Goal: Information Seeking & Learning: Learn about a topic

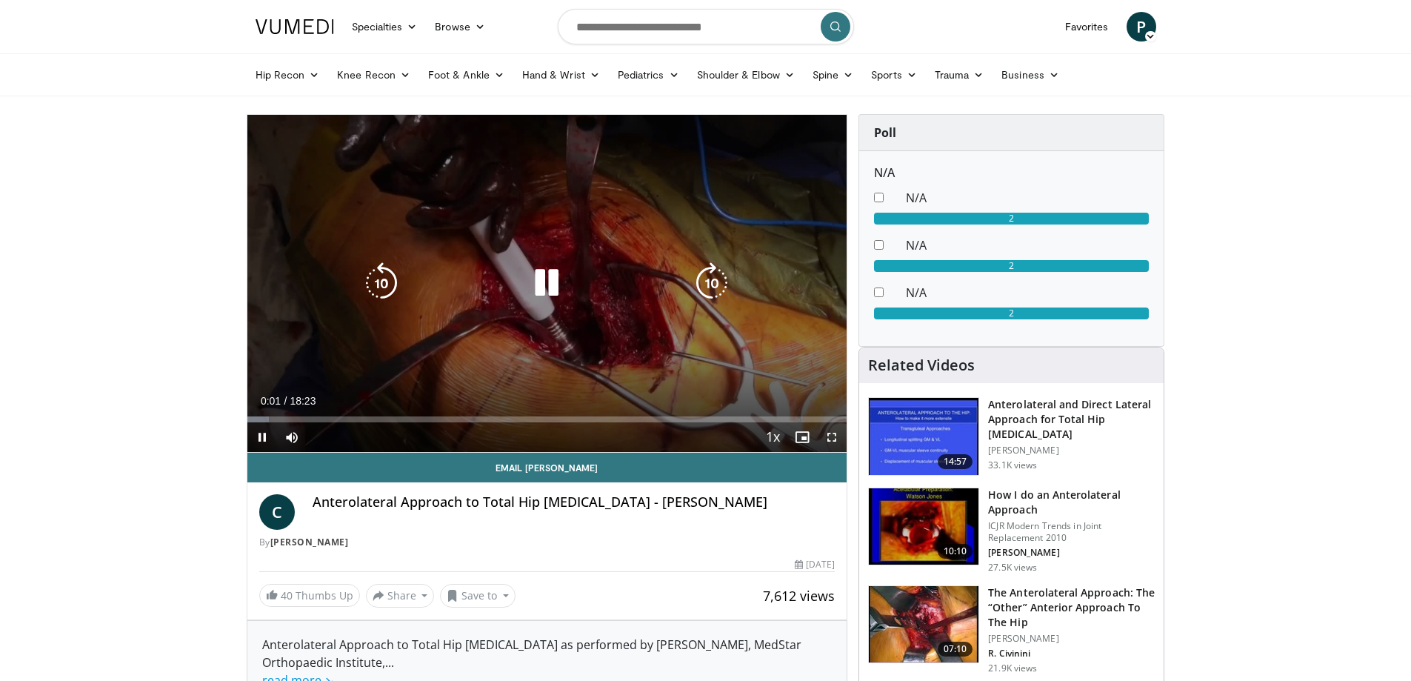
click at [529, 278] on icon "Video Player" at bounding box center [546, 282] width 41 height 41
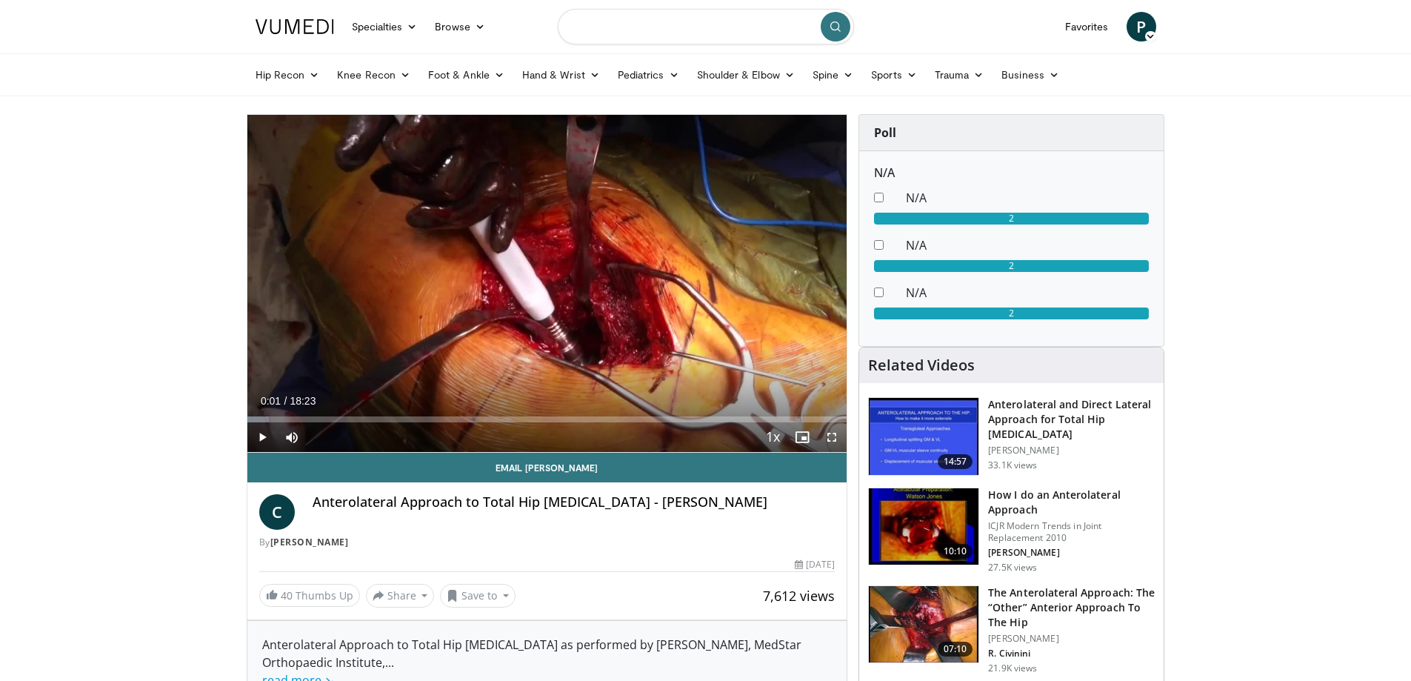
click at [616, 27] on input "Search topics, interventions" at bounding box center [706, 27] width 296 height 36
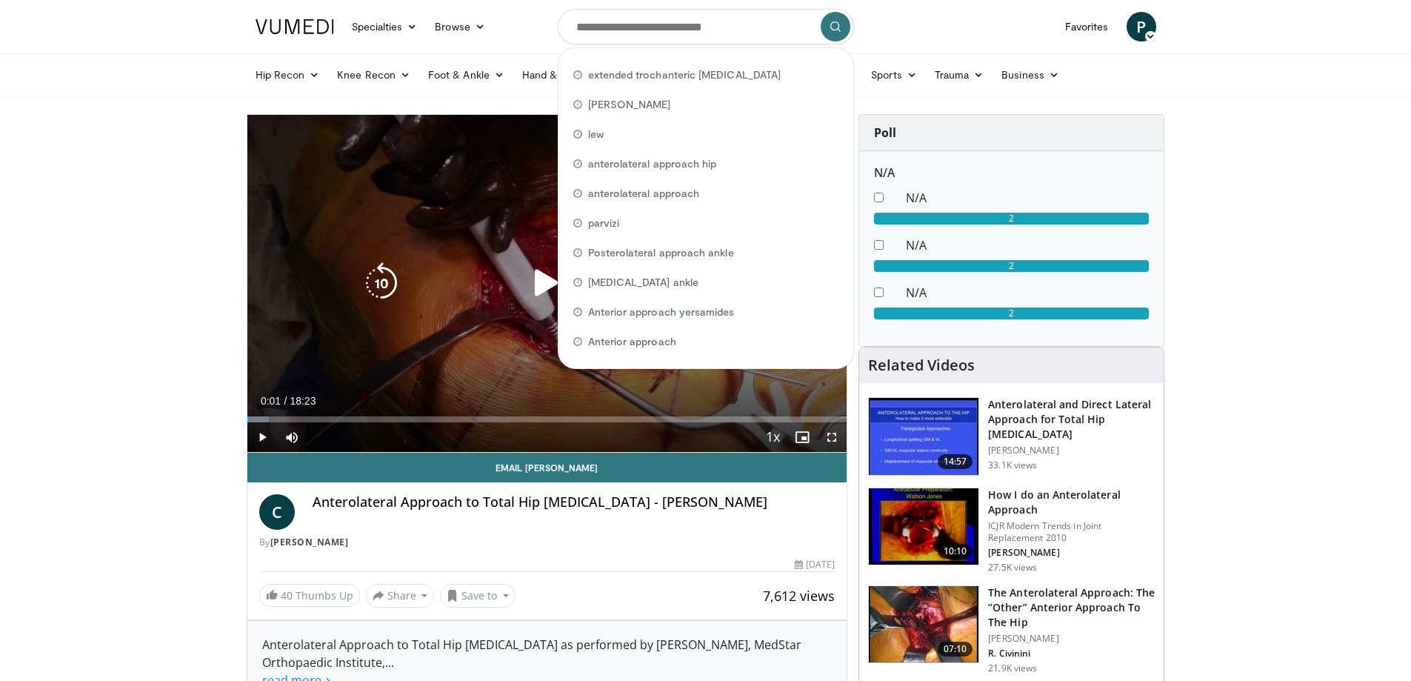
click at [518, 264] on div "10 seconds Tap to unmute" at bounding box center [547, 283] width 600 height 337
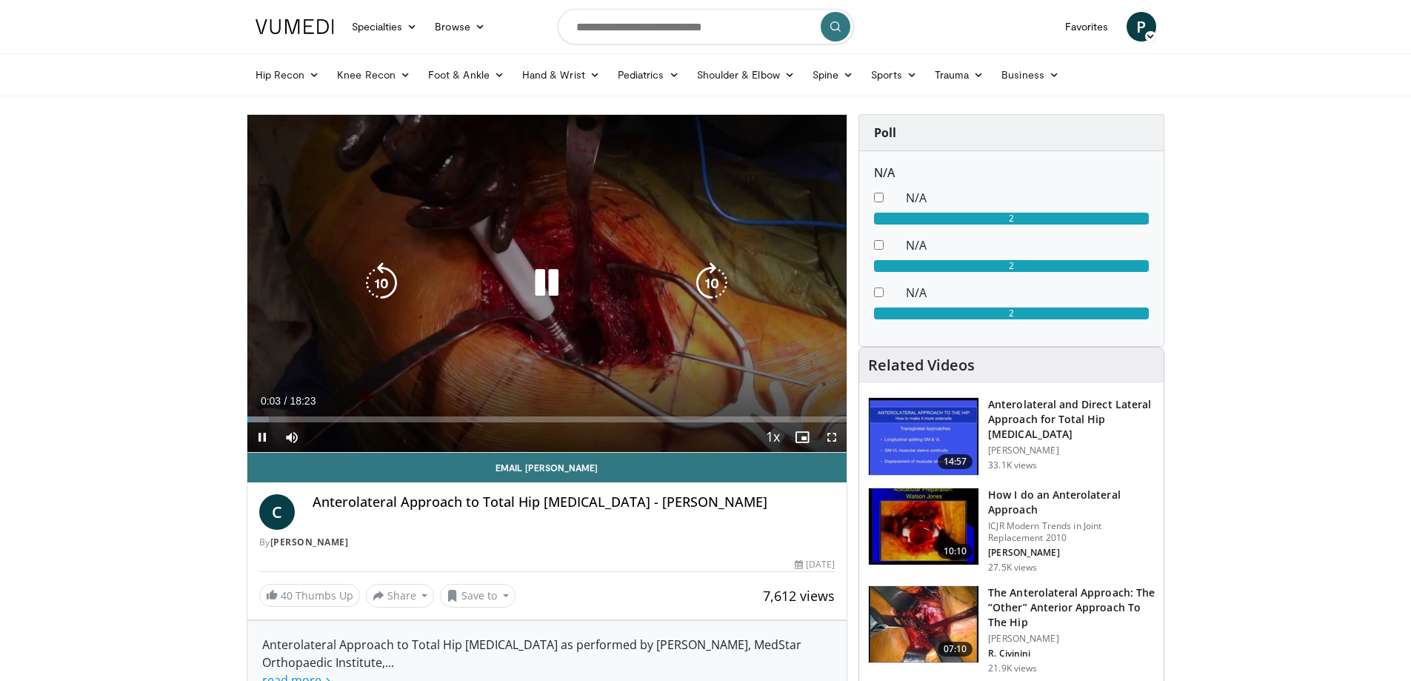
click at [559, 280] on icon "Video Player" at bounding box center [546, 282] width 41 height 41
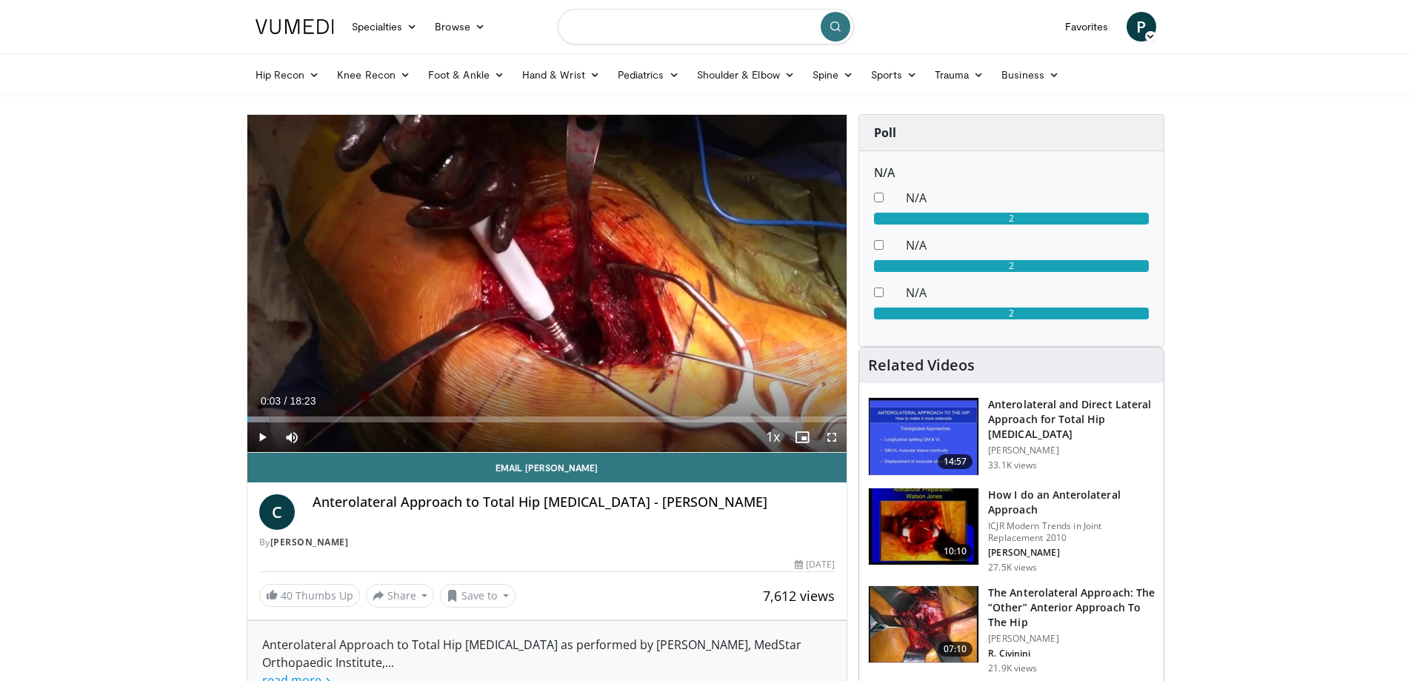
click at [627, 38] on input "Search topics, interventions" at bounding box center [706, 27] width 296 height 36
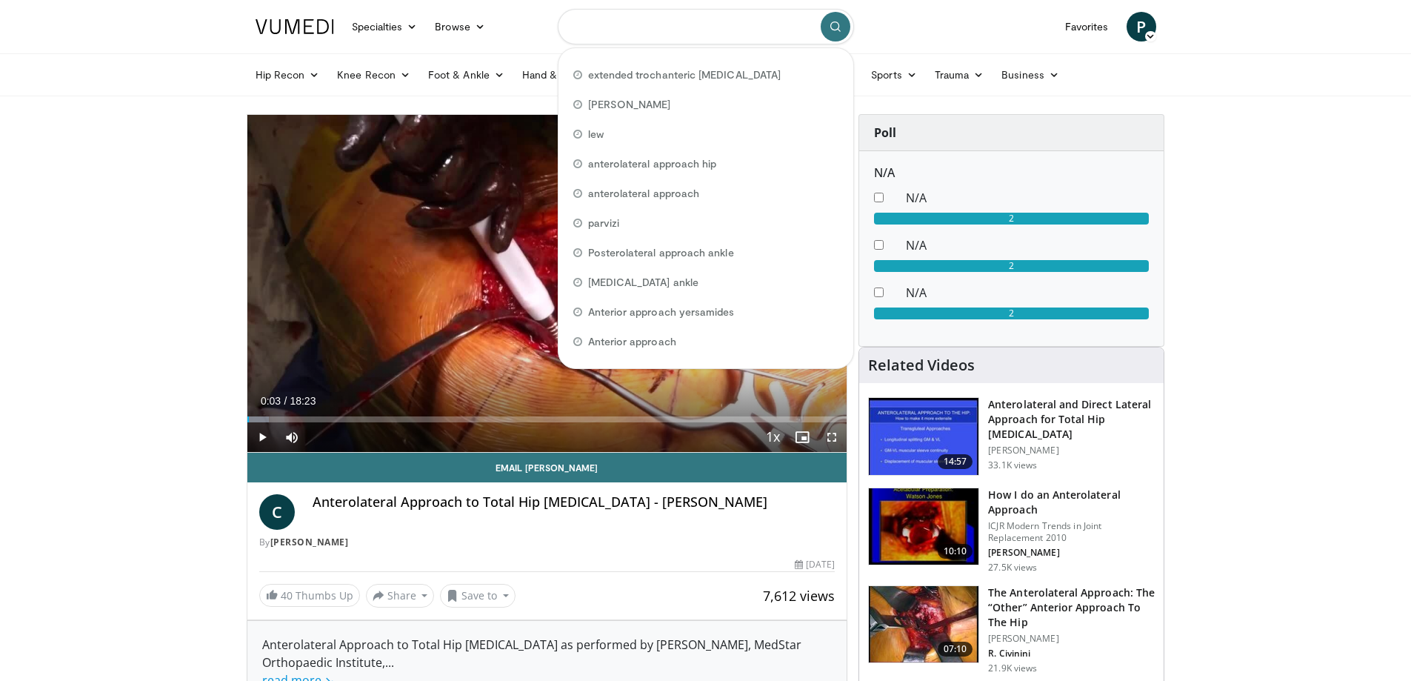
click at [624, 26] on input "Search topics, interventions" at bounding box center [706, 27] width 296 height 36
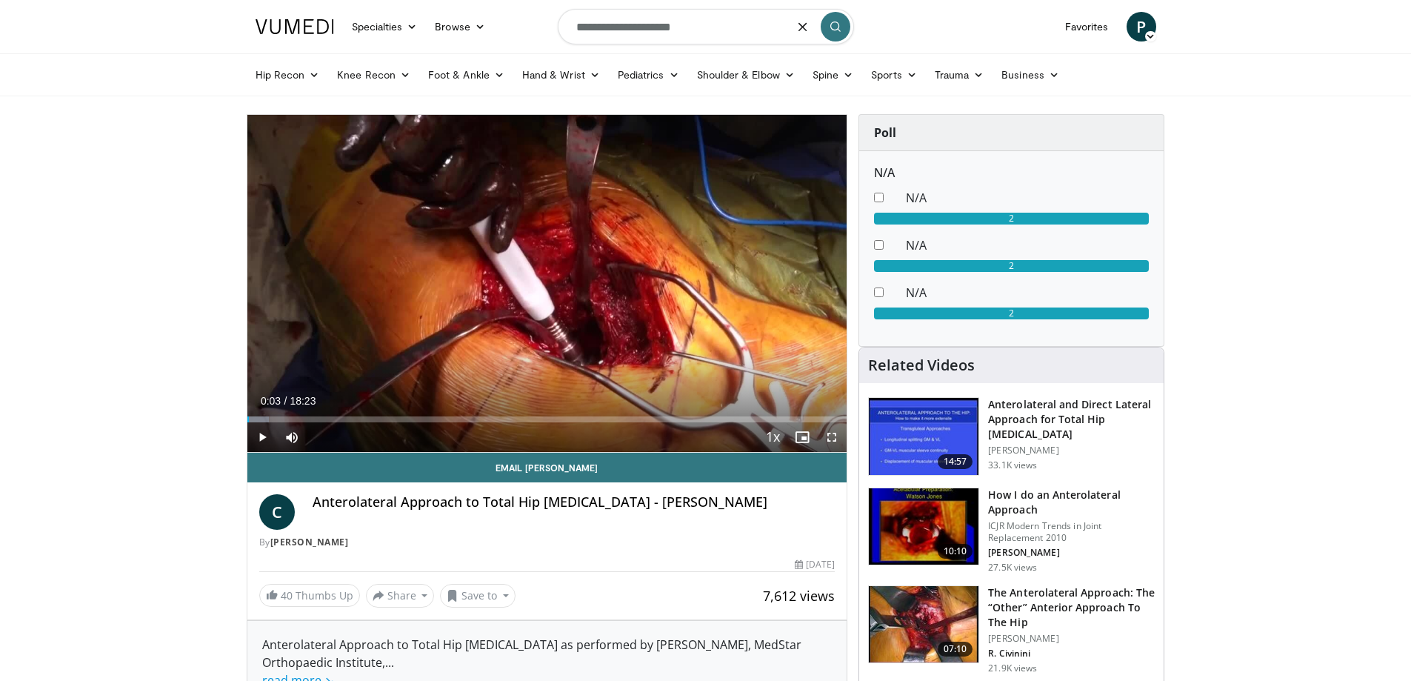
type input "**********"
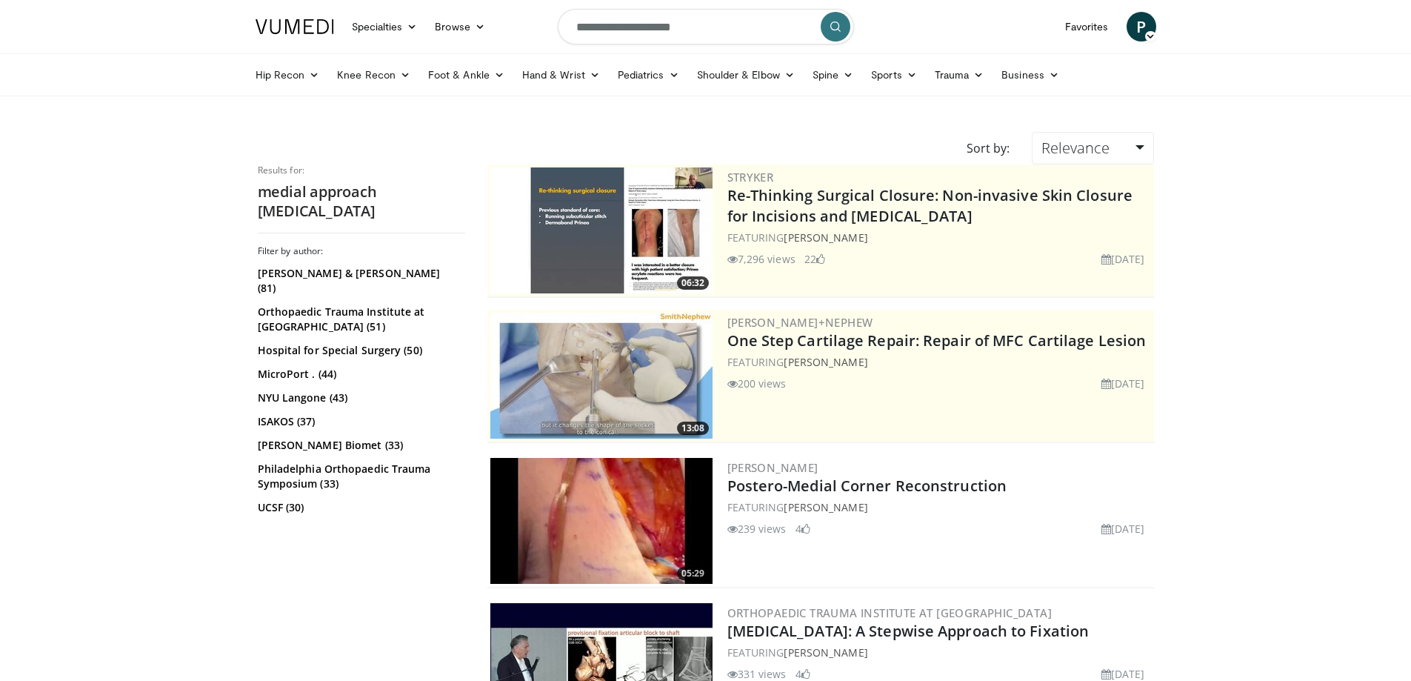
click at [666, 24] on input "**********" at bounding box center [706, 27] width 296 height 36
type input "**********"
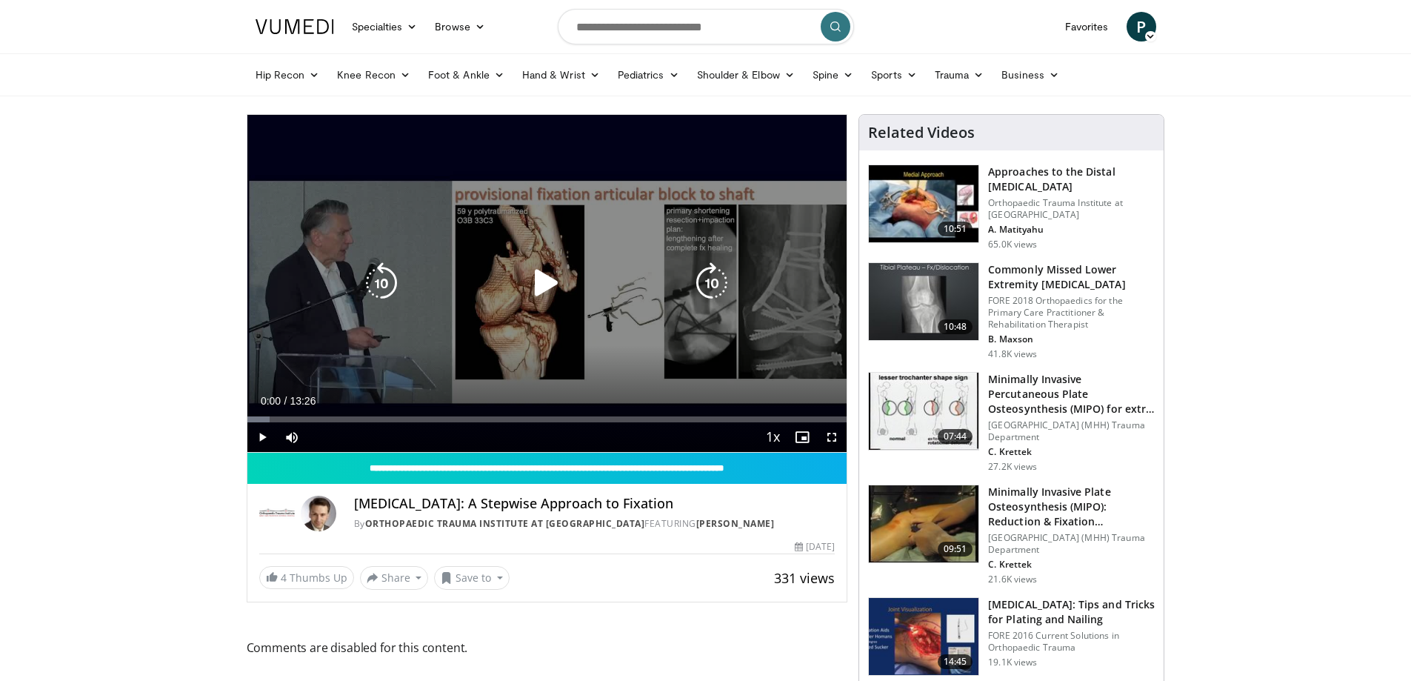
click at [544, 286] on icon "Video Player" at bounding box center [546, 282] width 41 height 41
click at [704, 279] on icon "Video Player" at bounding box center [711, 282] width 41 height 41
click at [714, 283] on icon "Video Player" at bounding box center [711, 282] width 41 height 41
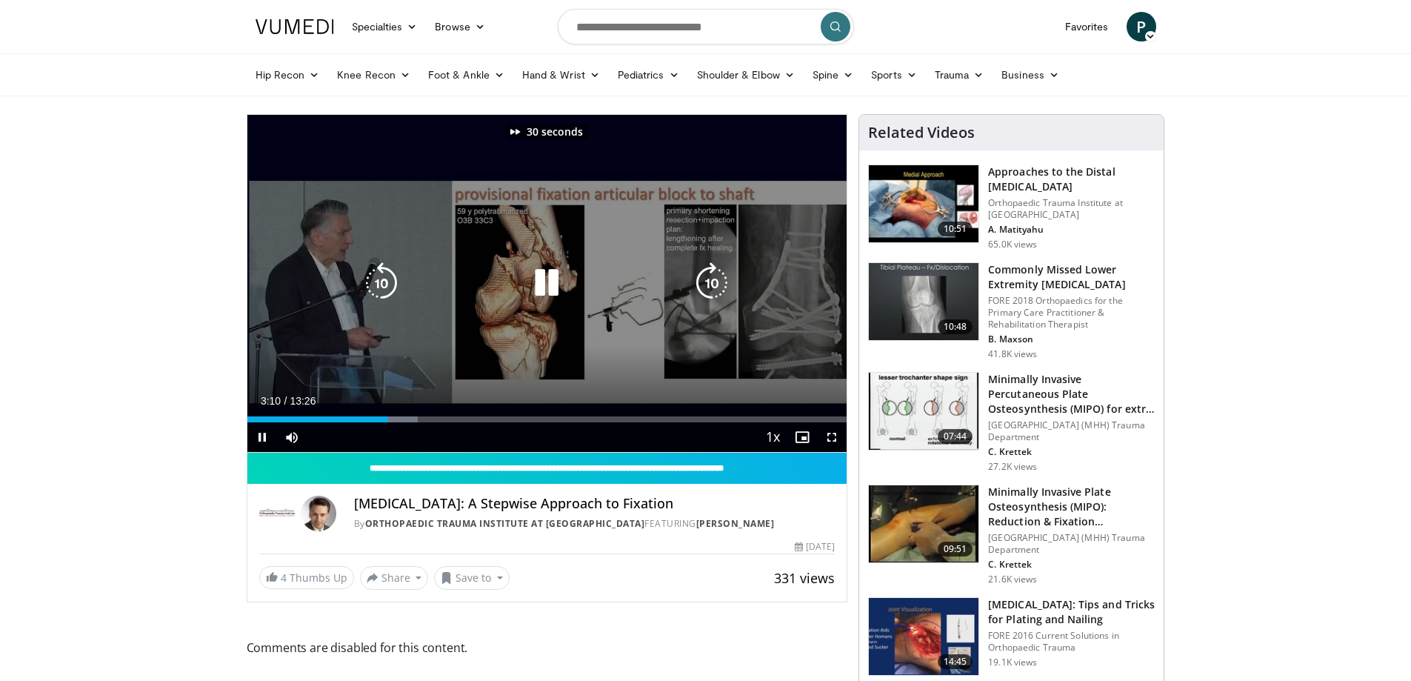
click at [714, 283] on icon "Video Player" at bounding box center [711, 282] width 41 height 41
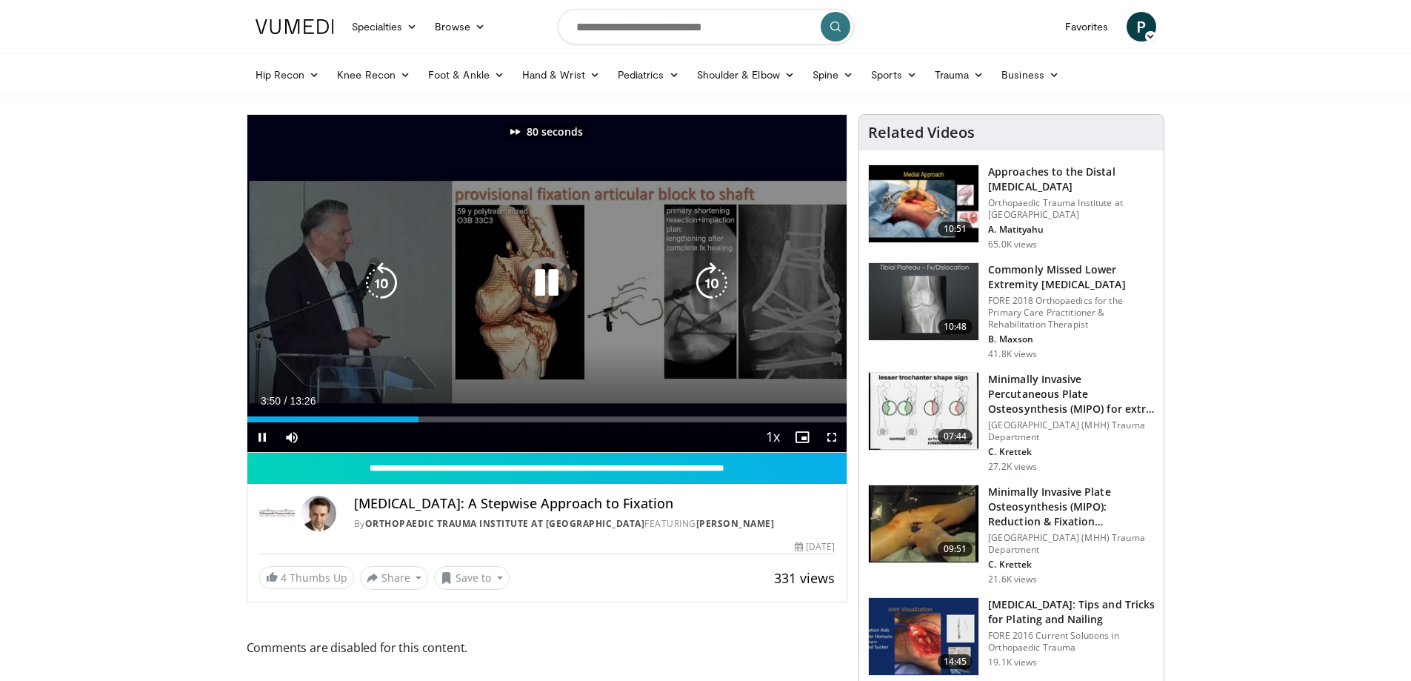
click at [714, 283] on icon "Video Player" at bounding box center [711, 282] width 41 height 41
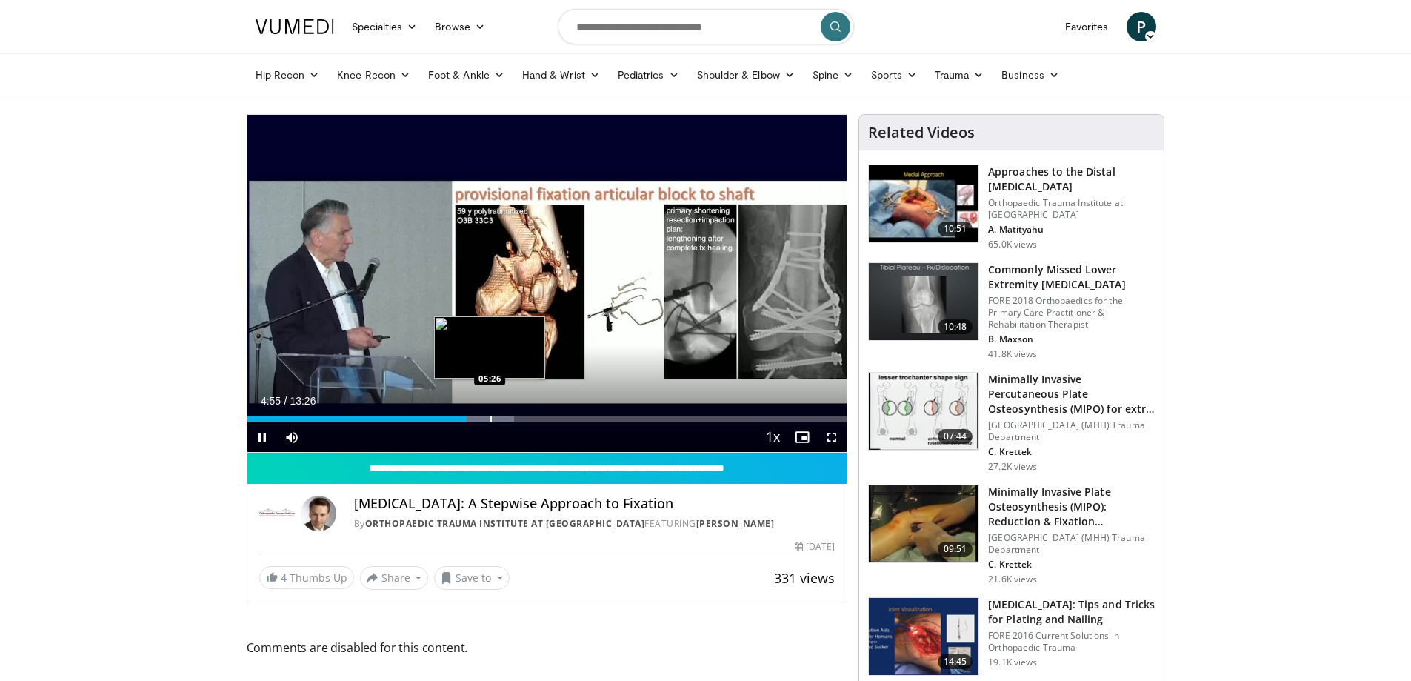
click at [492, 421] on div "Progress Bar" at bounding box center [489, 419] width 52 height 6
click at [507, 419] on div "Progress Bar" at bounding box center [499, 419] width 59 height 6
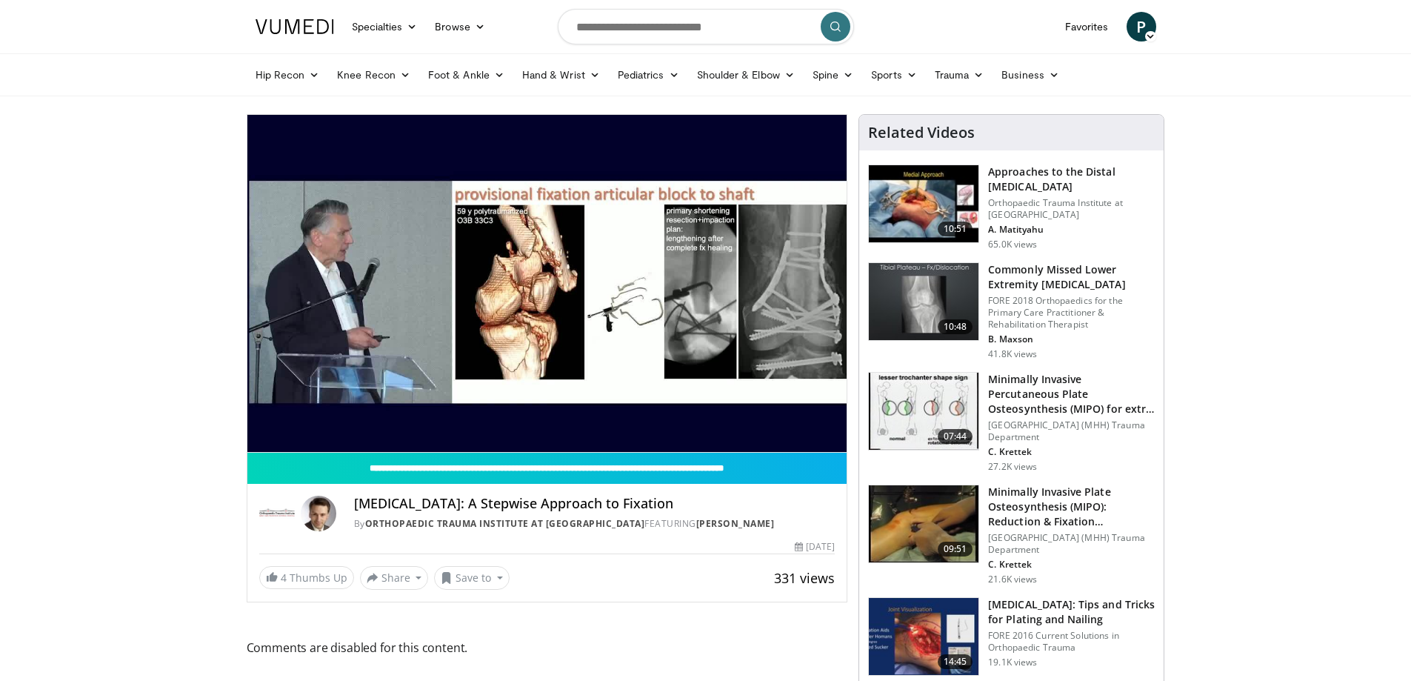
click at [538, 413] on video-js "**********" at bounding box center [547, 284] width 600 height 338
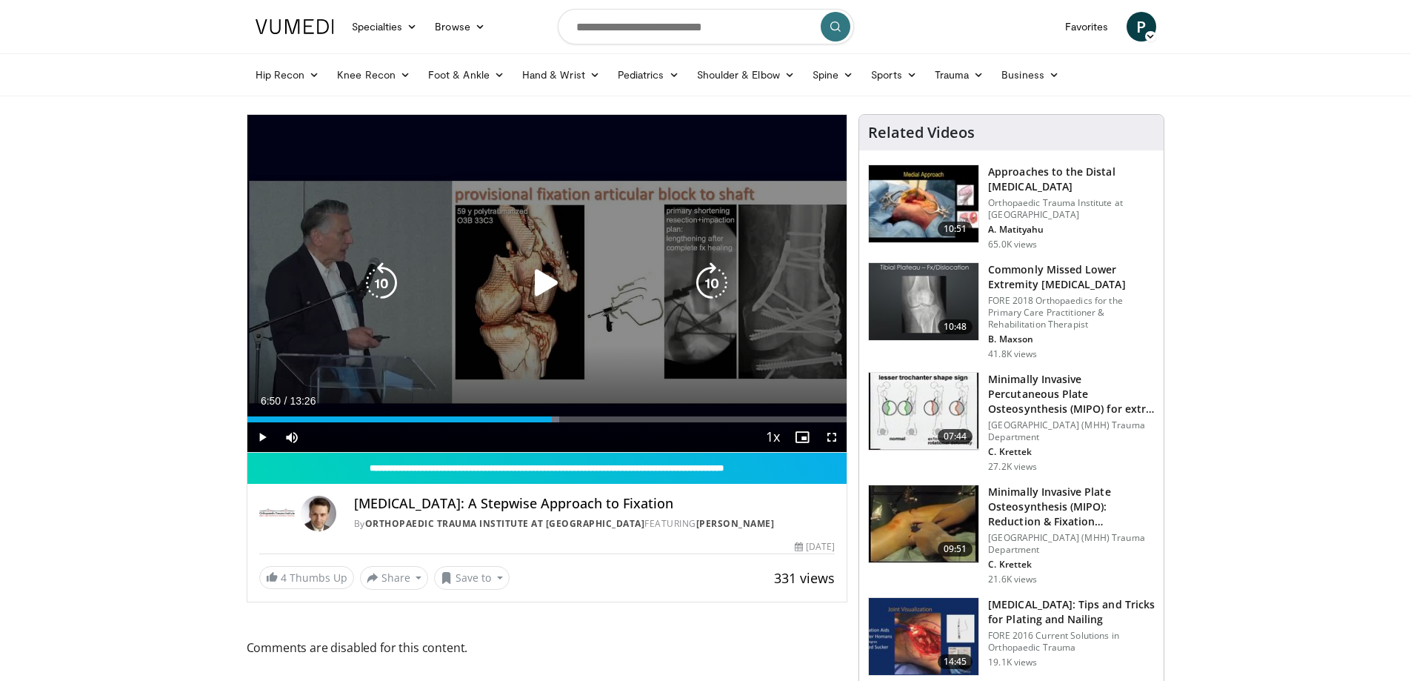
click at [552, 416] on div "Loaded : 52.07% 06:50 06:31" at bounding box center [547, 419] width 600 height 6
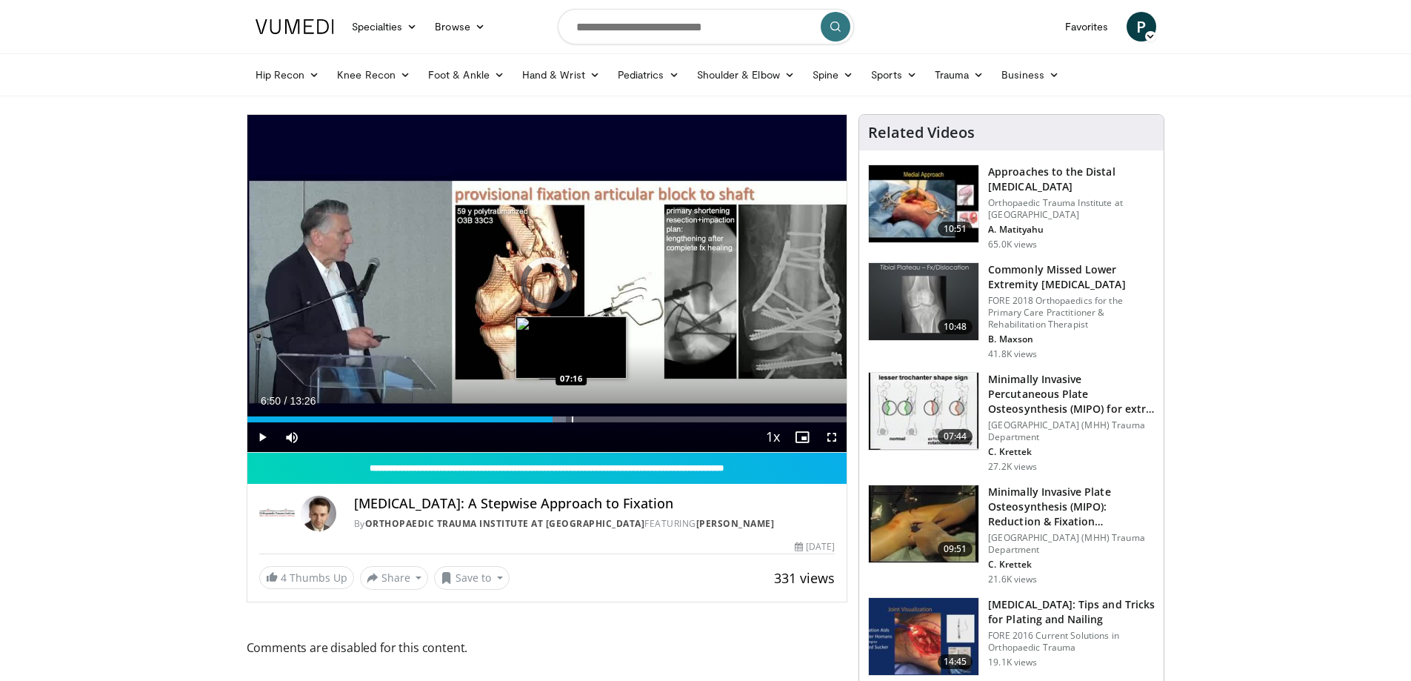
click at [572, 418] on div "Progress Bar" at bounding box center [572, 419] width 1 height 6
click at [607, 420] on div "Progress Bar" at bounding box center [606, 419] width 1 height 6
click at [633, 420] on div "Progress Bar" at bounding box center [633, 419] width 1 height 6
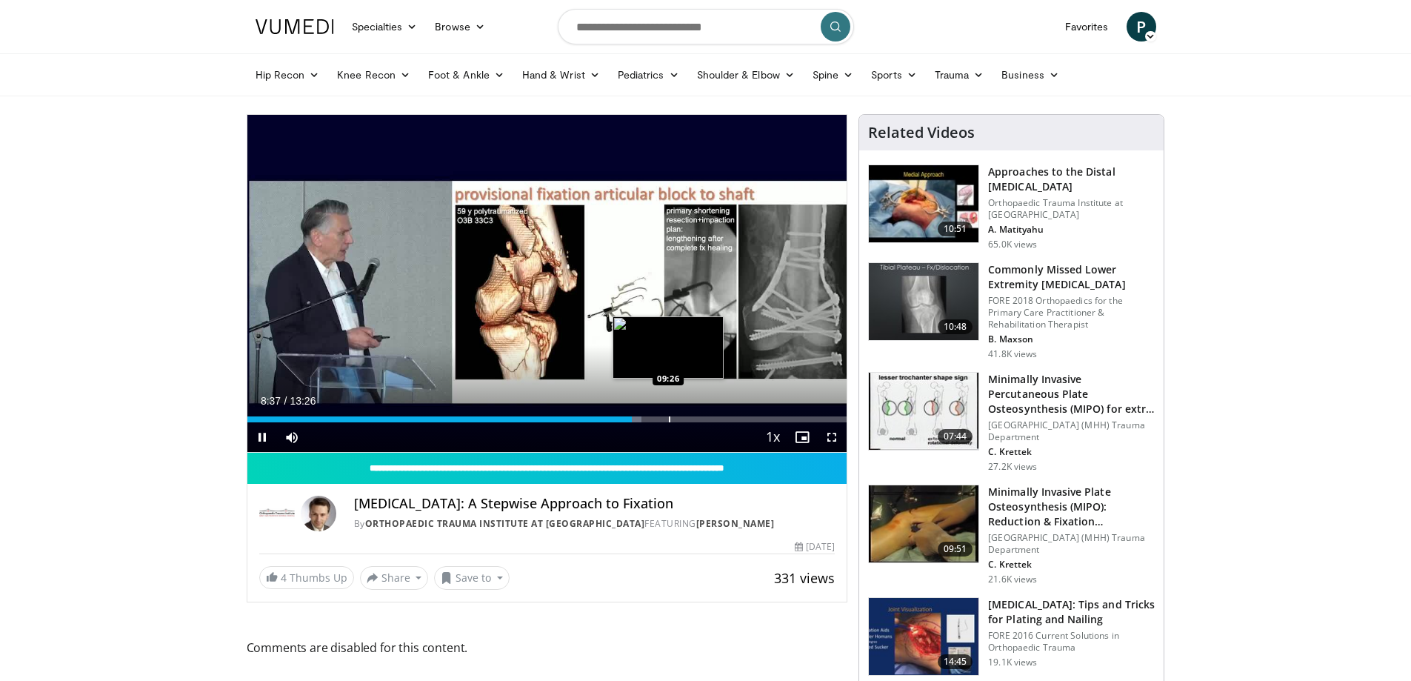
click at [669, 421] on div "Progress Bar" at bounding box center [669, 419] width 1 height 6
click at [686, 419] on div "Progress Bar" at bounding box center [686, 419] width 1 height 6
click at [700, 421] on div "Progress Bar" at bounding box center [700, 419] width 1 height 6
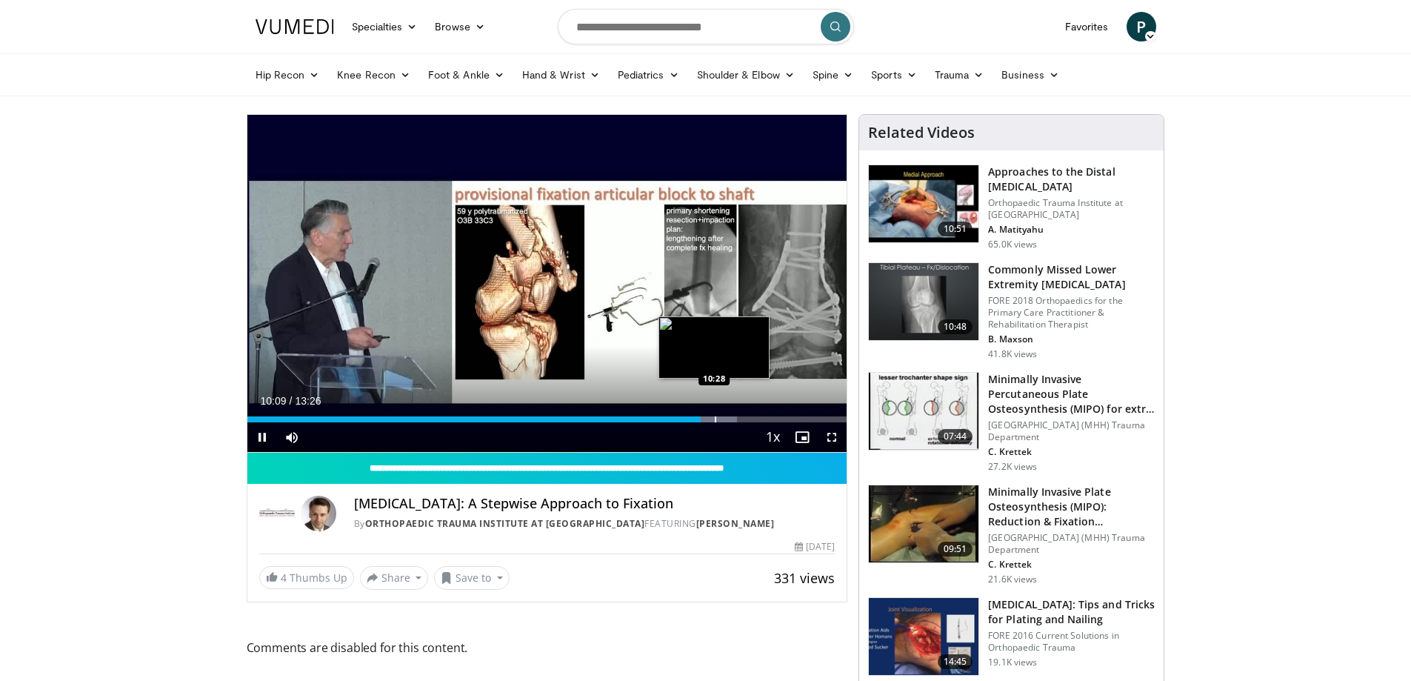
click at [716, 421] on div "Progress Bar" at bounding box center [715, 419] width 1 height 6
click at [726, 421] on div "Progress Bar" at bounding box center [727, 419] width 64 height 6
click at [743, 419] on div "Progress Bar" at bounding box center [742, 419] width 1 height 6
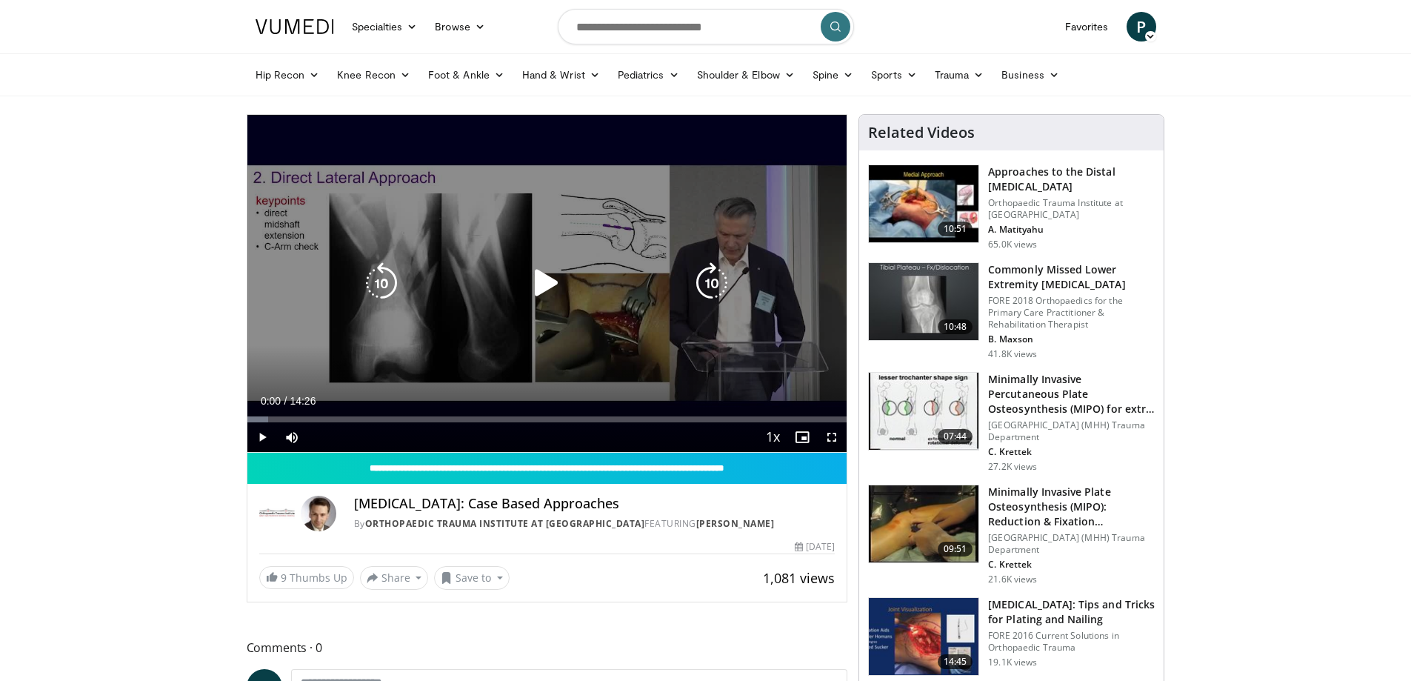
click at [556, 266] on icon "Video Player" at bounding box center [546, 282] width 41 height 41
click at [696, 278] on icon "Video Player" at bounding box center [711, 282] width 41 height 41
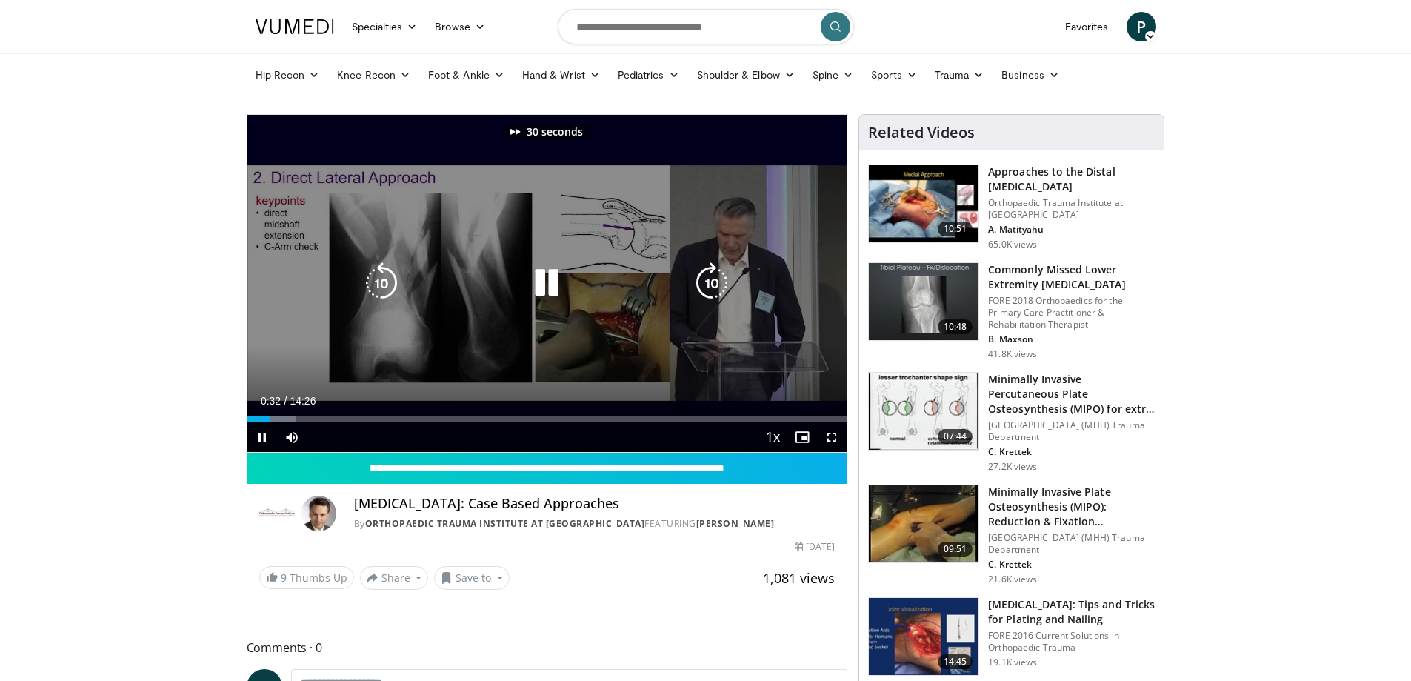
click at [696, 278] on icon "Video Player" at bounding box center [711, 282] width 41 height 41
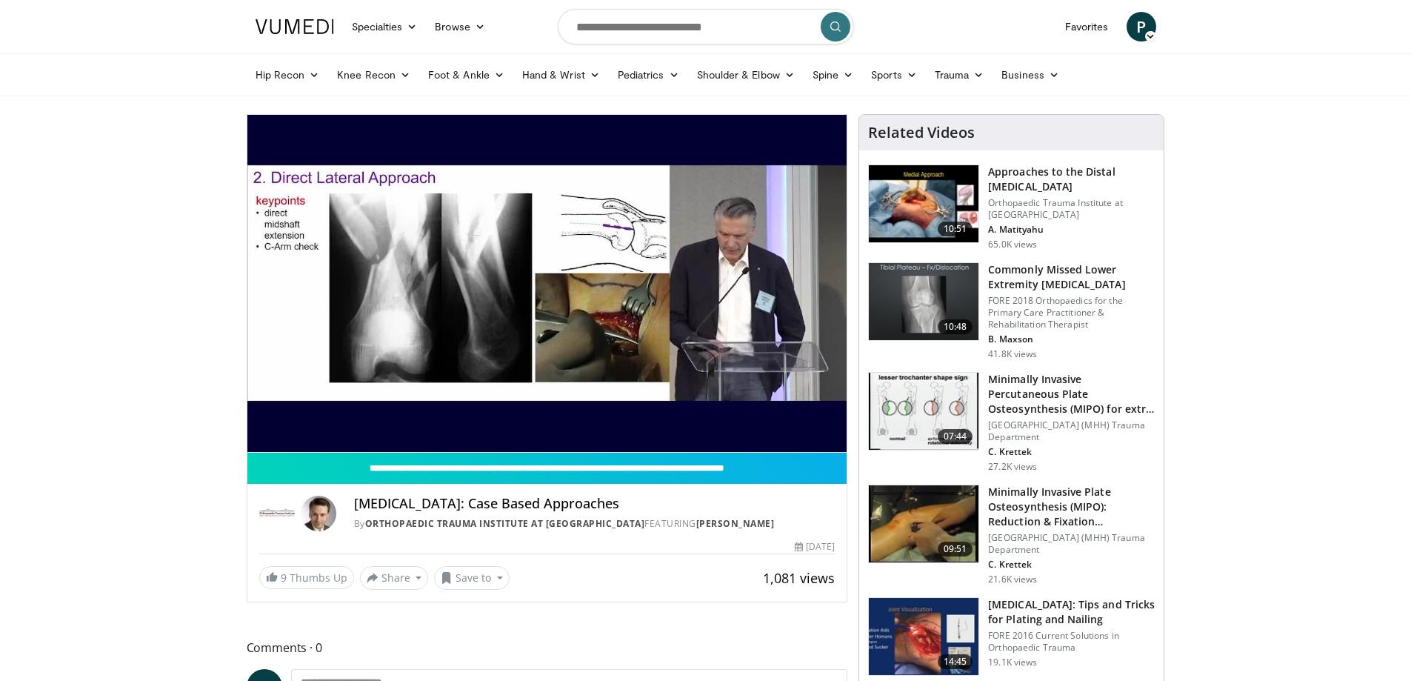
click at [696, 278] on div "90 seconds Tap to unmute" at bounding box center [547, 283] width 600 height 337
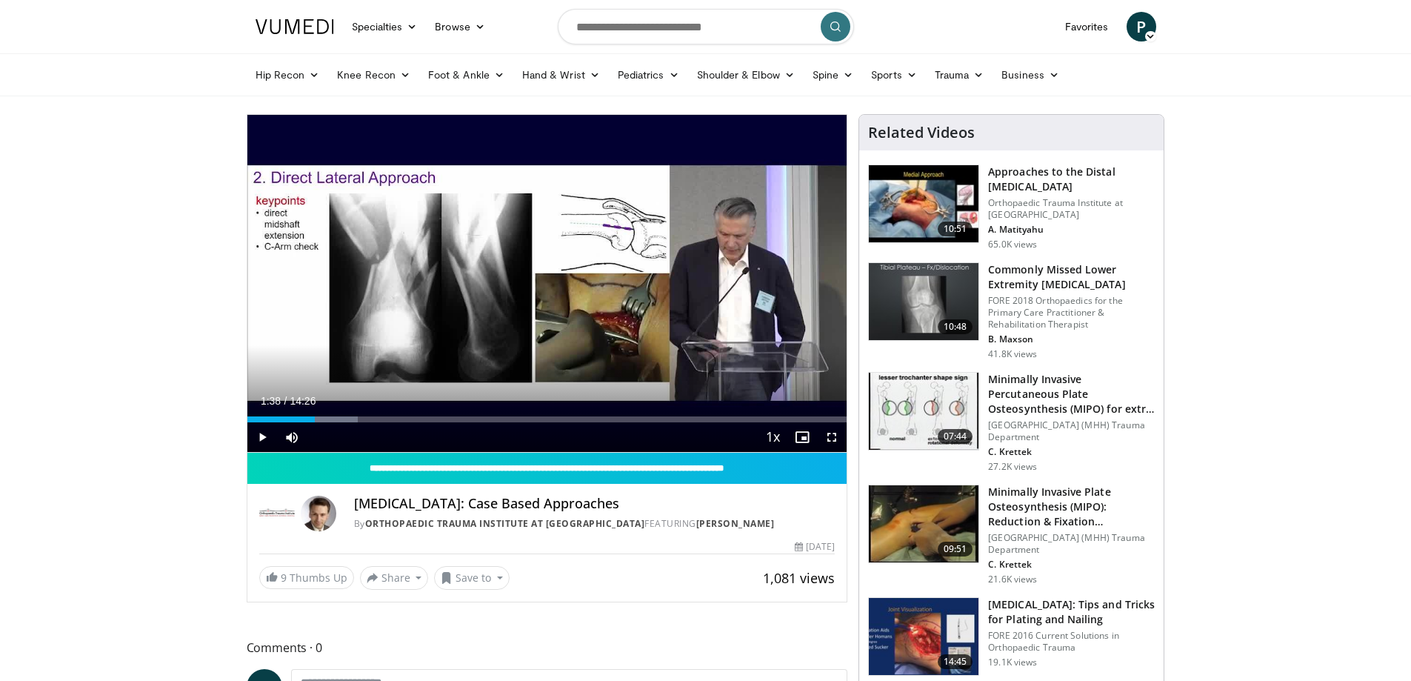
click at [702, 278] on icon "Video Player" at bounding box center [711, 282] width 41 height 41
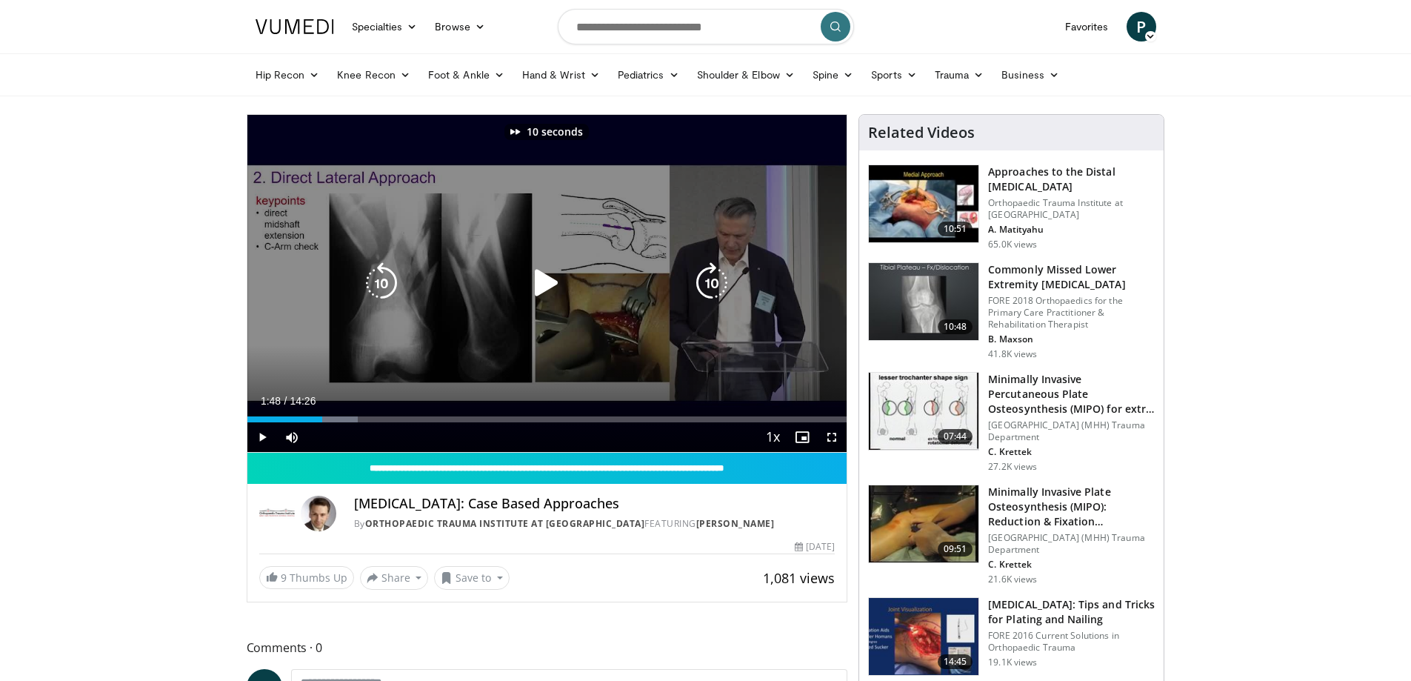
click at [706, 283] on icon "Video Player" at bounding box center [711, 282] width 41 height 41
click at [541, 290] on icon "Video Player" at bounding box center [546, 282] width 41 height 41
click at [722, 283] on icon "Video Player" at bounding box center [711, 282] width 41 height 41
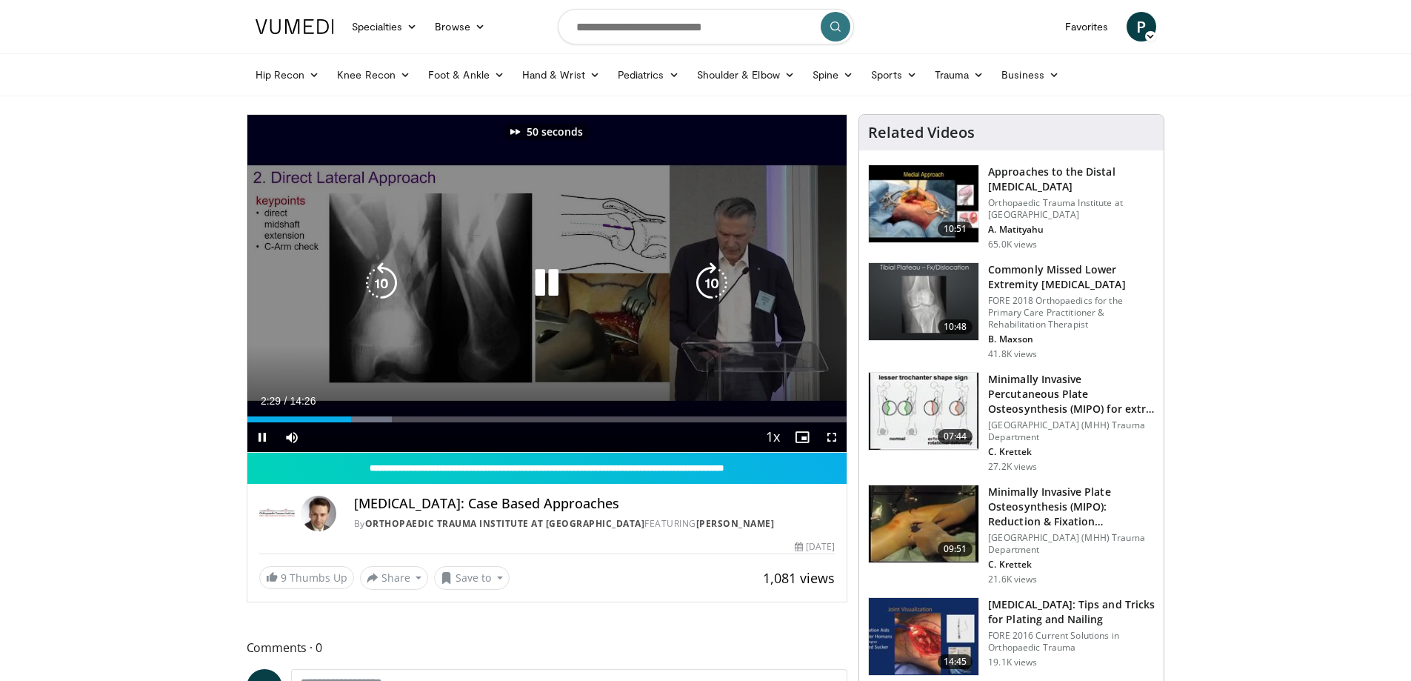
click at [722, 283] on icon "Video Player" at bounding box center [711, 282] width 41 height 41
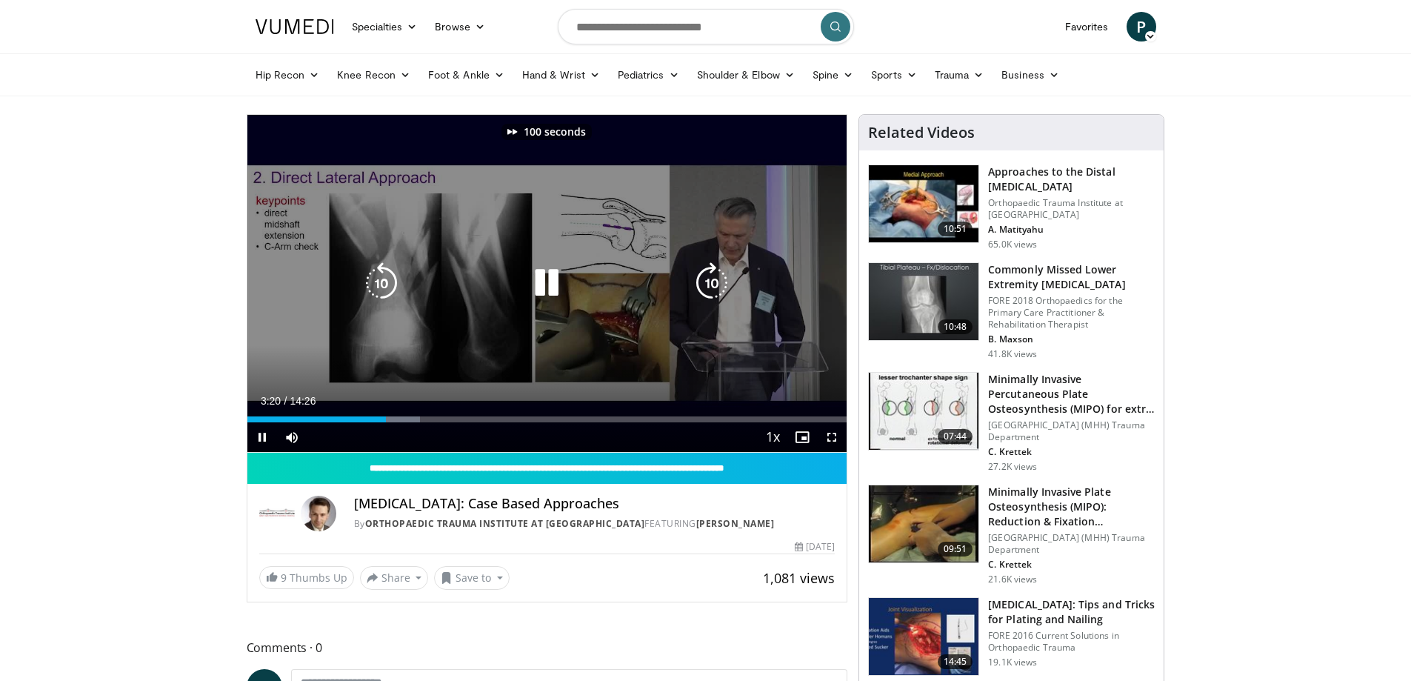
click at [722, 283] on icon "Video Player" at bounding box center [711, 282] width 41 height 41
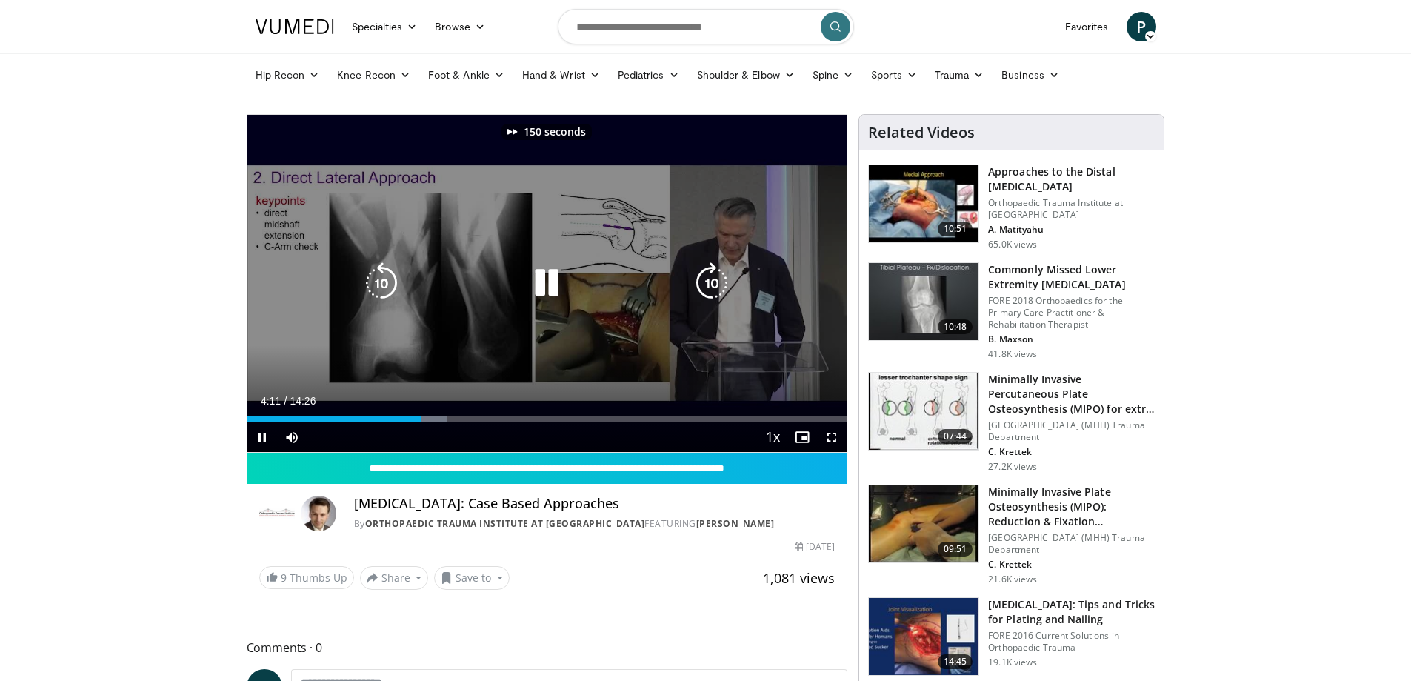
click at [722, 283] on icon "Video Player" at bounding box center [711, 282] width 41 height 41
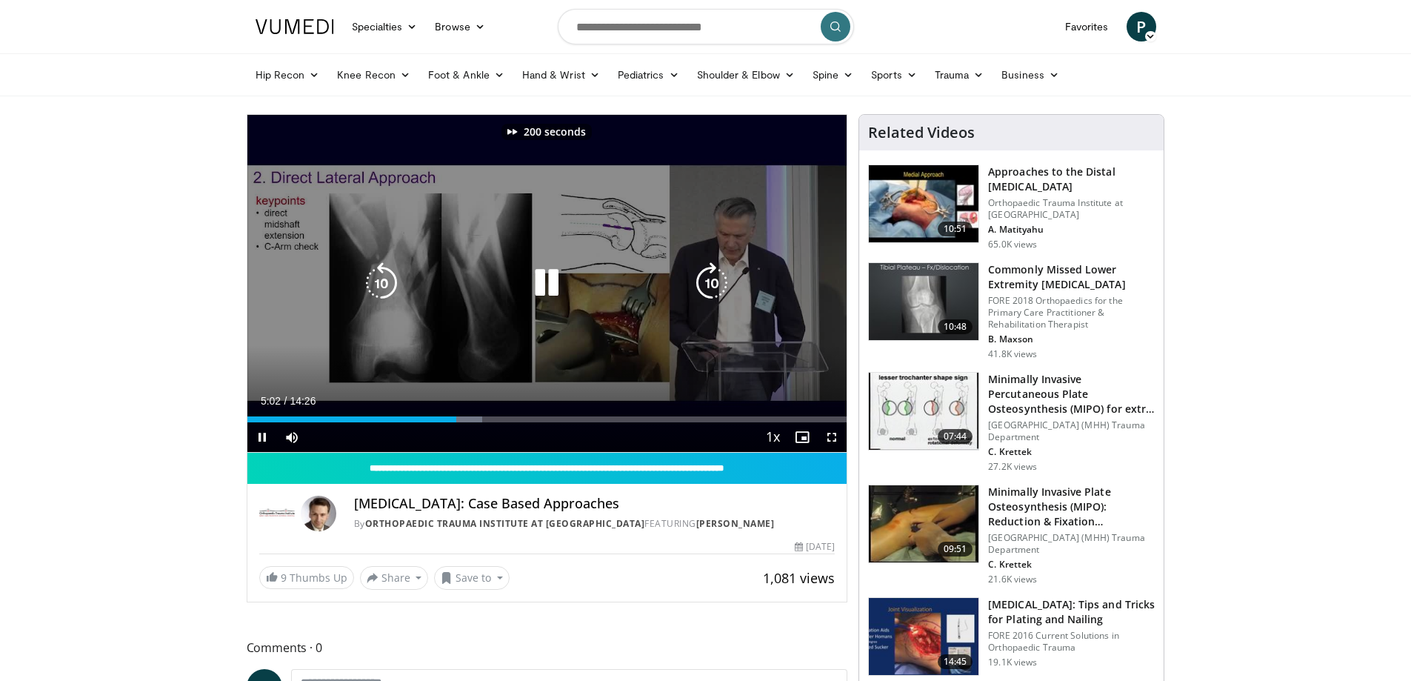
click at [722, 283] on icon "Video Player" at bounding box center [711, 282] width 41 height 41
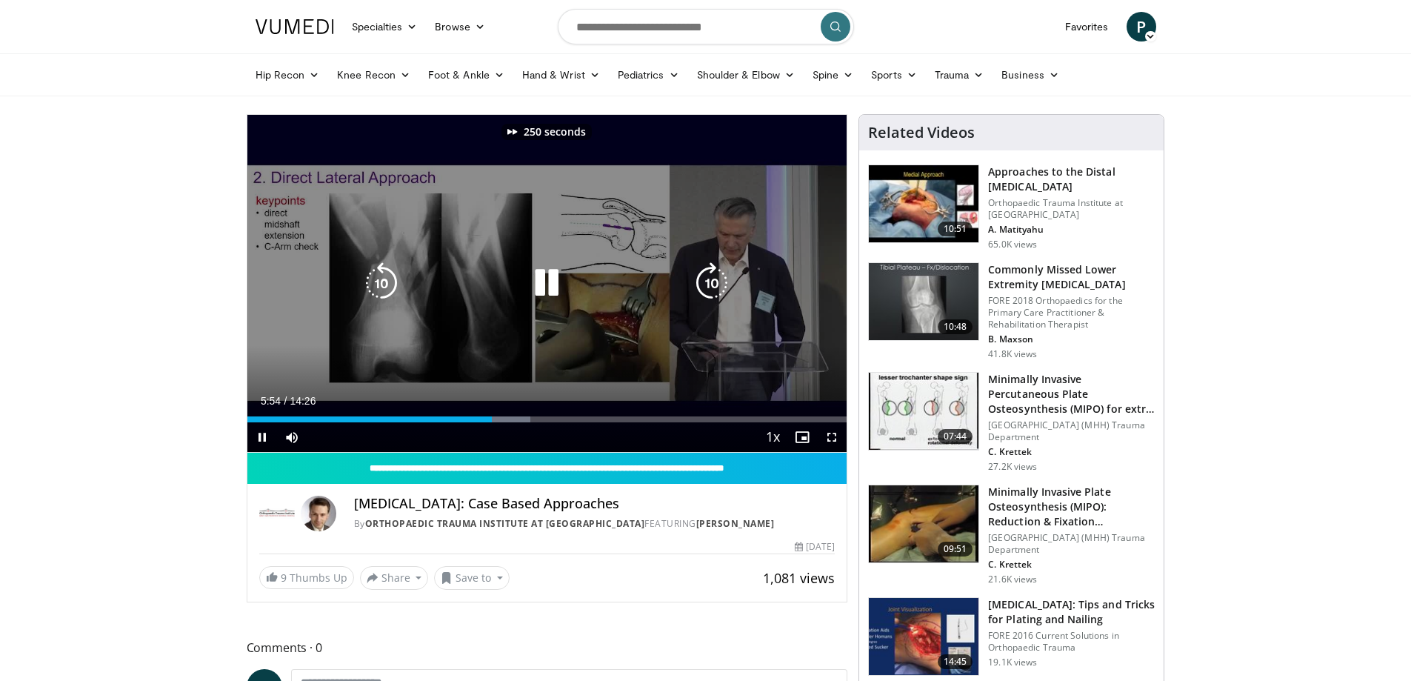
click at [722, 283] on icon "Video Player" at bounding box center [711, 282] width 41 height 41
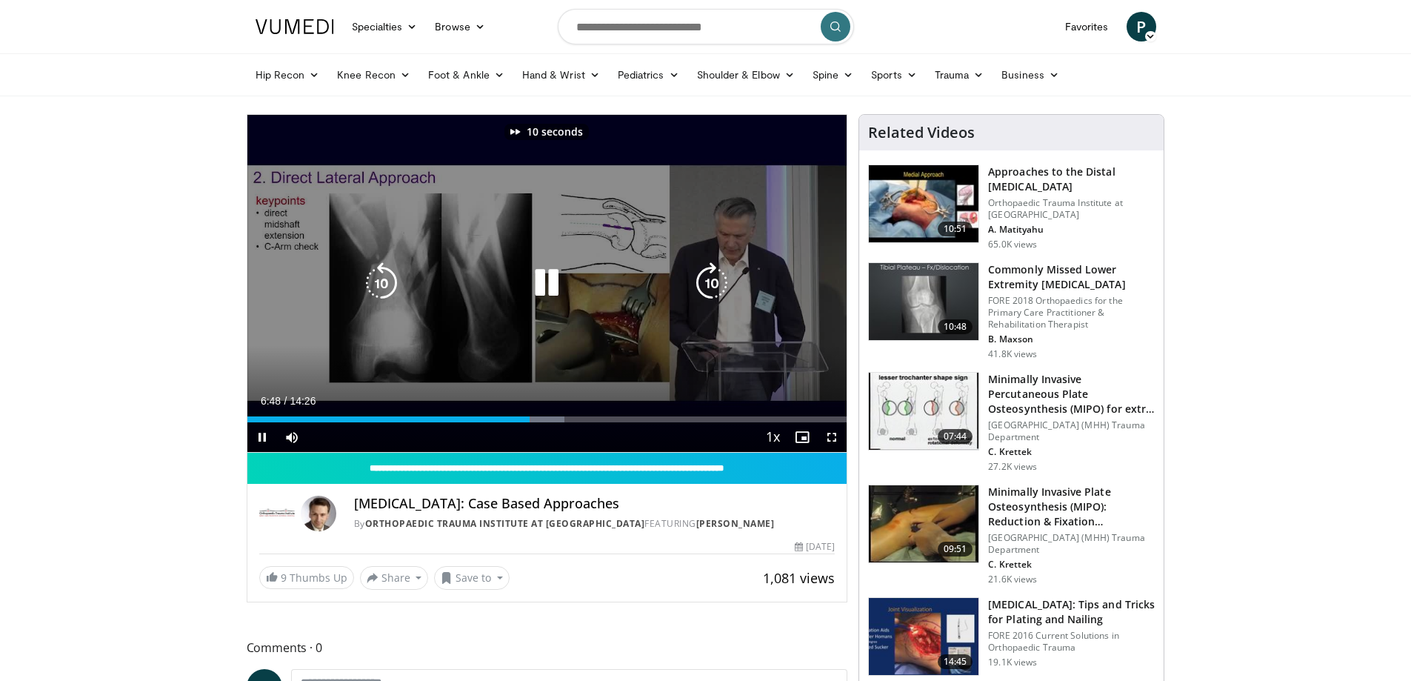
click at [722, 283] on icon "Video Player" at bounding box center [711, 282] width 41 height 41
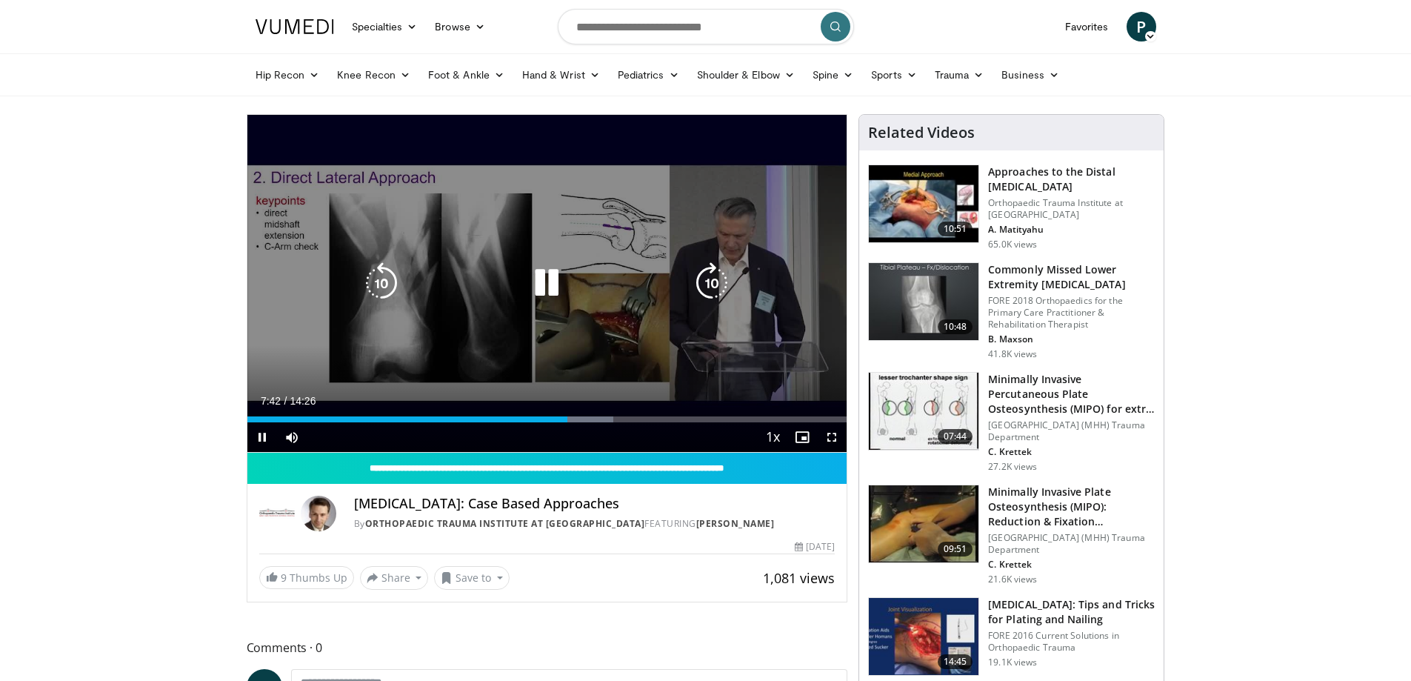
click at [722, 283] on icon "Video Player" at bounding box center [711, 282] width 41 height 41
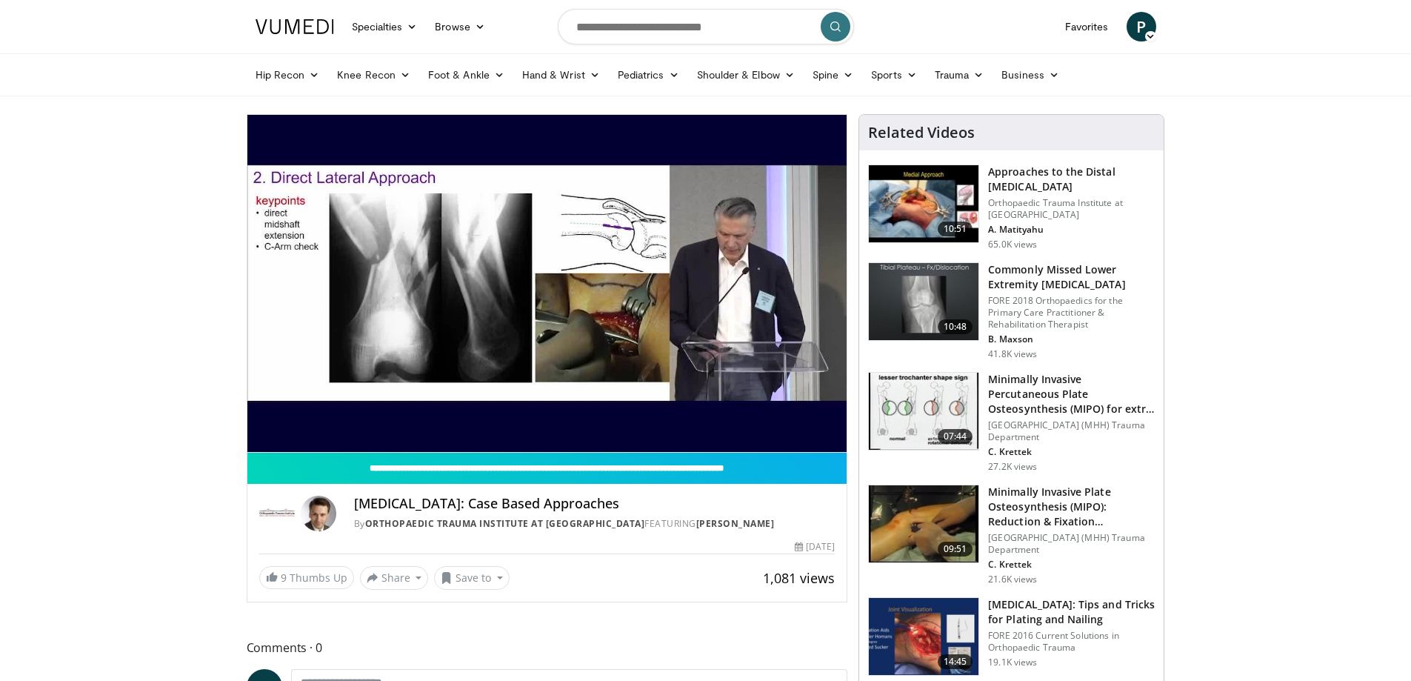
click at [722, 283] on div "20 seconds Tap to unmute" at bounding box center [547, 283] width 600 height 337
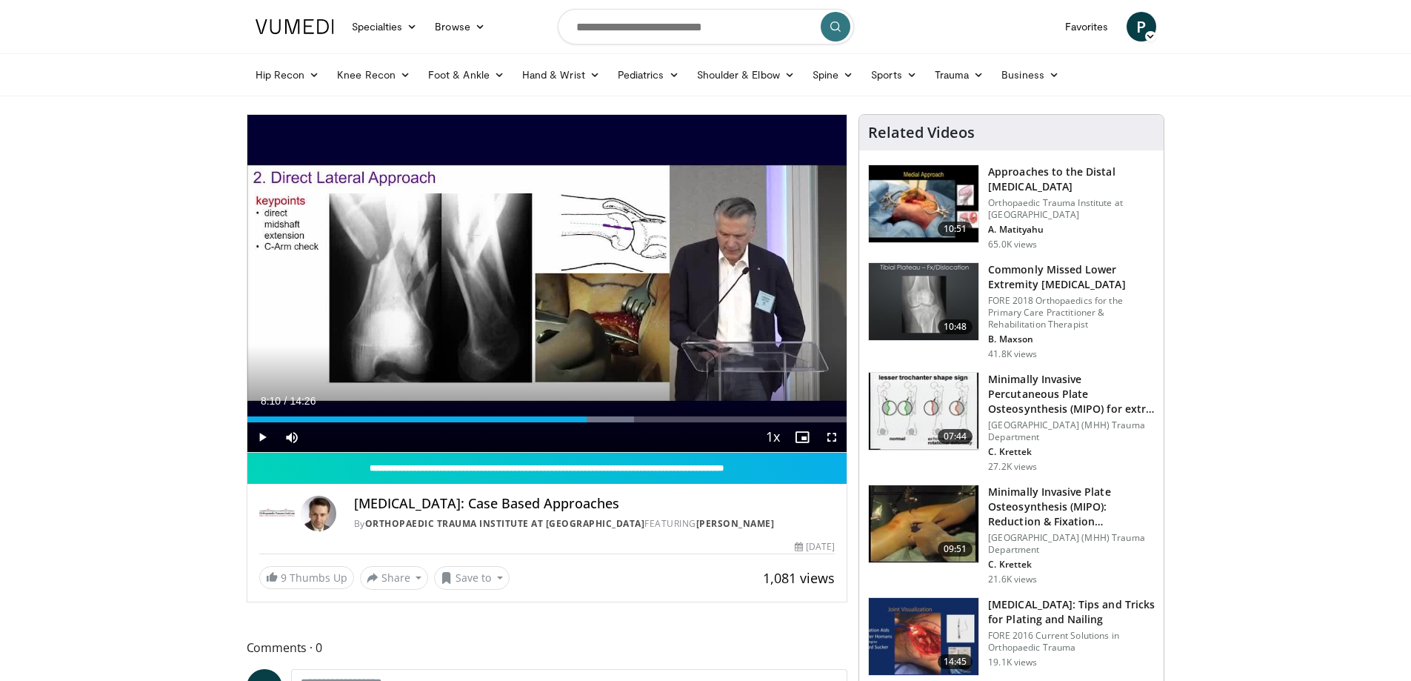
click at [722, 283] on div "20 seconds Tap to unmute" at bounding box center [547, 283] width 600 height 337
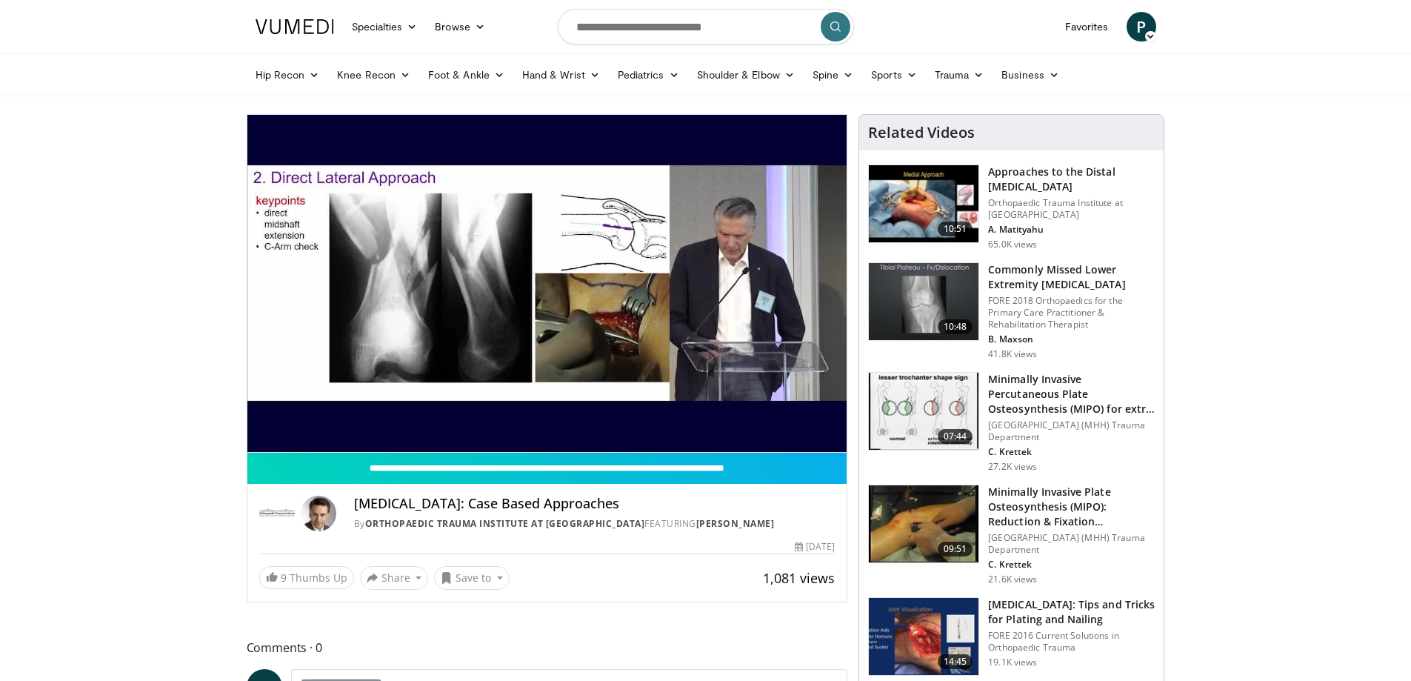
click at [721, 281] on div "20 seconds Tap to unmute" at bounding box center [547, 283] width 600 height 337
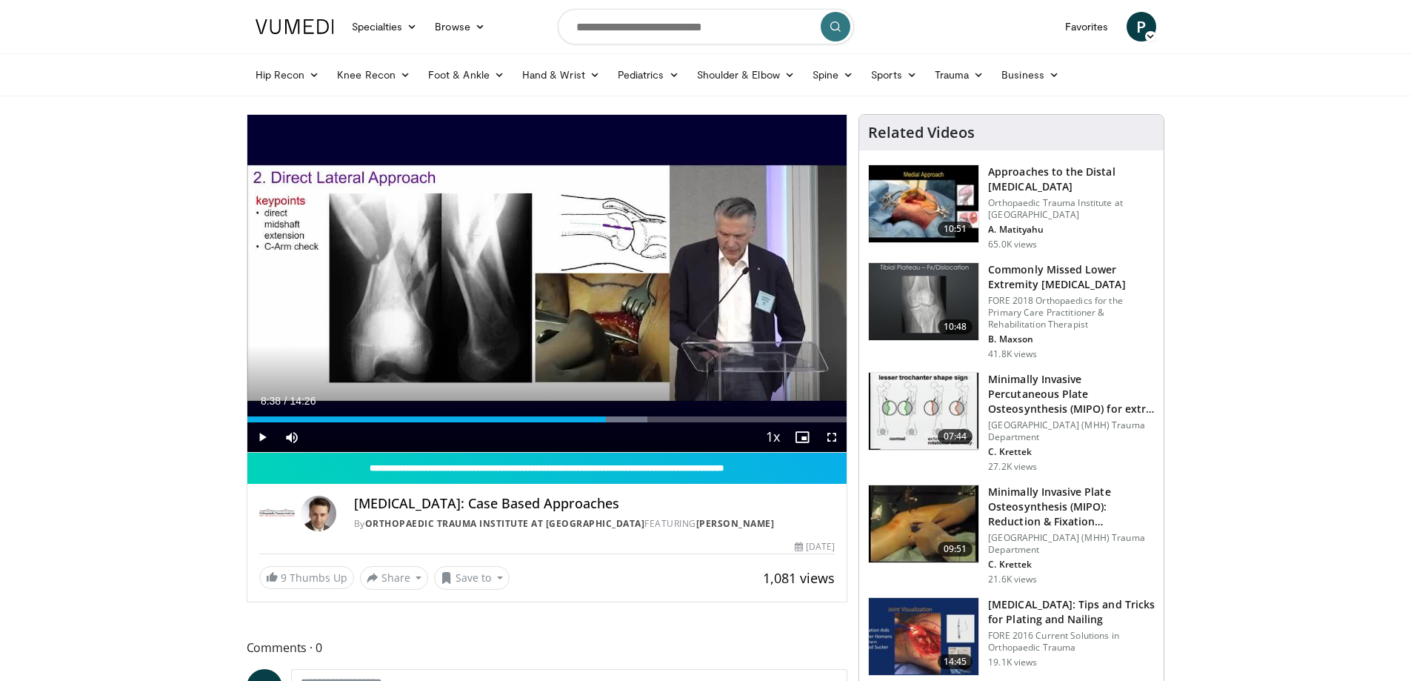
click at [721, 281] on div "20 seconds Tap to unmute" at bounding box center [547, 283] width 600 height 337
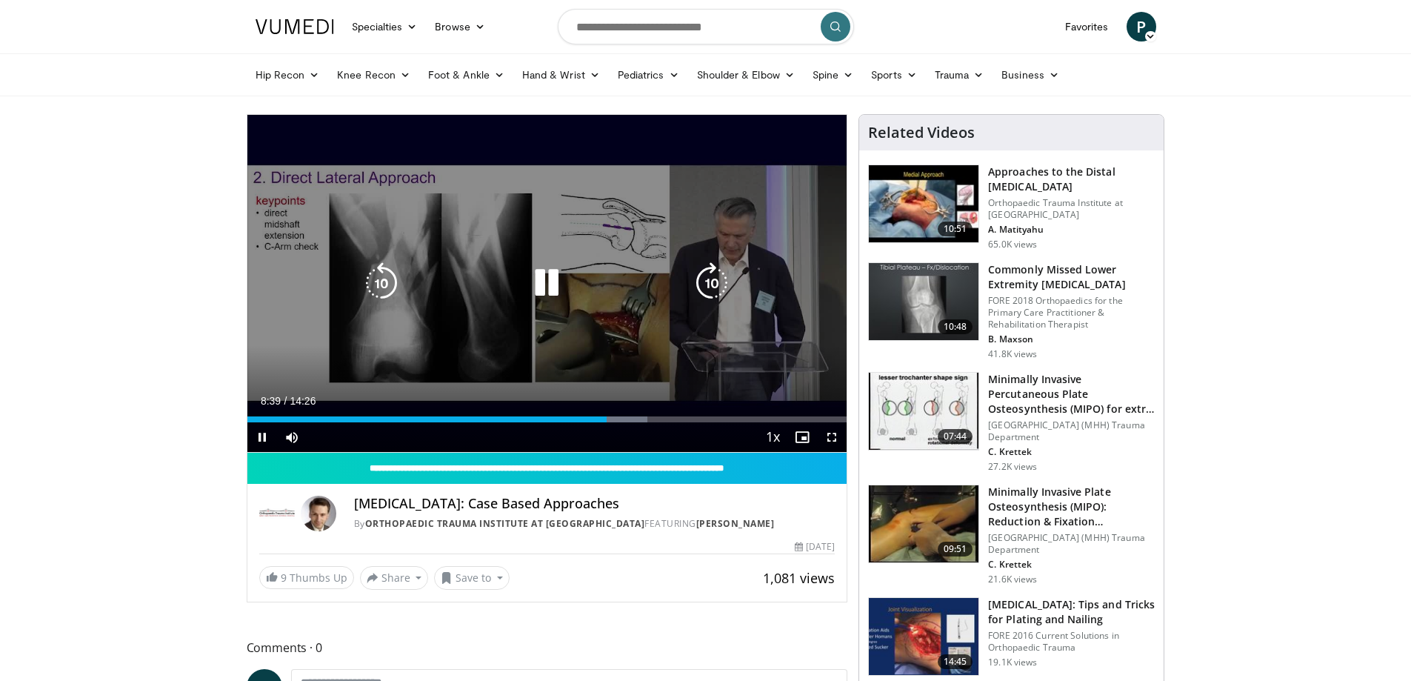
click at [713, 281] on icon "Video Player" at bounding box center [711, 282] width 41 height 41
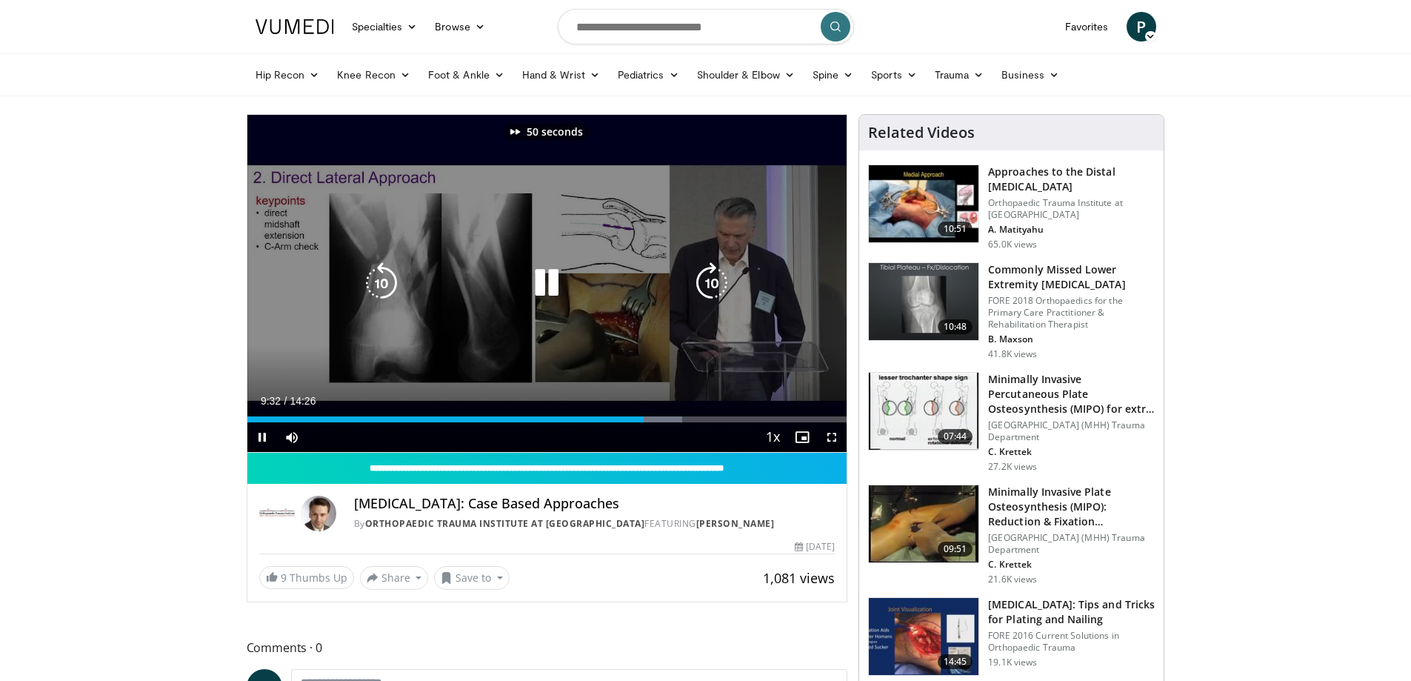
click at [713, 281] on icon "Video Player" at bounding box center [711, 282] width 41 height 41
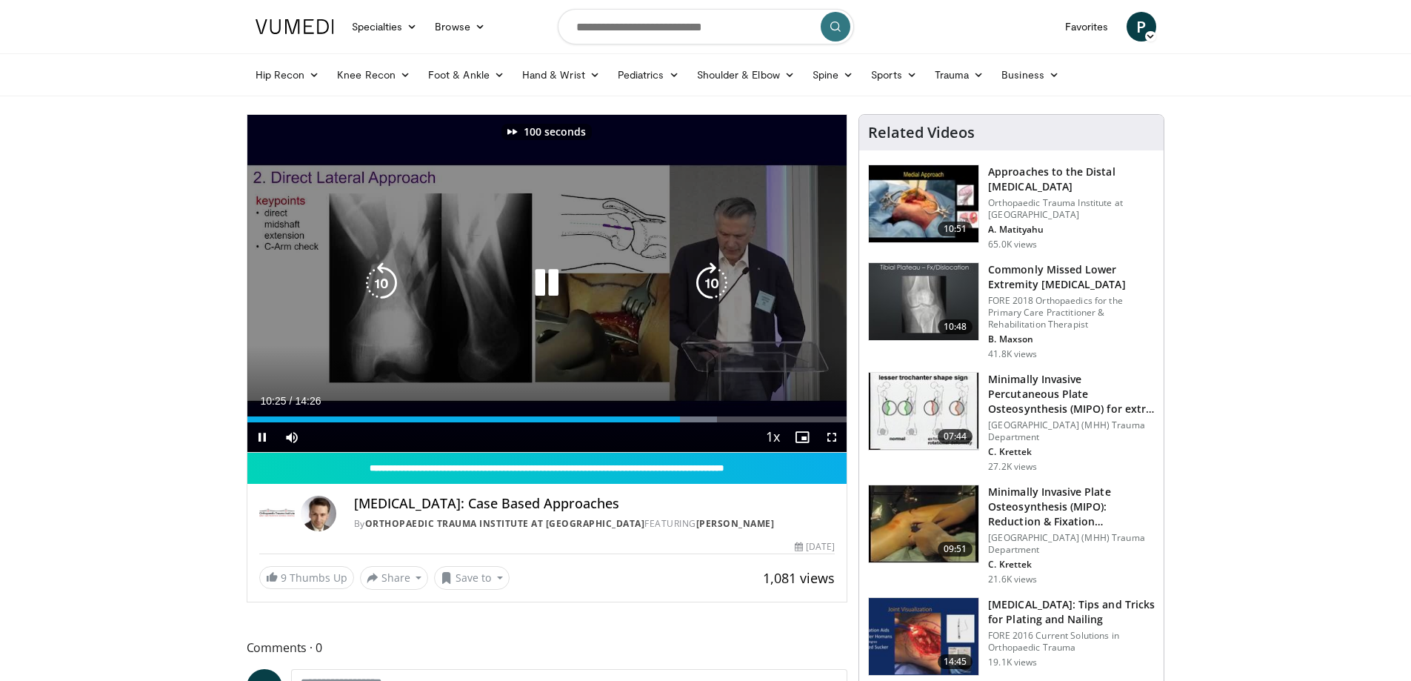
click at [713, 281] on icon "Video Player" at bounding box center [711, 282] width 41 height 41
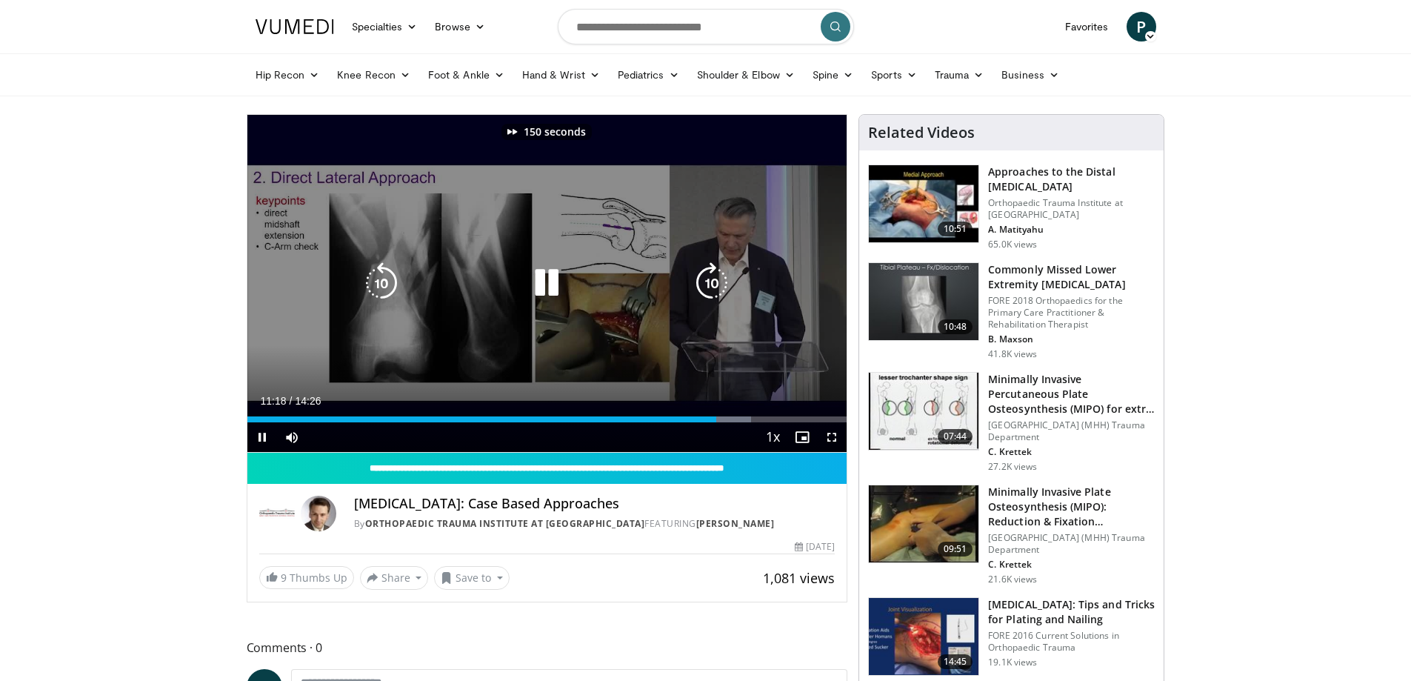
click at [713, 281] on icon "Video Player" at bounding box center [711, 282] width 41 height 41
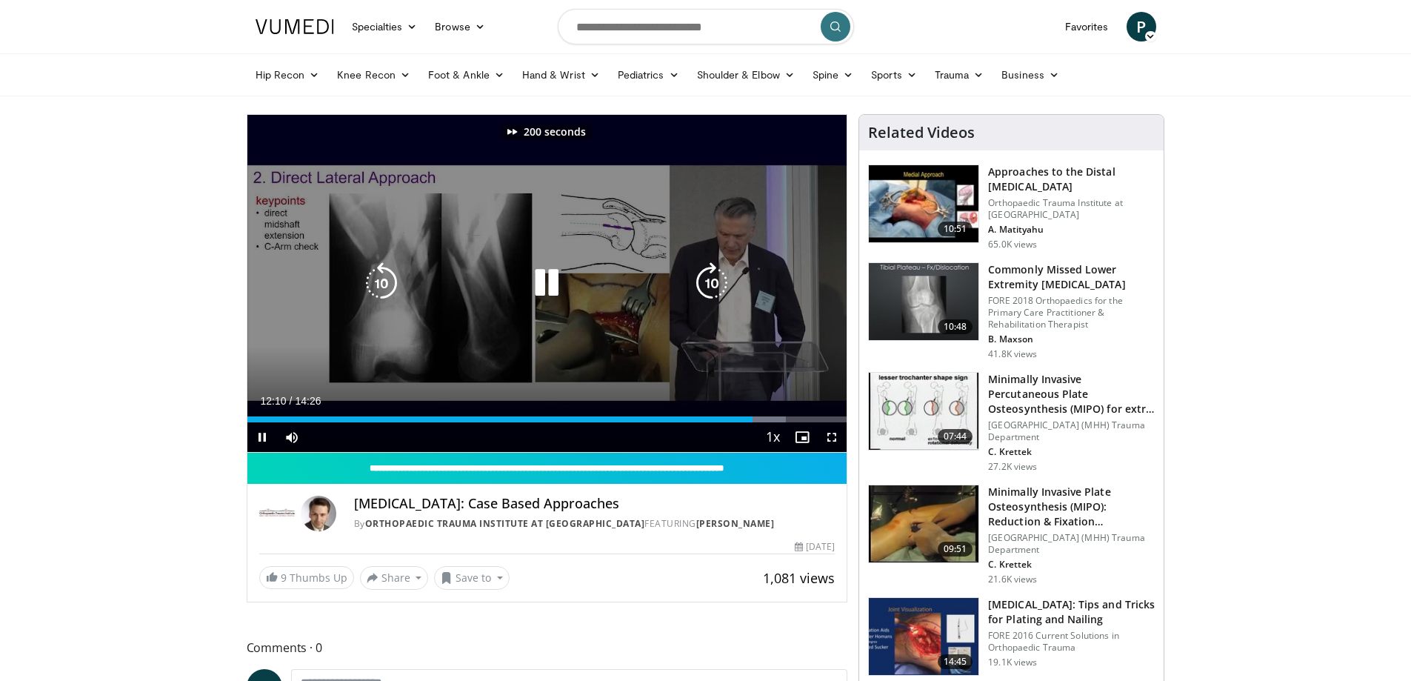
click at [713, 281] on icon "Video Player" at bounding box center [711, 282] width 41 height 41
click at [724, 281] on icon "Video Player" at bounding box center [711, 282] width 41 height 41
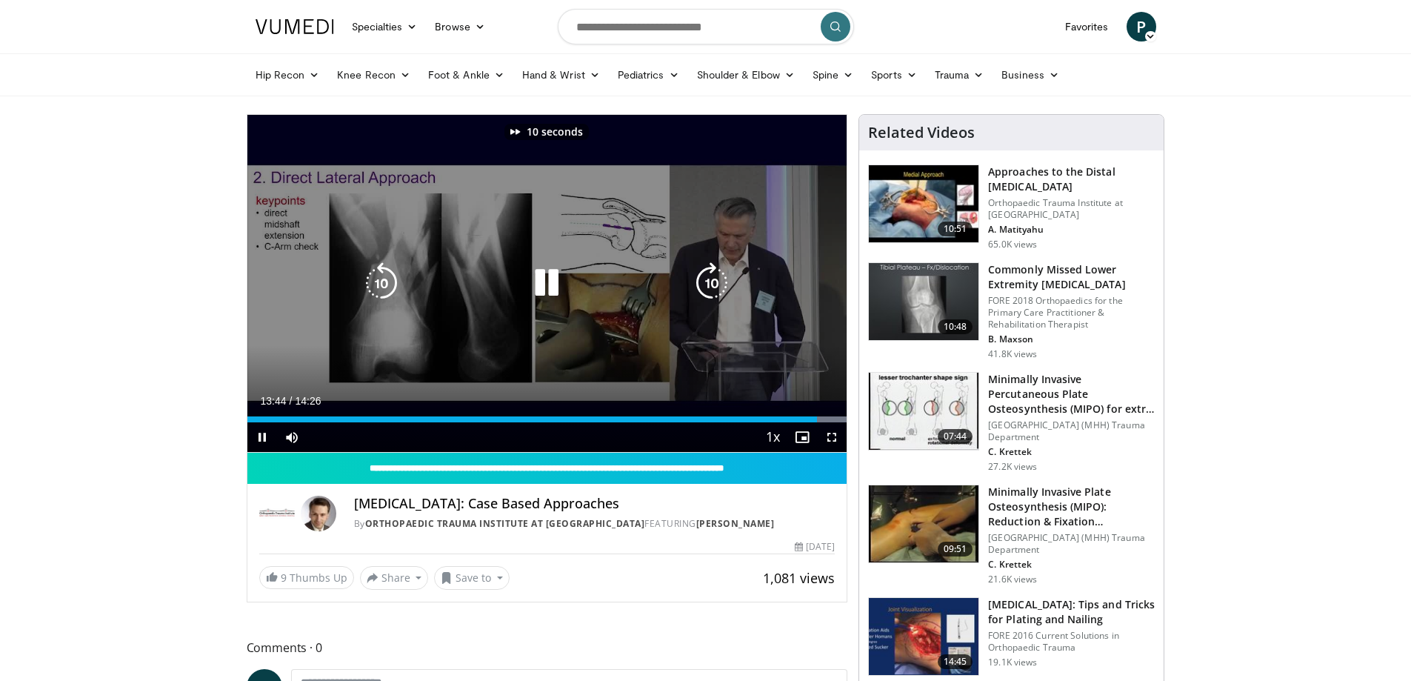
click at [379, 280] on icon "Video Player" at bounding box center [381, 282] width 41 height 41
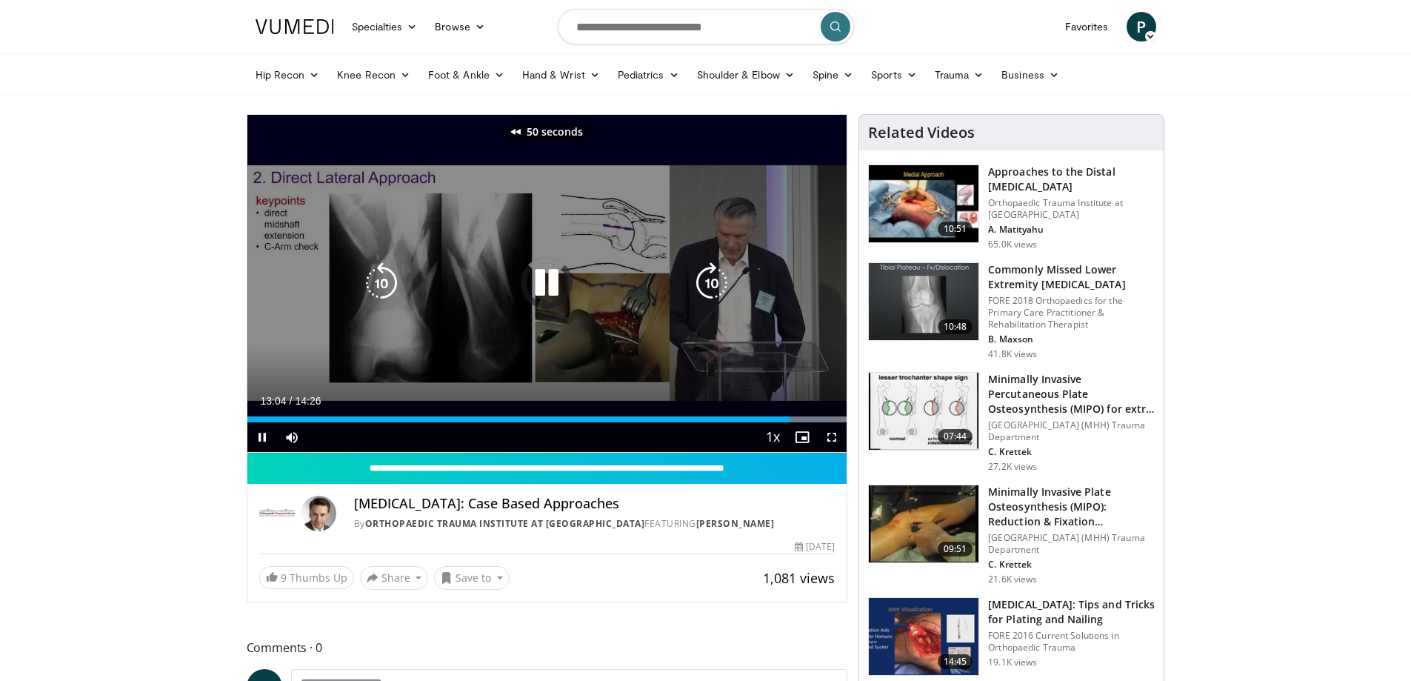
click at [379, 280] on icon "Video Player" at bounding box center [381, 282] width 41 height 41
click at [387, 284] on icon "Video Player" at bounding box center [381, 282] width 41 height 41
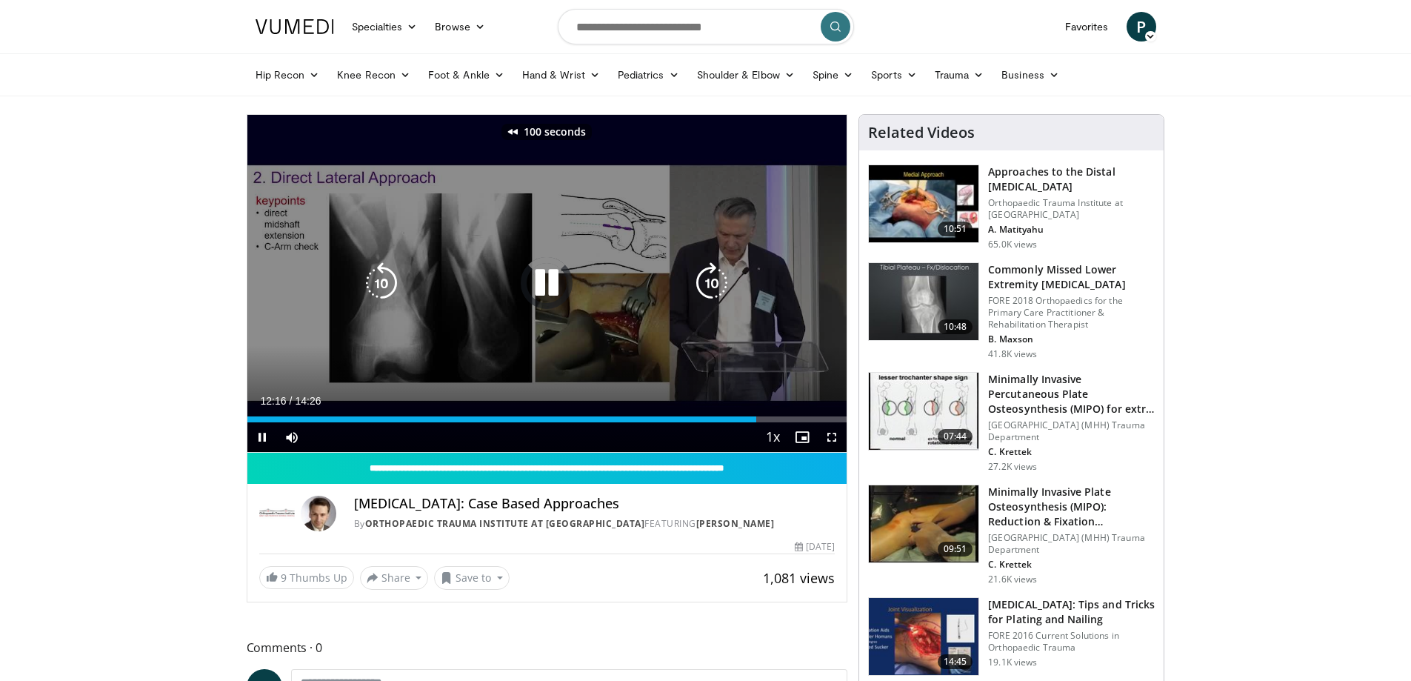
click at [387, 284] on icon "Video Player" at bounding box center [381, 282] width 41 height 41
click at [393, 281] on icon "Video Player" at bounding box center [381, 282] width 41 height 41
click at [384, 284] on icon "Video Player" at bounding box center [381, 282] width 41 height 41
click at [383, 284] on icon "Video Player" at bounding box center [381, 282] width 41 height 41
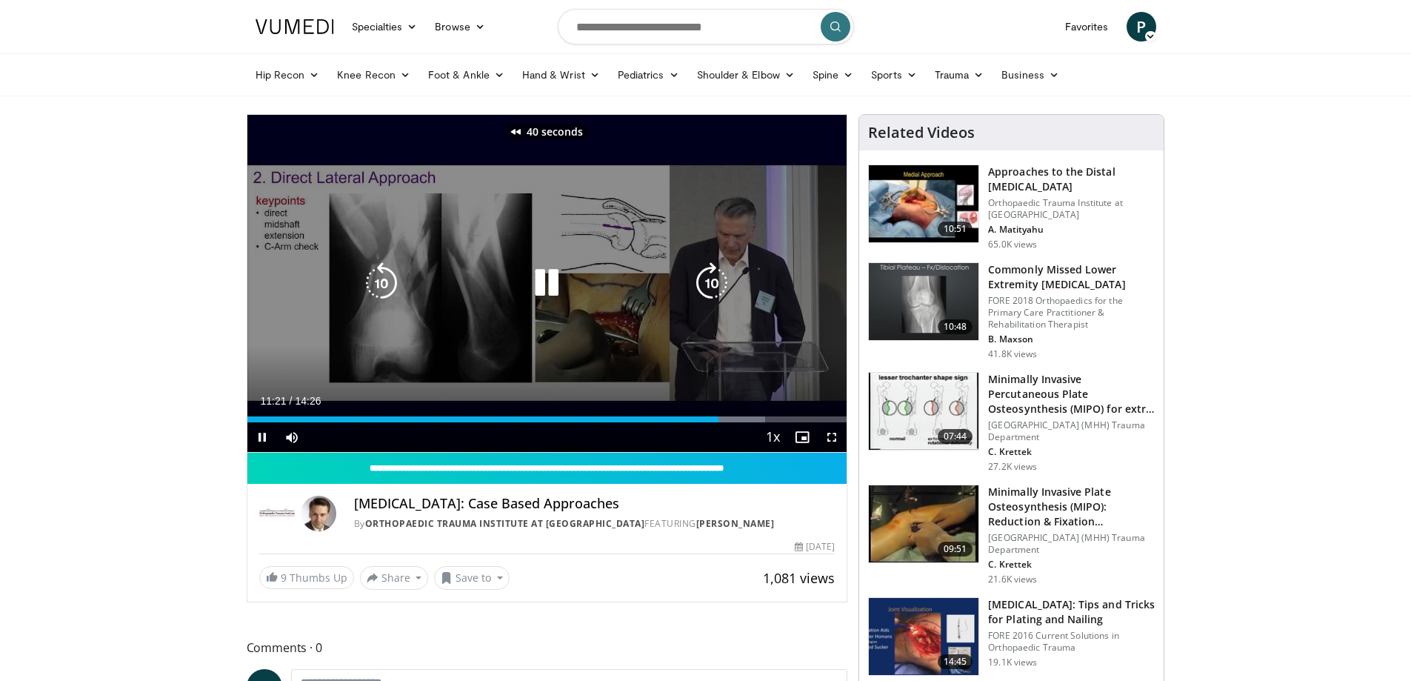
click at [715, 287] on icon "Video Player" at bounding box center [711, 282] width 41 height 41
click at [603, 287] on div "Video Player" at bounding box center [547, 283] width 360 height 30
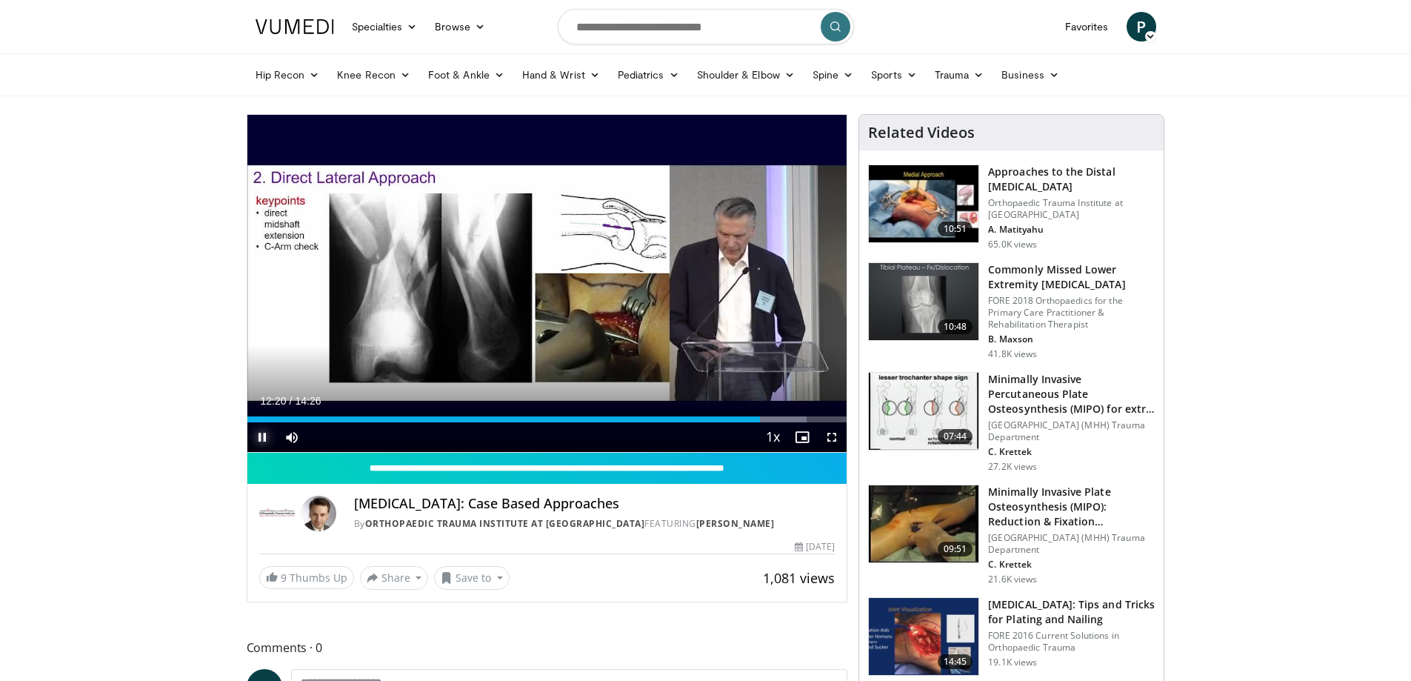
click at [268, 433] on span "Video Player" at bounding box center [262, 437] width 30 height 30
click at [910, 192] on img at bounding box center [924, 203] width 110 height 77
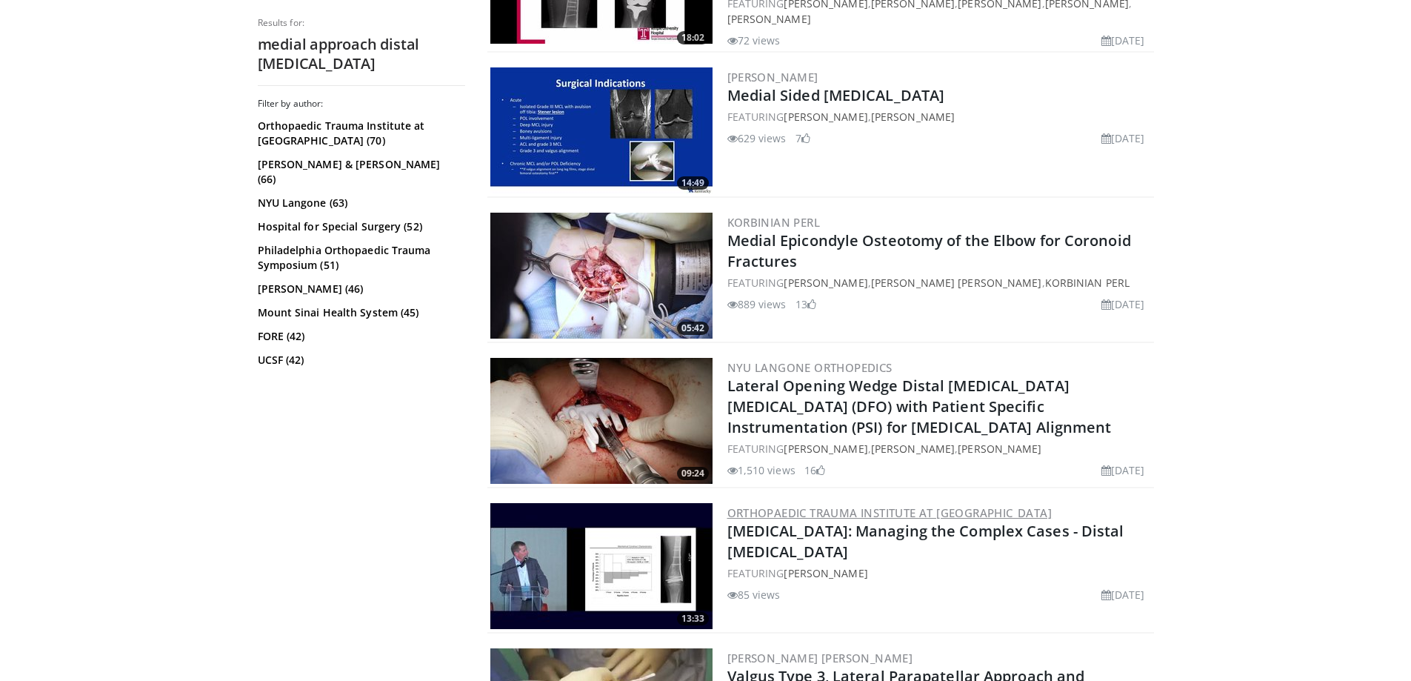
scroll to position [2148, 0]
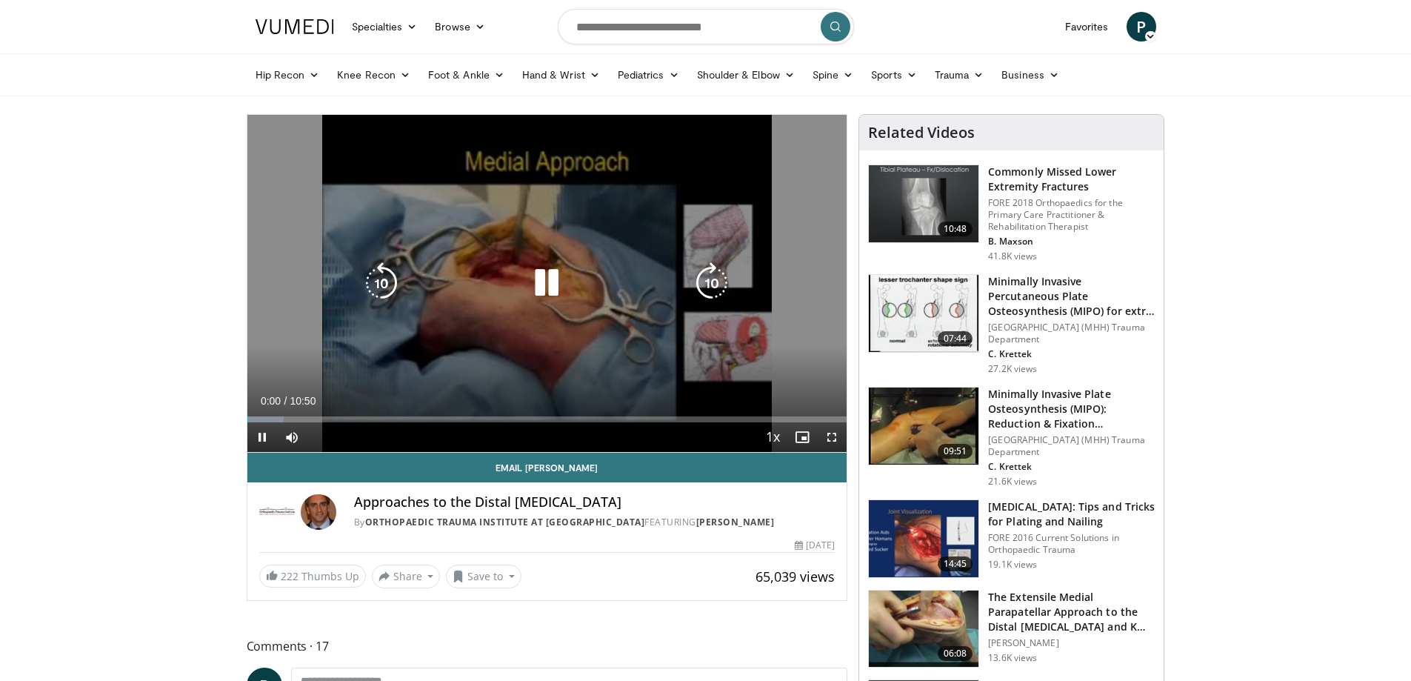
click at [724, 281] on icon "Video Player" at bounding box center [711, 282] width 41 height 41
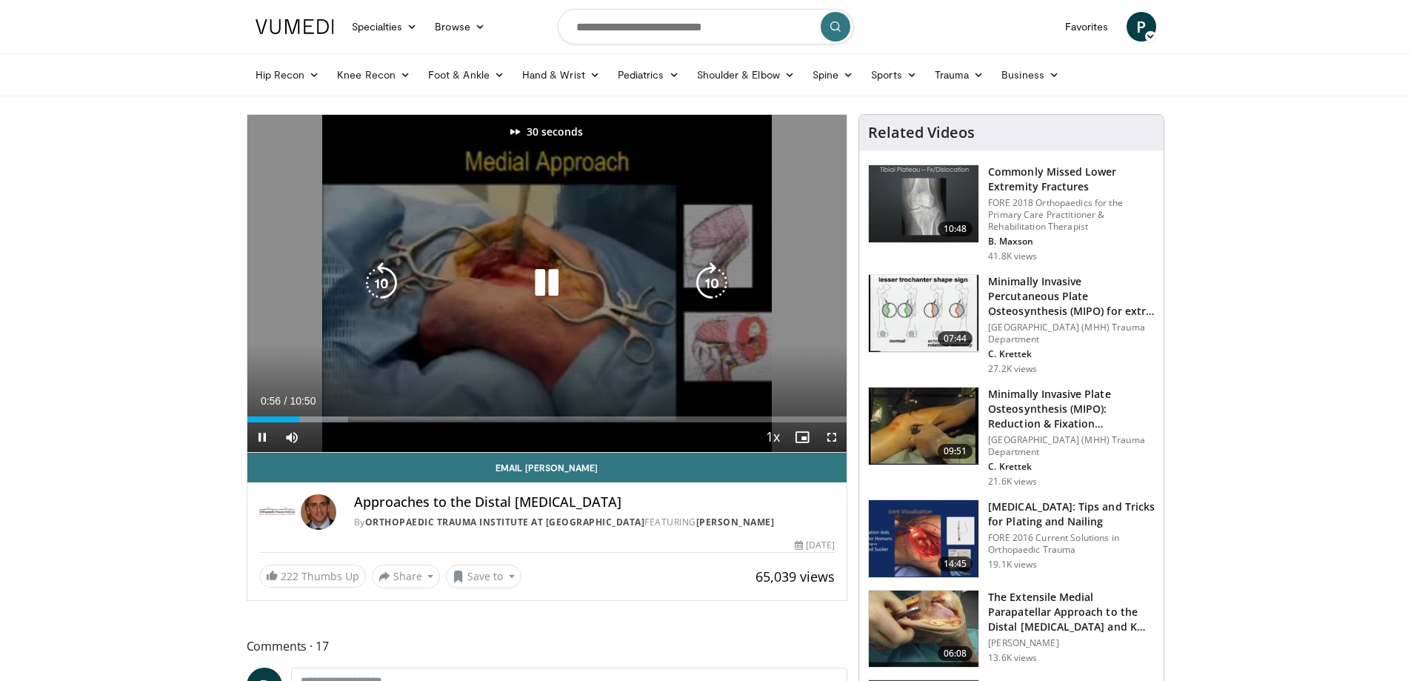
click at [724, 281] on icon "Video Player" at bounding box center [711, 282] width 41 height 41
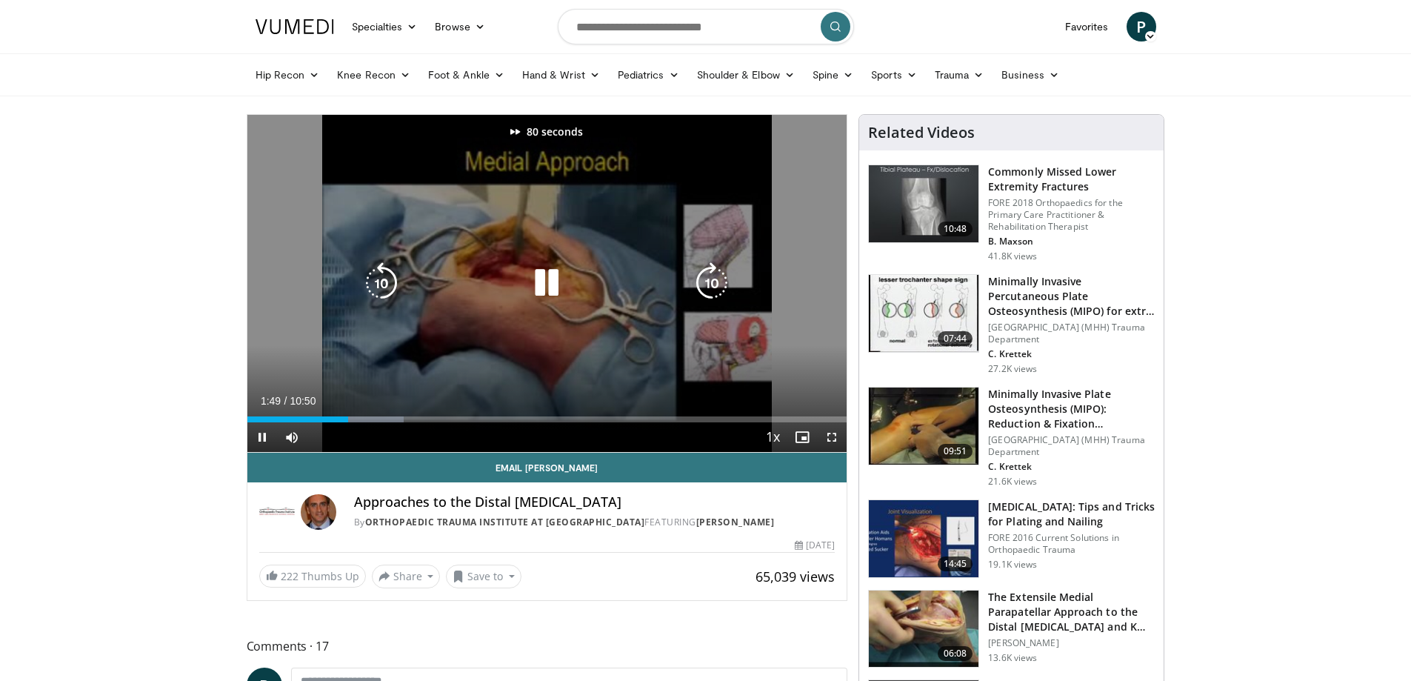
click at [724, 281] on icon "Video Player" at bounding box center [711, 282] width 41 height 41
click at [381, 281] on icon "Video Player" at bounding box center [381, 282] width 41 height 41
click at [373, 284] on icon "Video Player" at bounding box center [381, 282] width 41 height 41
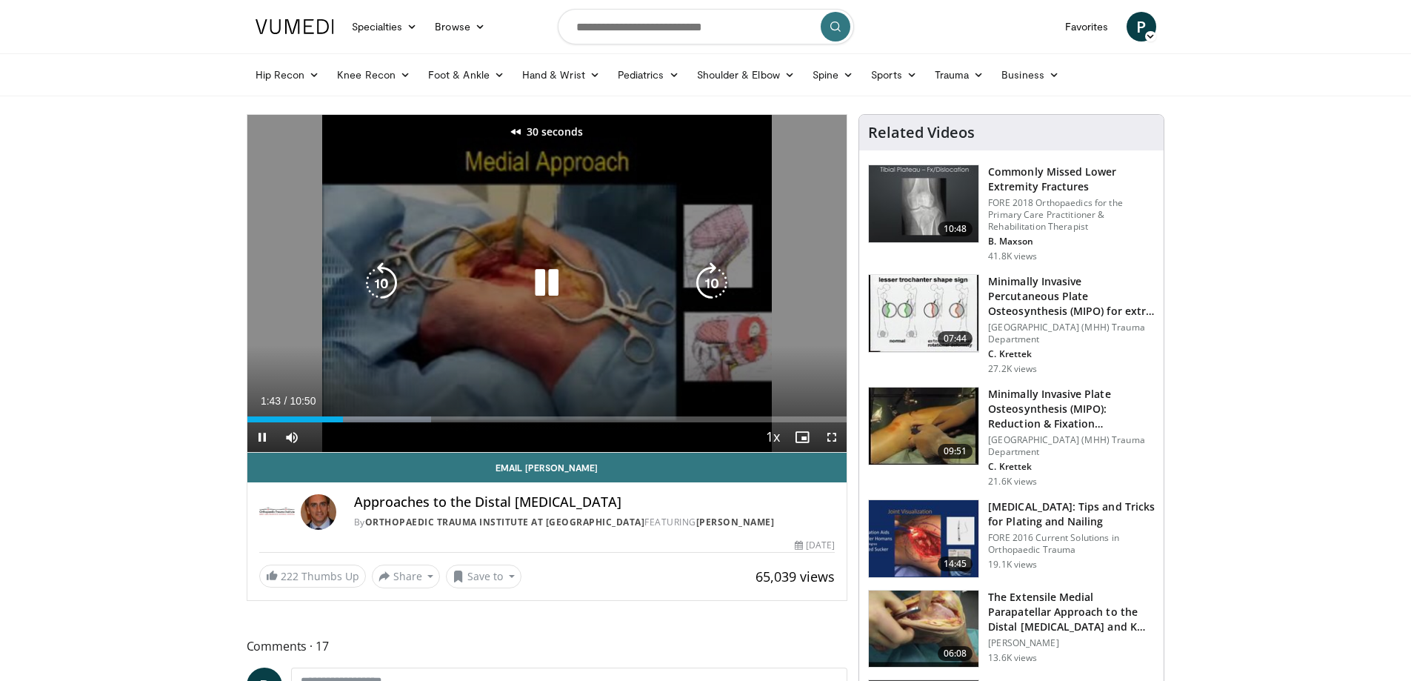
click at [721, 281] on icon "Video Player" at bounding box center [711, 282] width 41 height 41
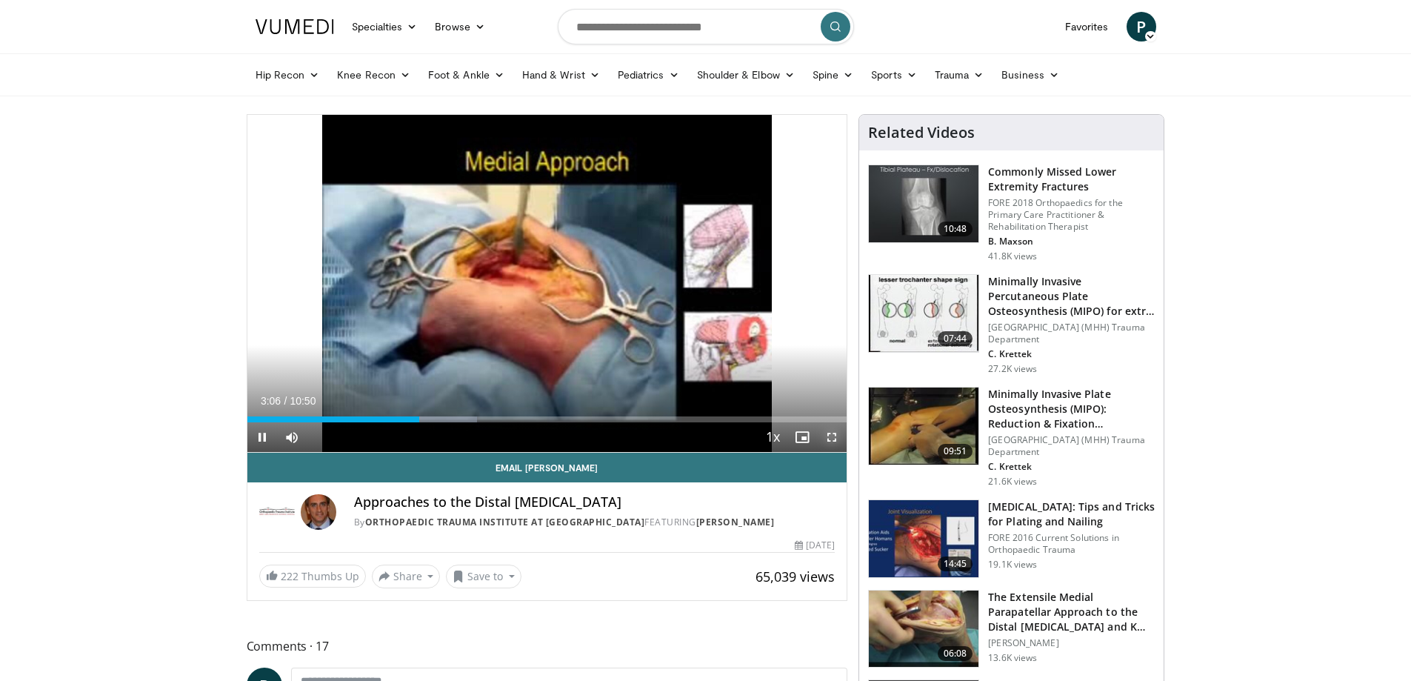
click at [827, 434] on span "Video Player" at bounding box center [832, 437] width 30 height 30
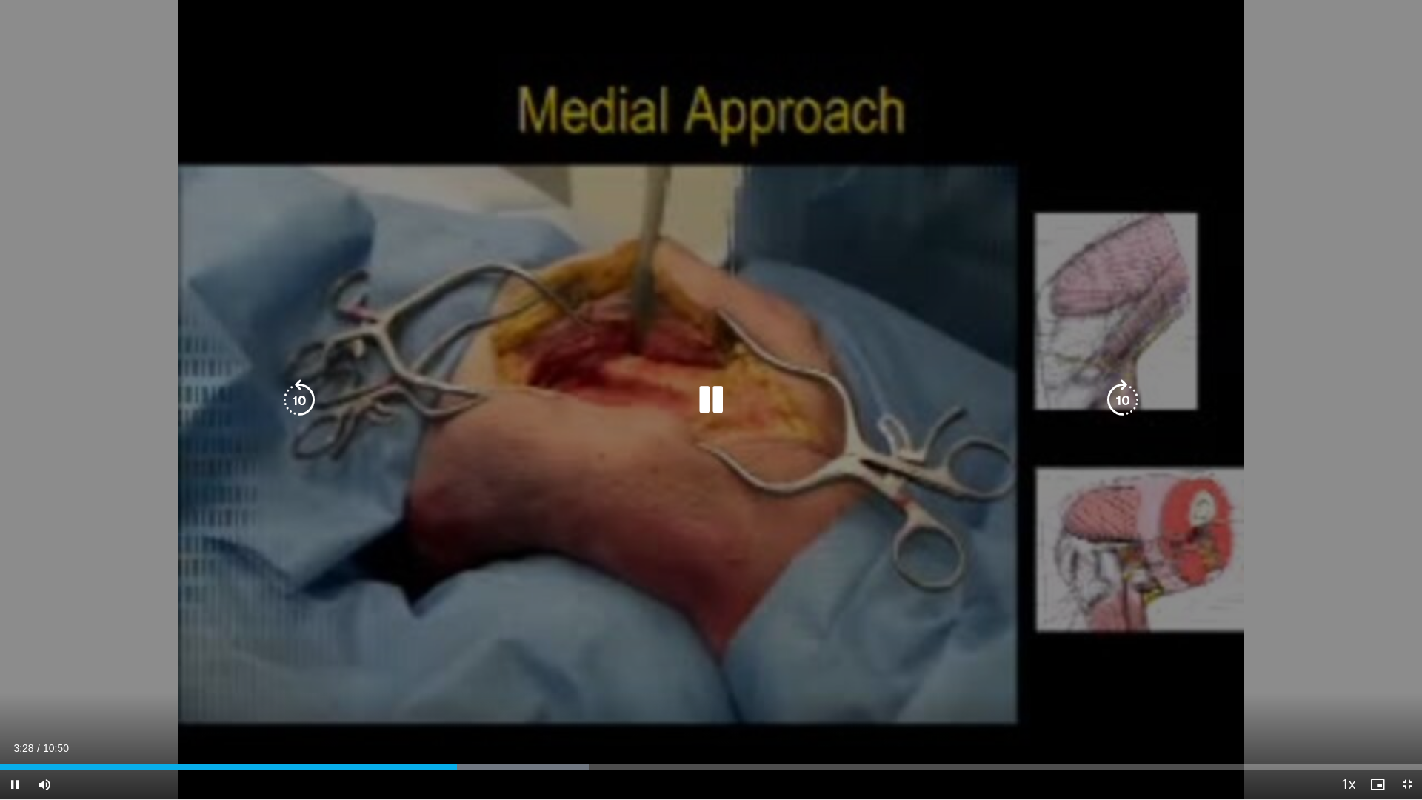
click at [997, 510] on div "30 seconds Tap to unmute" at bounding box center [711, 399] width 1422 height 799
click at [291, 357] on div "30 seconds Tap to unmute" at bounding box center [711, 399] width 1422 height 799
click at [310, 398] on icon "Video Player" at bounding box center [299, 399] width 41 height 41
click at [706, 407] on icon "Video Player" at bounding box center [710, 399] width 41 height 41
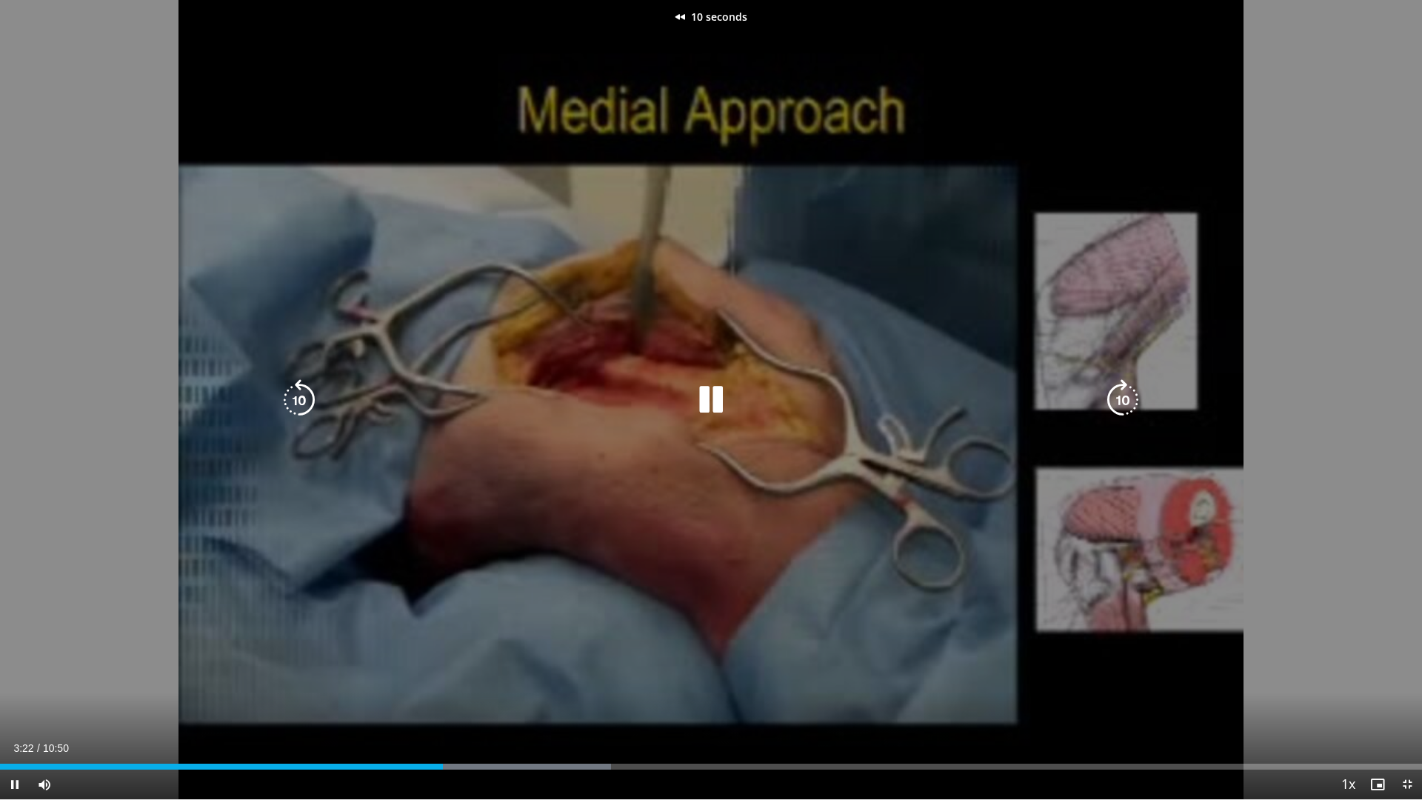
click at [307, 402] on icon "Video Player" at bounding box center [299, 399] width 41 height 41
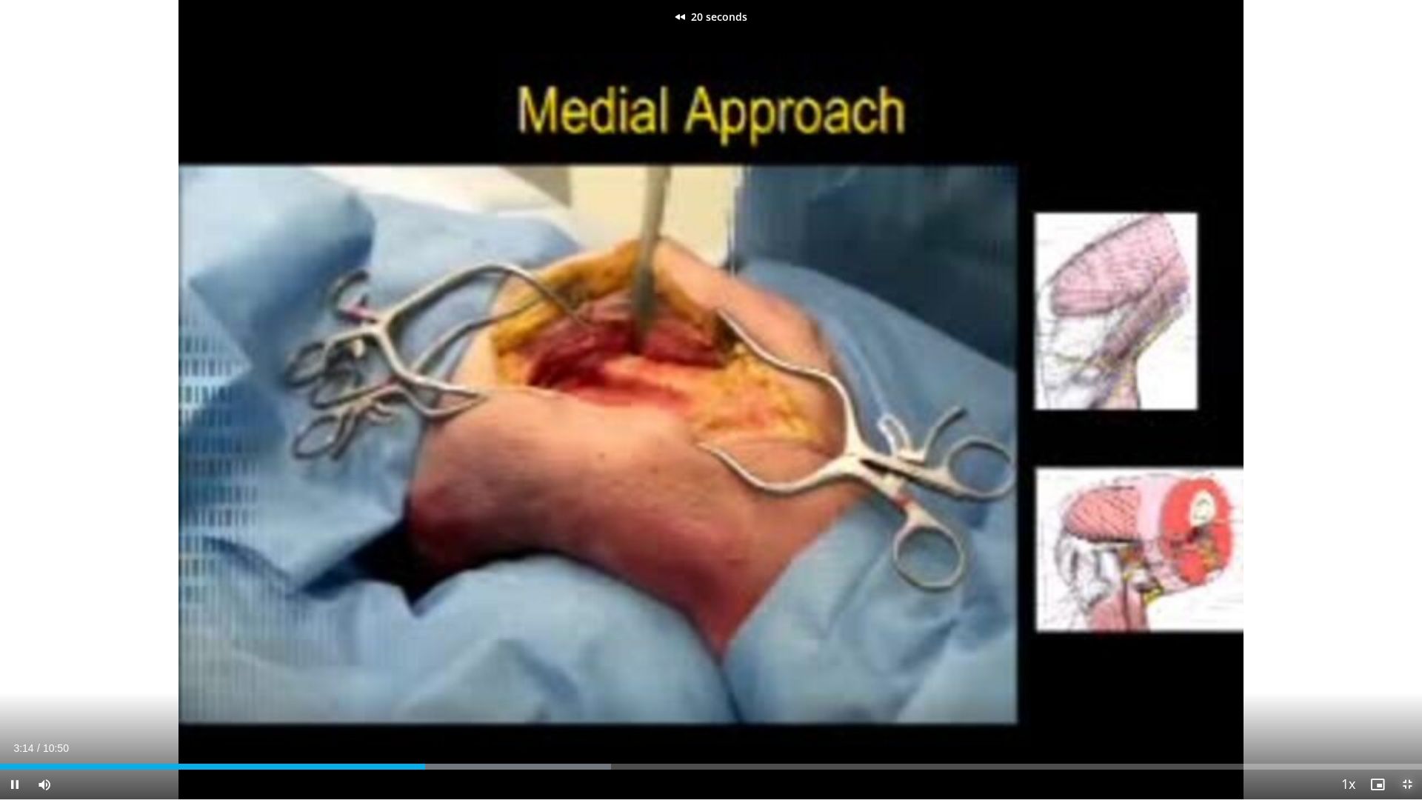
click at [1405, 680] on span "Video Player" at bounding box center [1408, 785] width 30 height 30
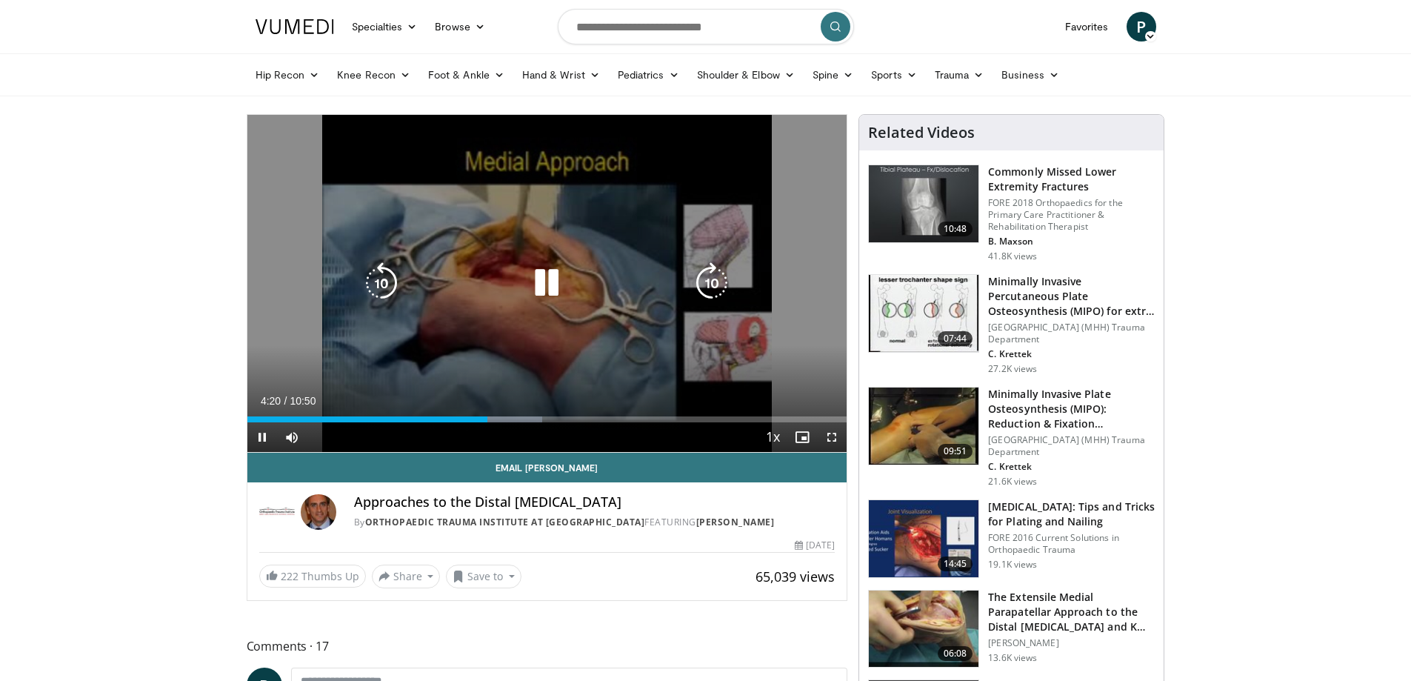
click at [550, 279] on icon "Video Player" at bounding box center [546, 282] width 41 height 41
click at [544, 283] on icon "Video Player" at bounding box center [546, 282] width 41 height 41
click at [367, 293] on icon "Video Player" at bounding box center [381, 282] width 41 height 41
click at [373, 292] on icon "Video Player" at bounding box center [381, 282] width 41 height 41
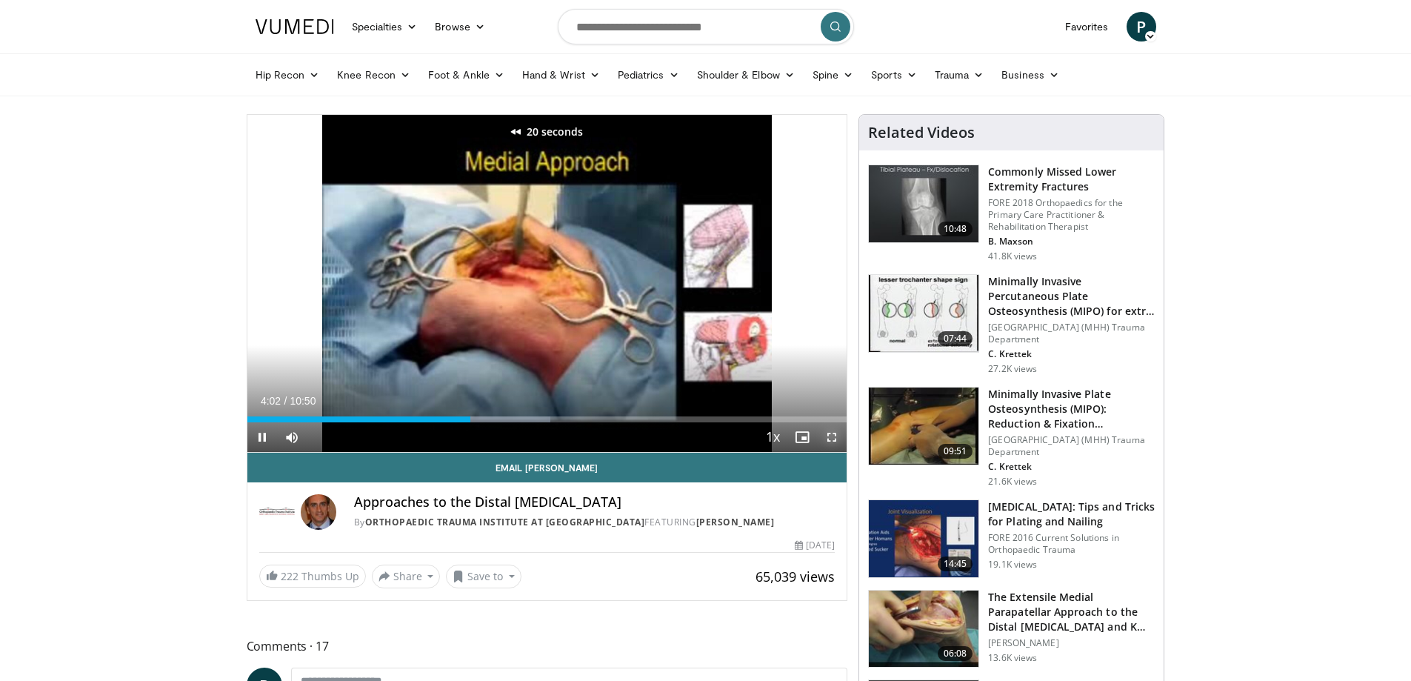
click at [827, 436] on span "Video Player" at bounding box center [832, 437] width 30 height 30
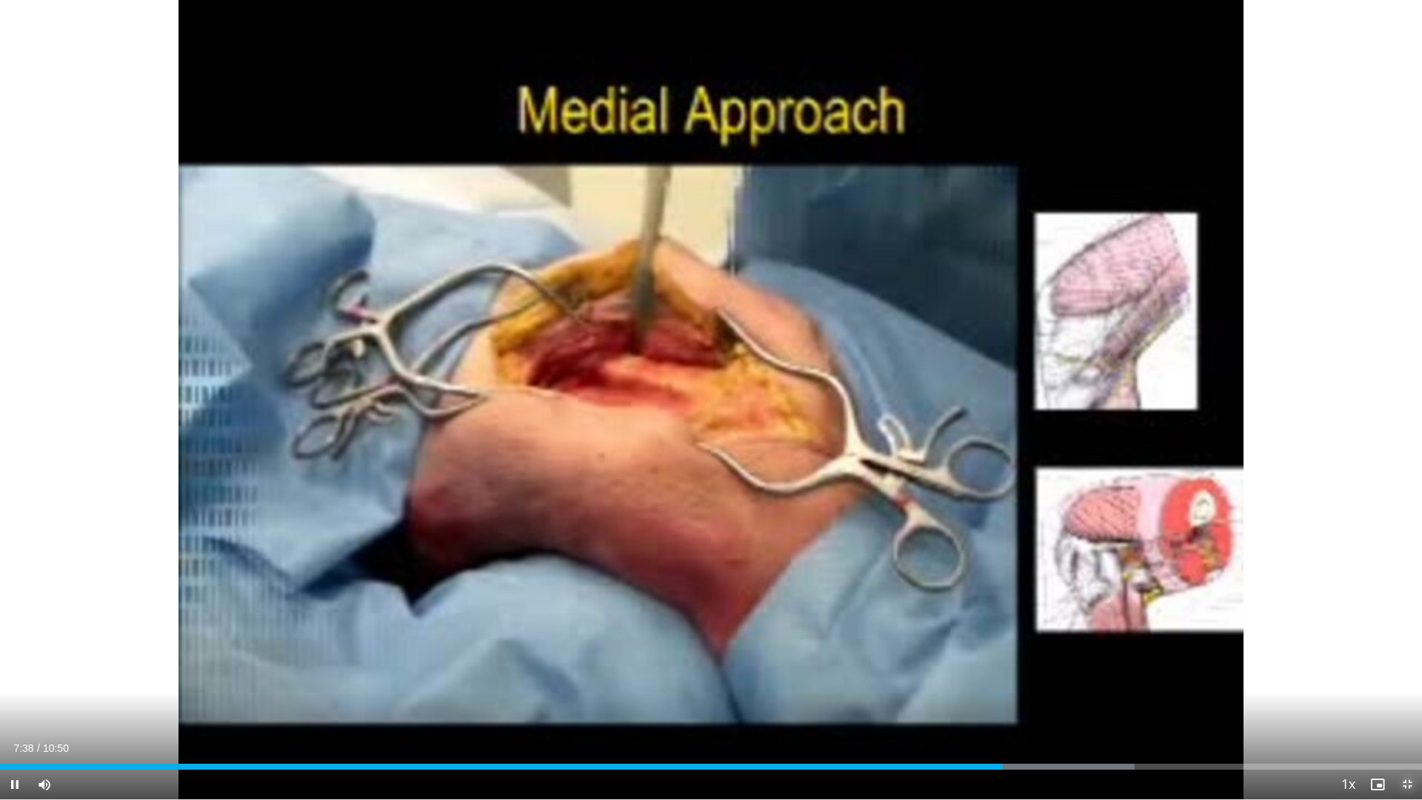
click at [1398, 680] on span "Video Player" at bounding box center [1408, 785] width 30 height 30
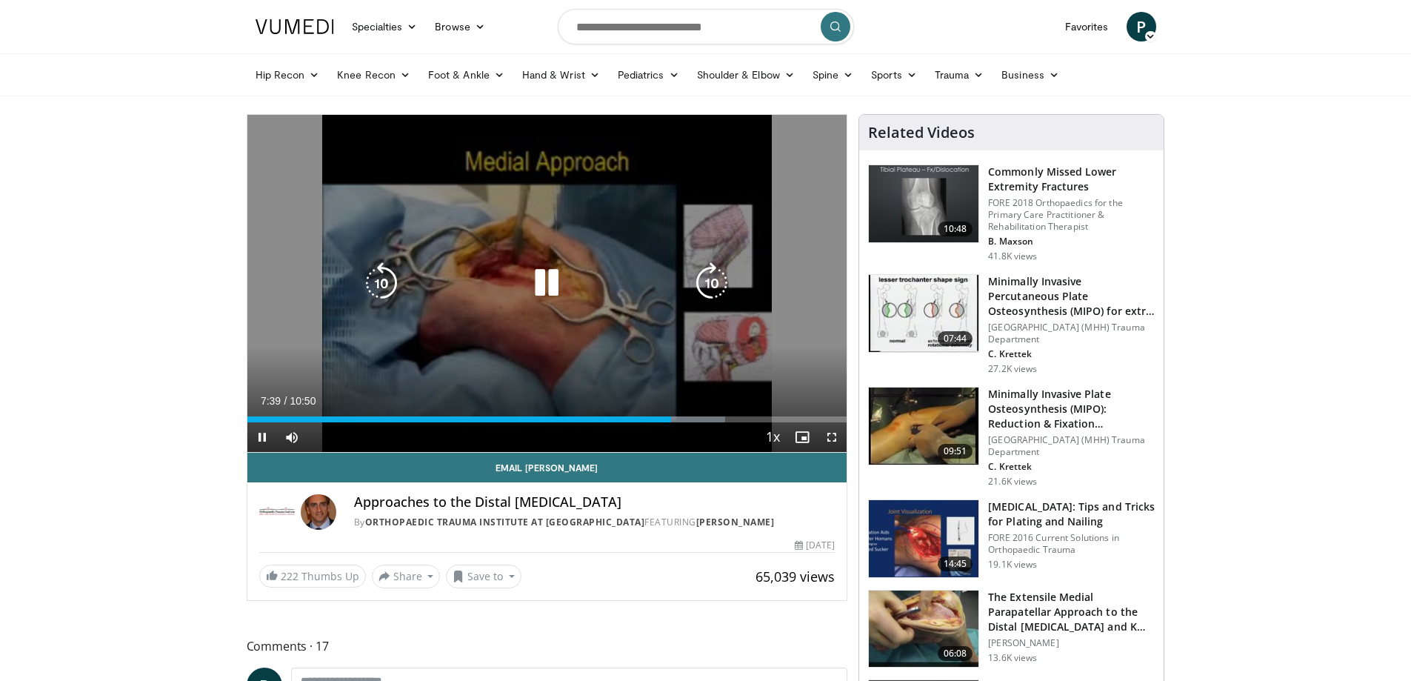
click at [561, 270] on icon "Video Player" at bounding box center [546, 282] width 41 height 41
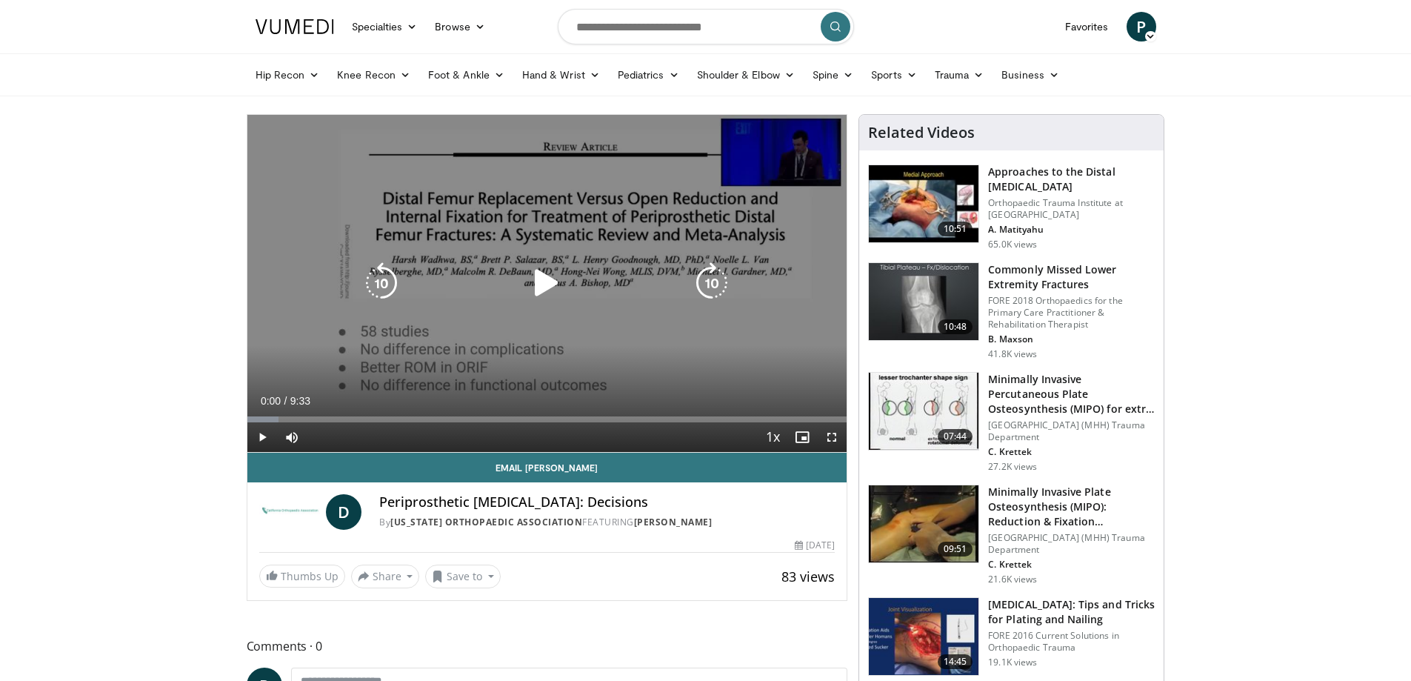
click at [536, 282] on icon "Video Player" at bounding box center [546, 282] width 41 height 41
click at [721, 278] on icon "Video Player" at bounding box center [711, 282] width 41 height 41
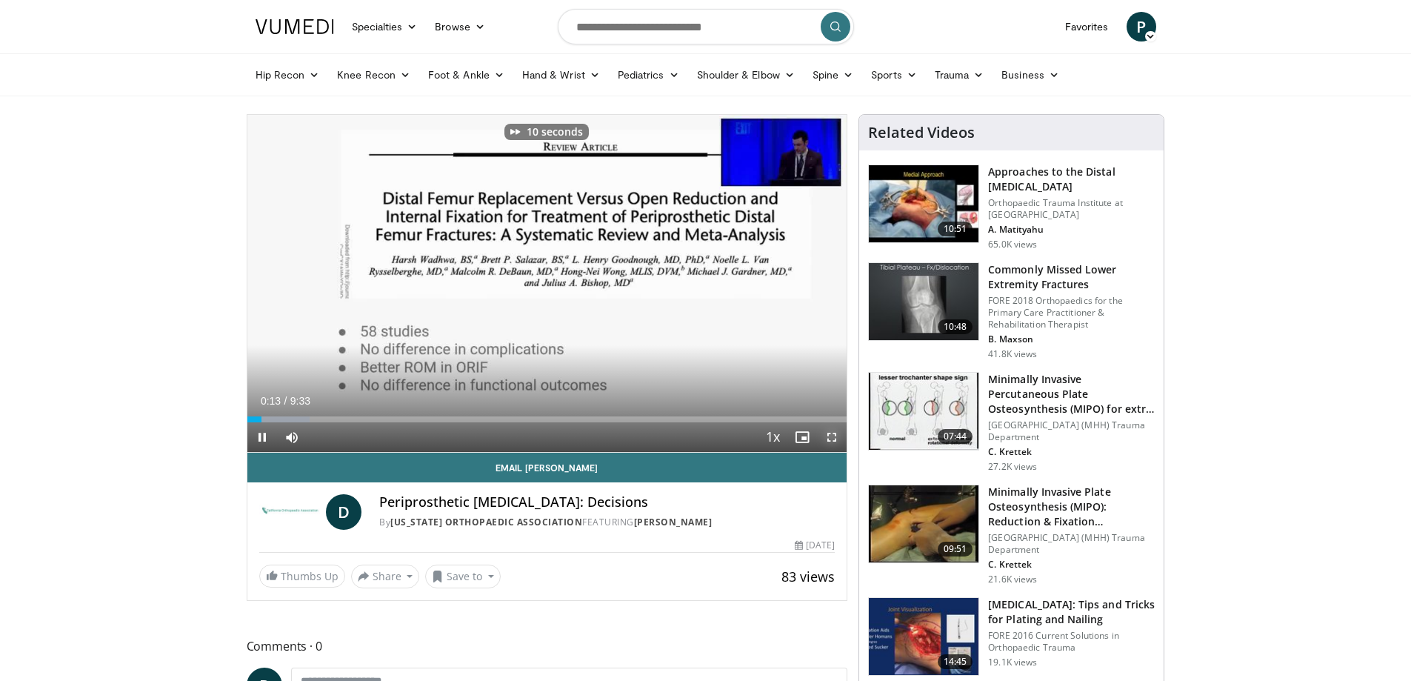
click at [836, 442] on span "Video Player" at bounding box center [832, 437] width 30 height 30
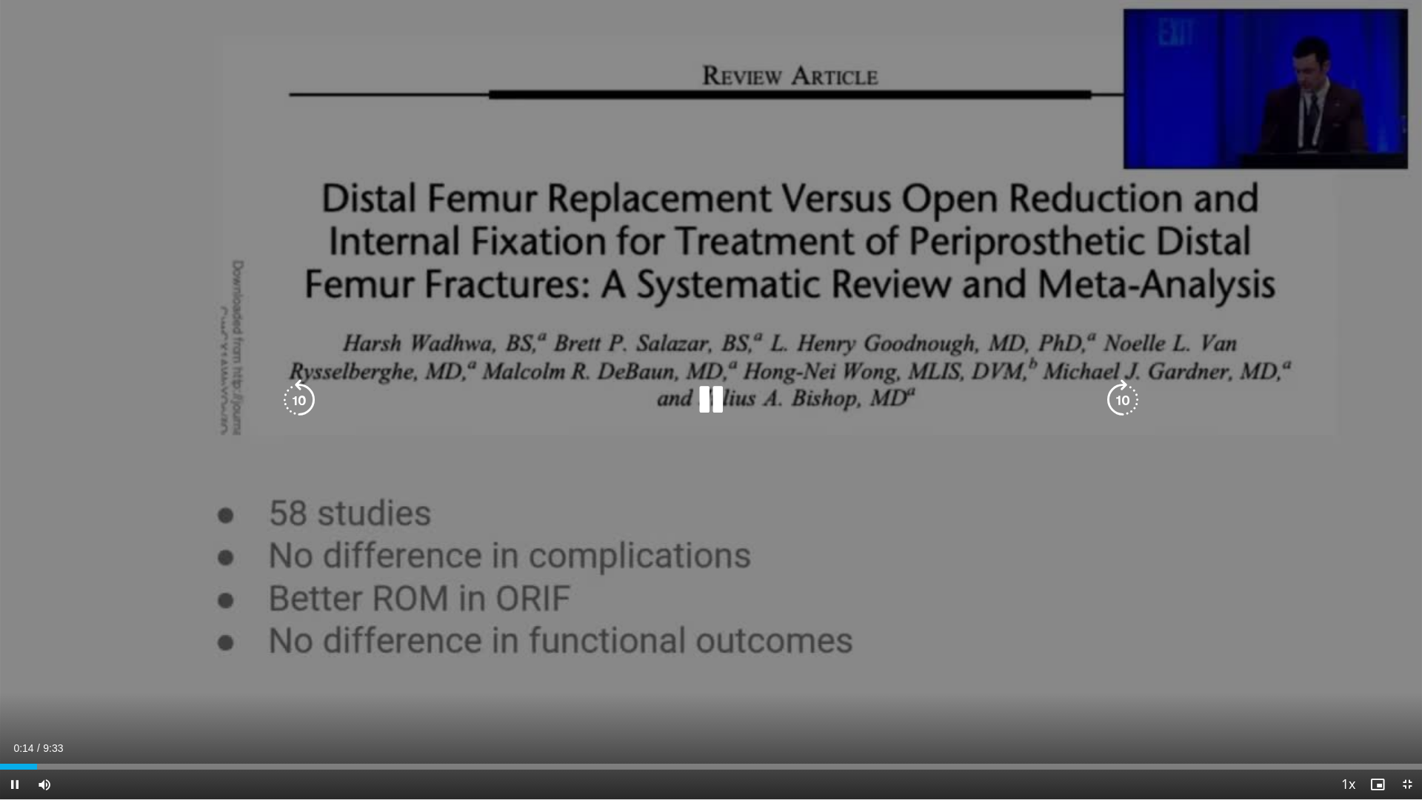
click at [1117, 394] on icon "Video Player" at bounding box center [1122, 399] width 41 height 41
click at [715, 405] on icon "Video Player" at bounding box center [710, 399] width 41 height 41
click at [710, 407] on icon "Video Player" at bounding box center [710, 399] width 41 height 41
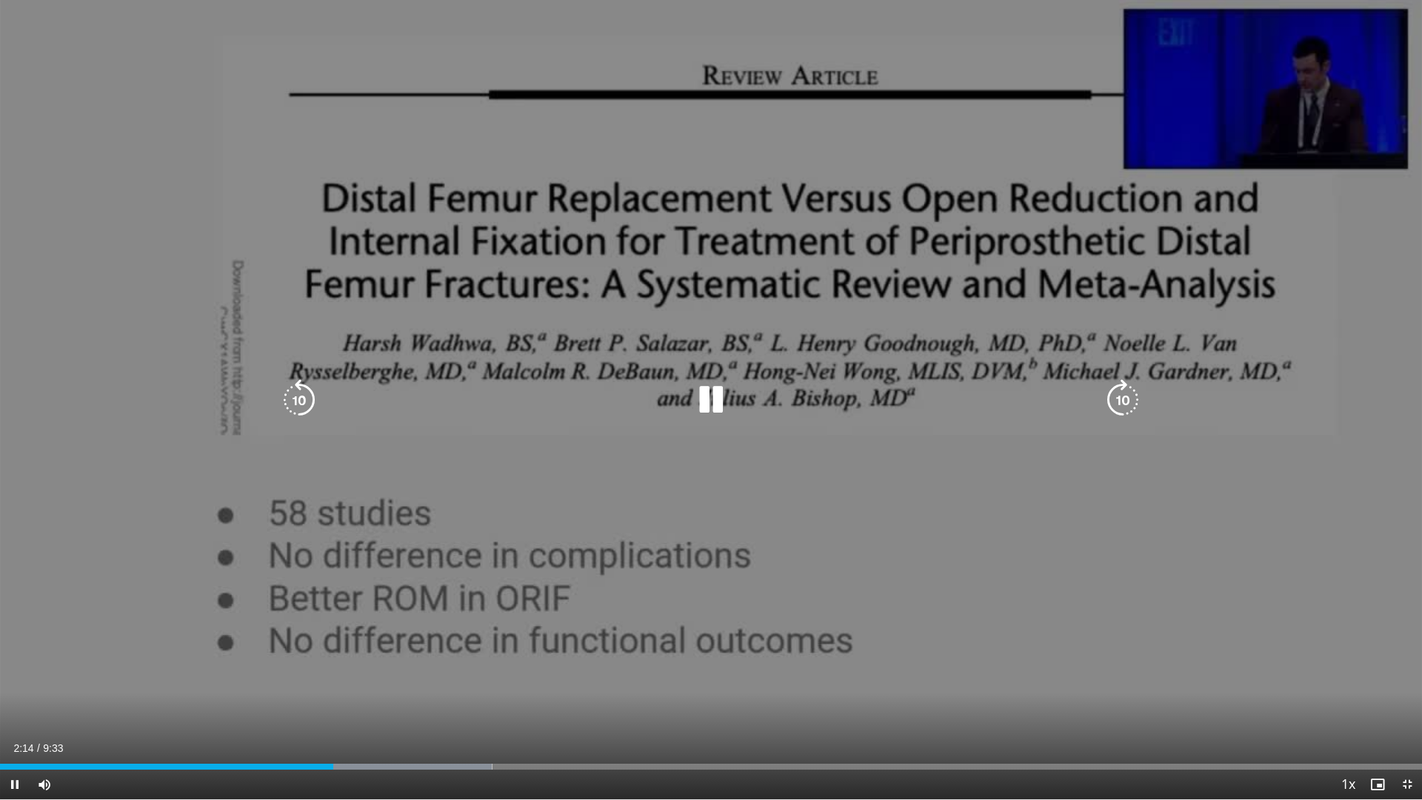
click at [722, 415] on icon "Video Player" at bounding box center [710, 399] width 41 height 41
click at [430, 410] on div "Video Player" at bounding box center [710, 400] width 853 height 30
click at [683, 388] on div "Video Player" at bounding box center [710, 400] width 853 height 30
click at [713, 388] on icon "Video Player" at bounding box center [710, 399] width 41 height 41
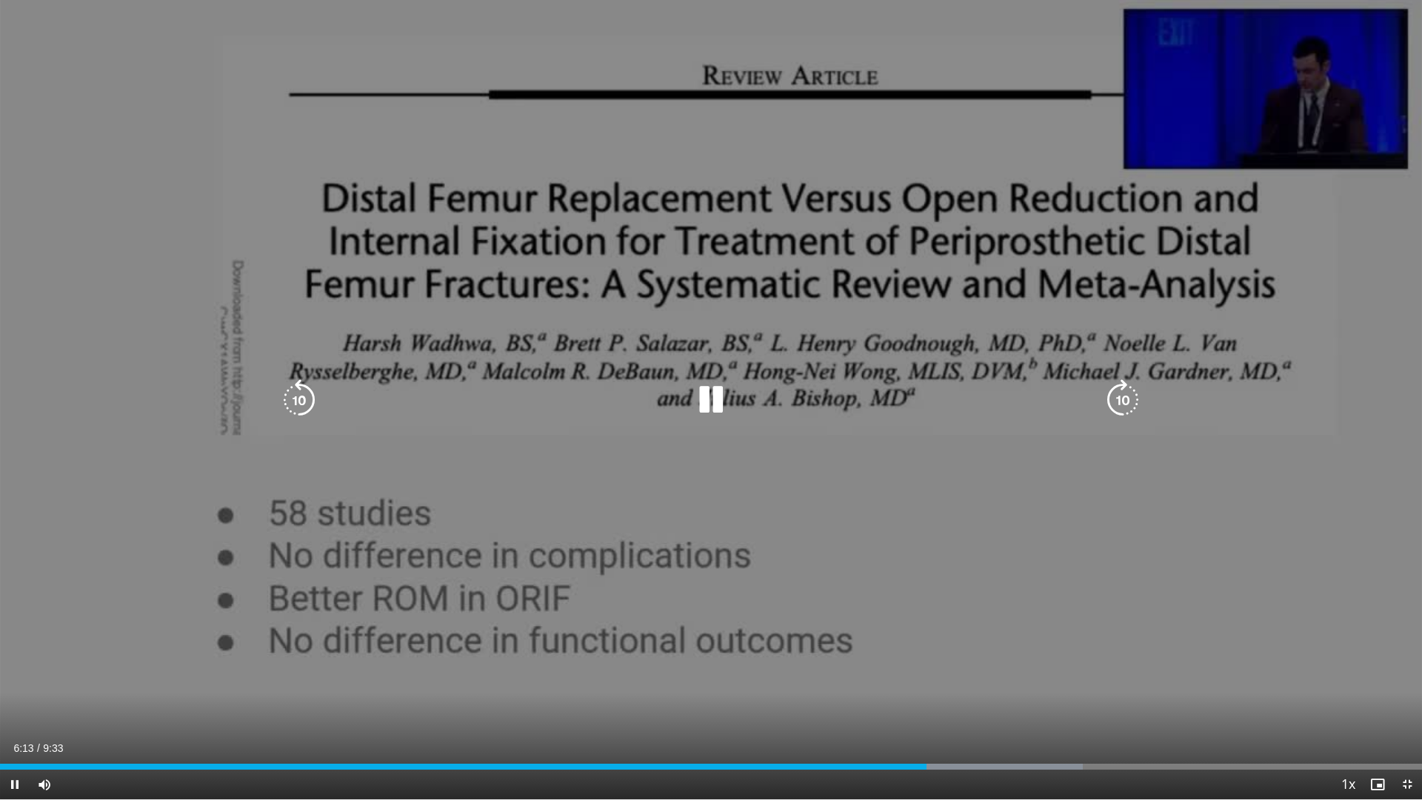
click at [721, 415] on icon "Video Player" at bounding box center [710, 399] width 41 height 41
click at [713, 422] on div "30 seconds Tap to unmute" at bounding box center [711, 399] width 1422 height 799
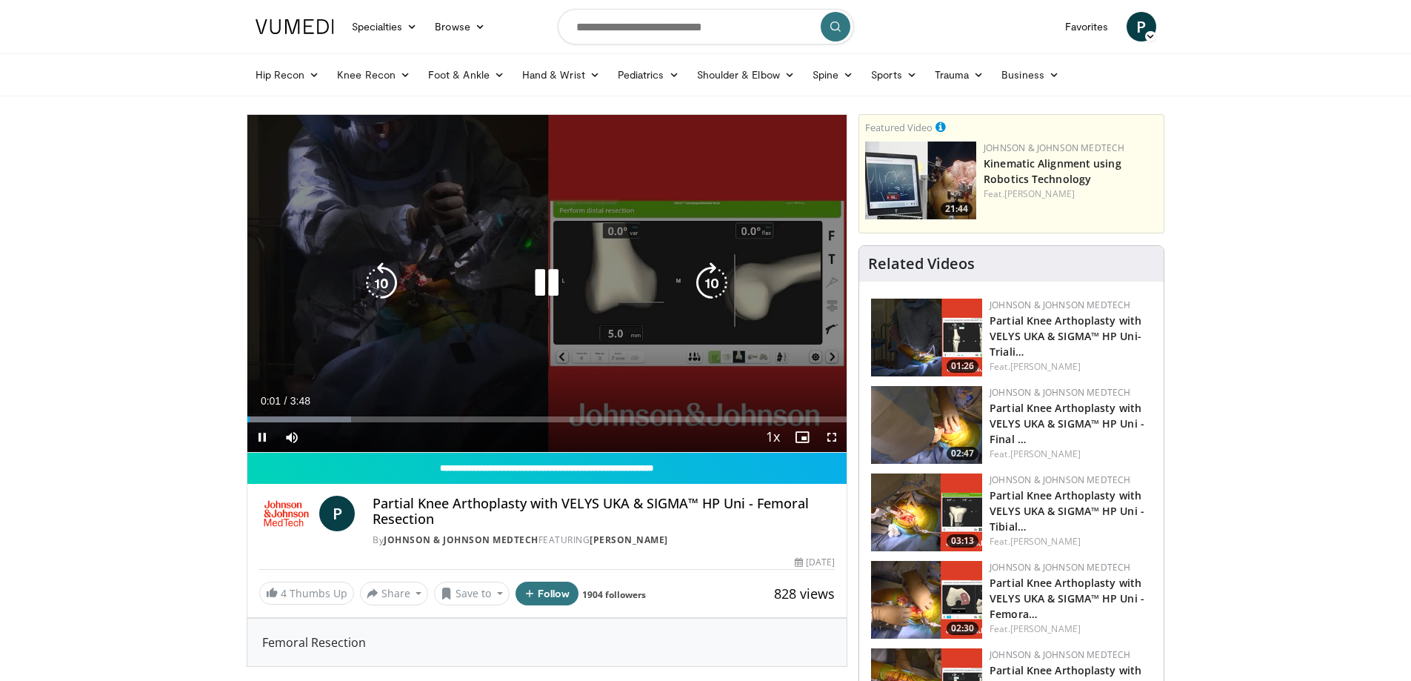
drag, startPoint x: 554, startPoint y: 288, endPoint x: 576, endPoint y: 279, distance: 23.2
click at [554, 288] on icon "Video Player" at bounding box center [546, 282] width 41 height 41
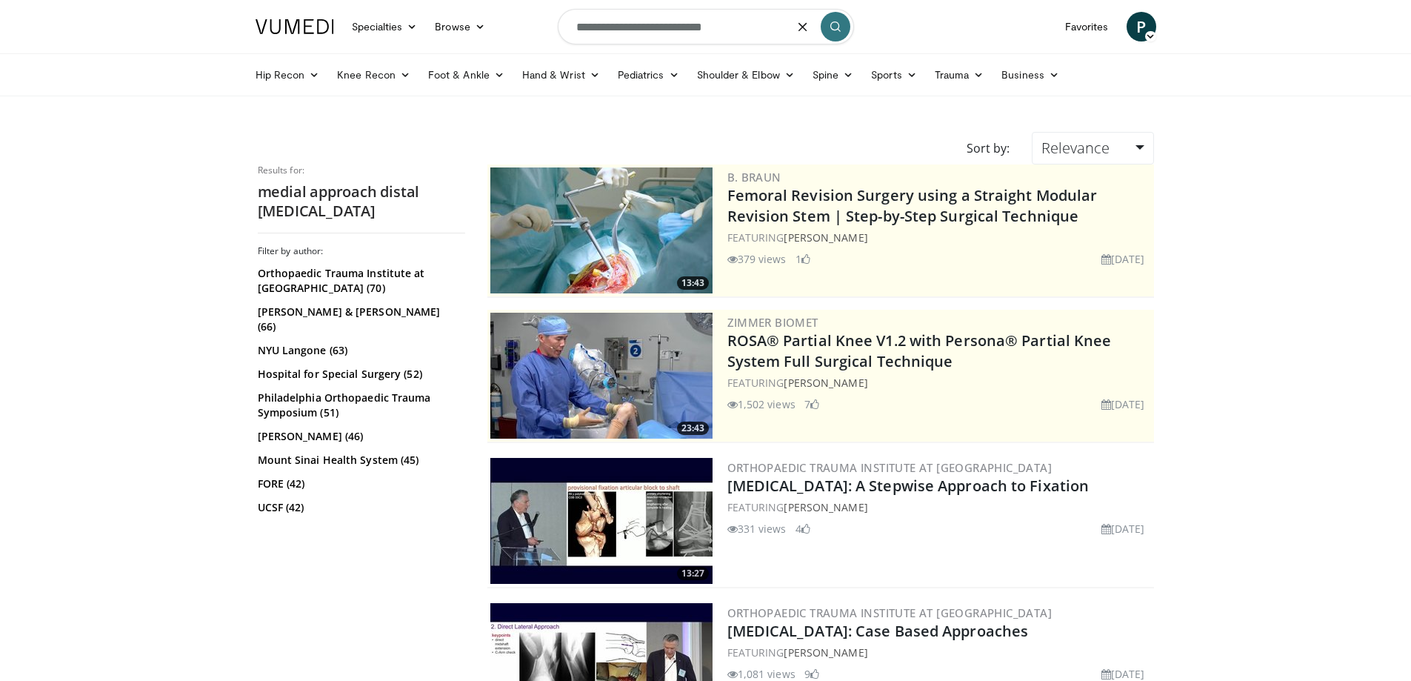
click at [690, 21] on input "**********" at bounding box center [706, 27] width 296 height 36
type input "**********"
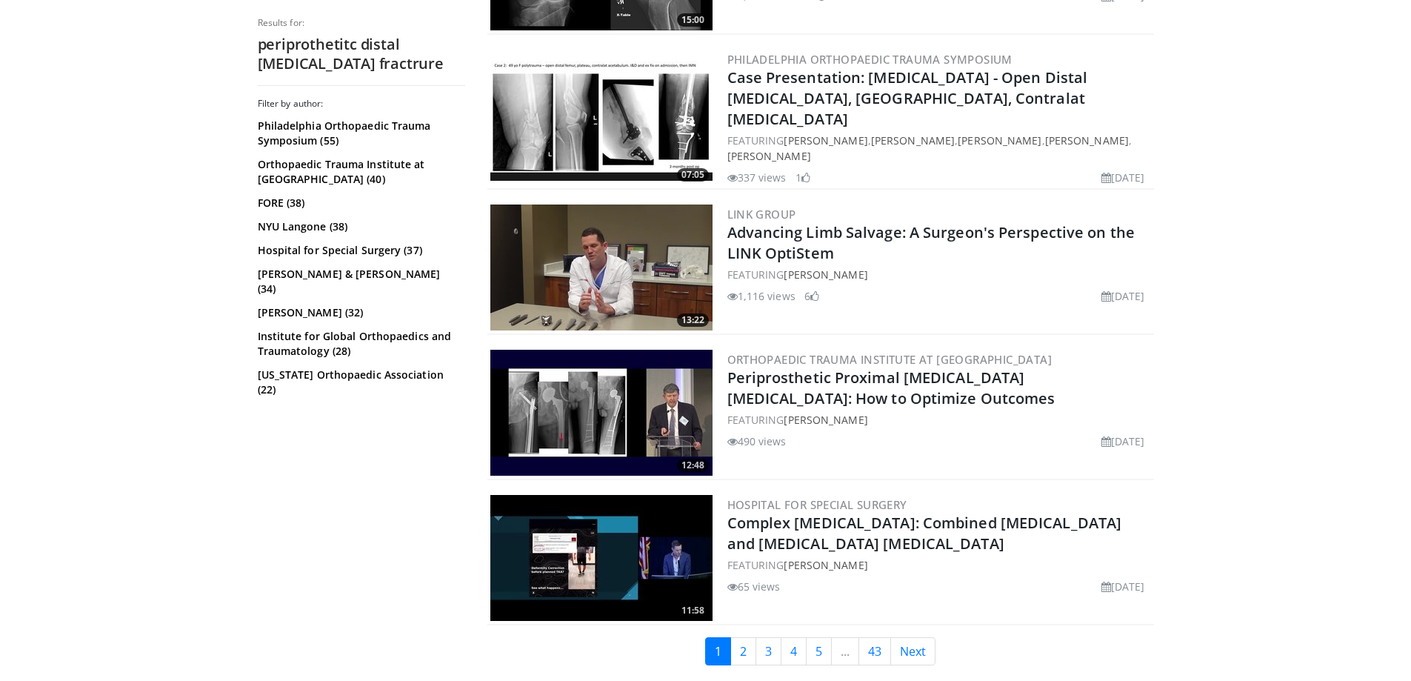
scroll to position [3590, 0]
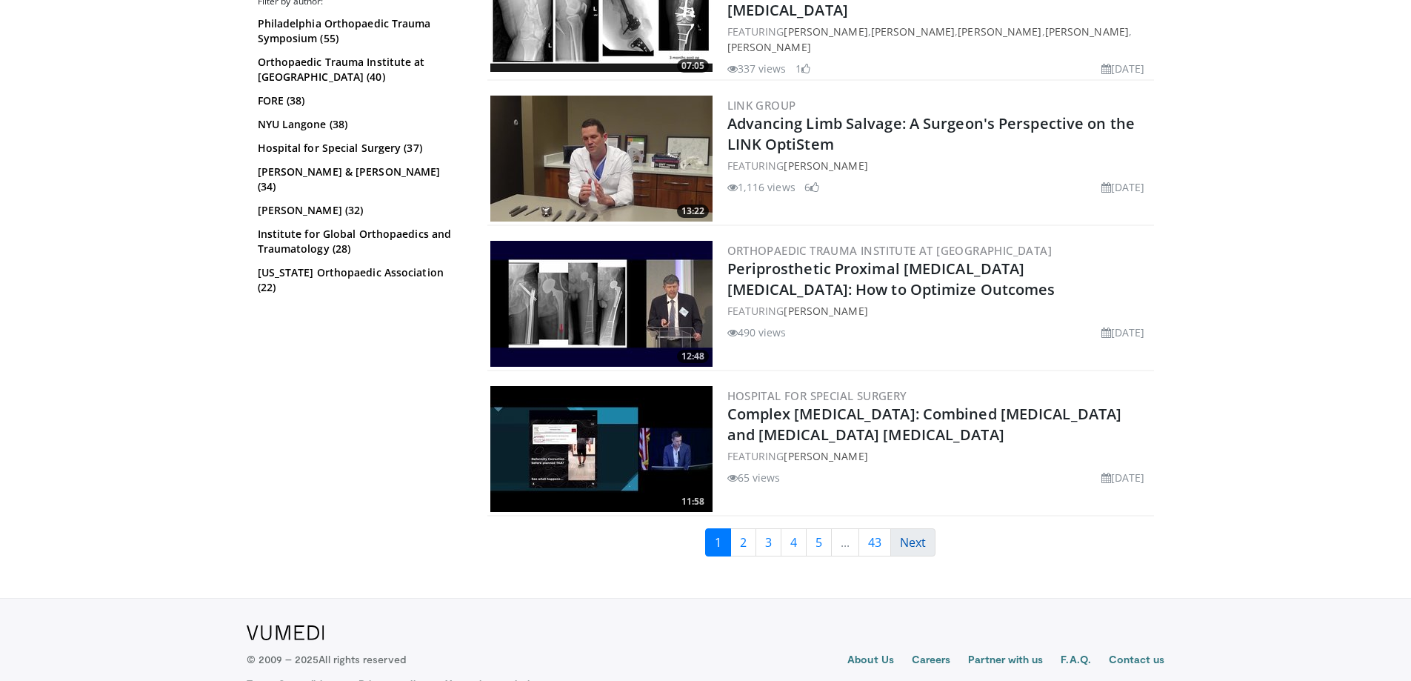
click at [906, 528] on link "Next" at bounding box center [912, 542] width 45 height 28
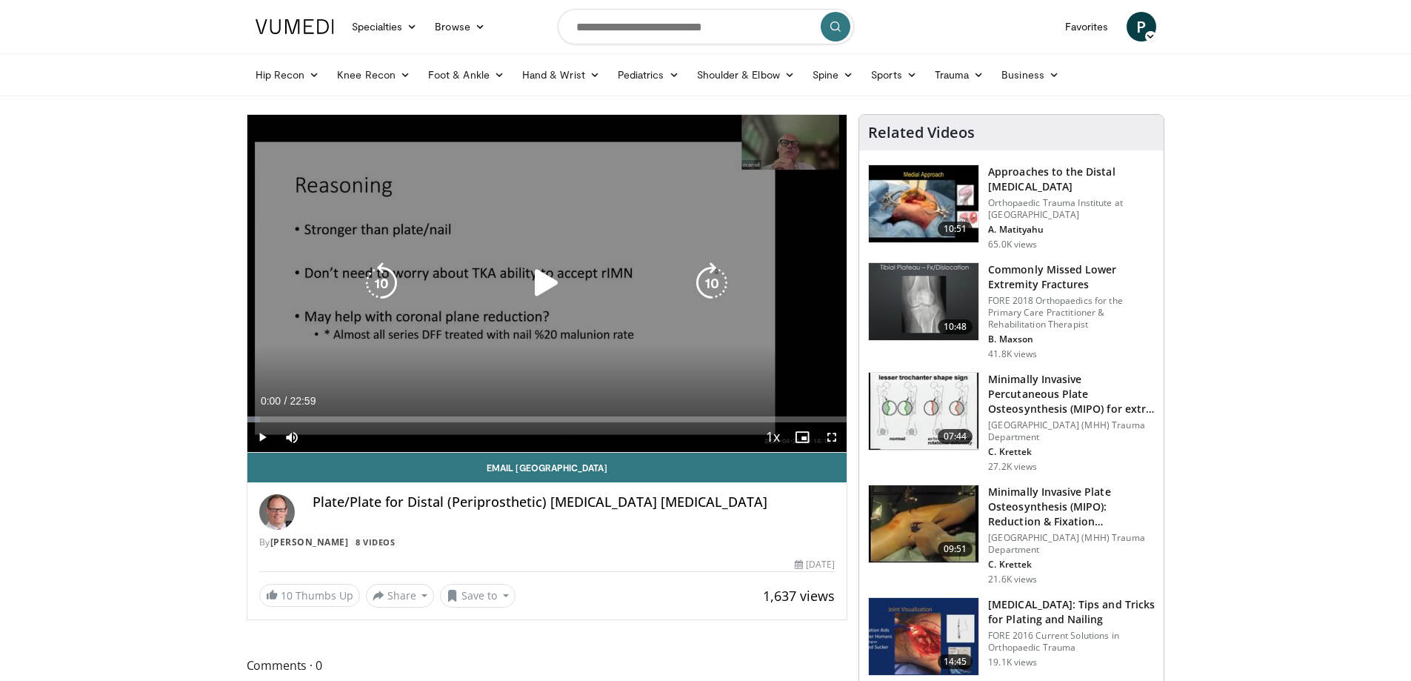
click at [539, 285] on icon "Video Player" at bounding box center [546, 282] width 41 height 41
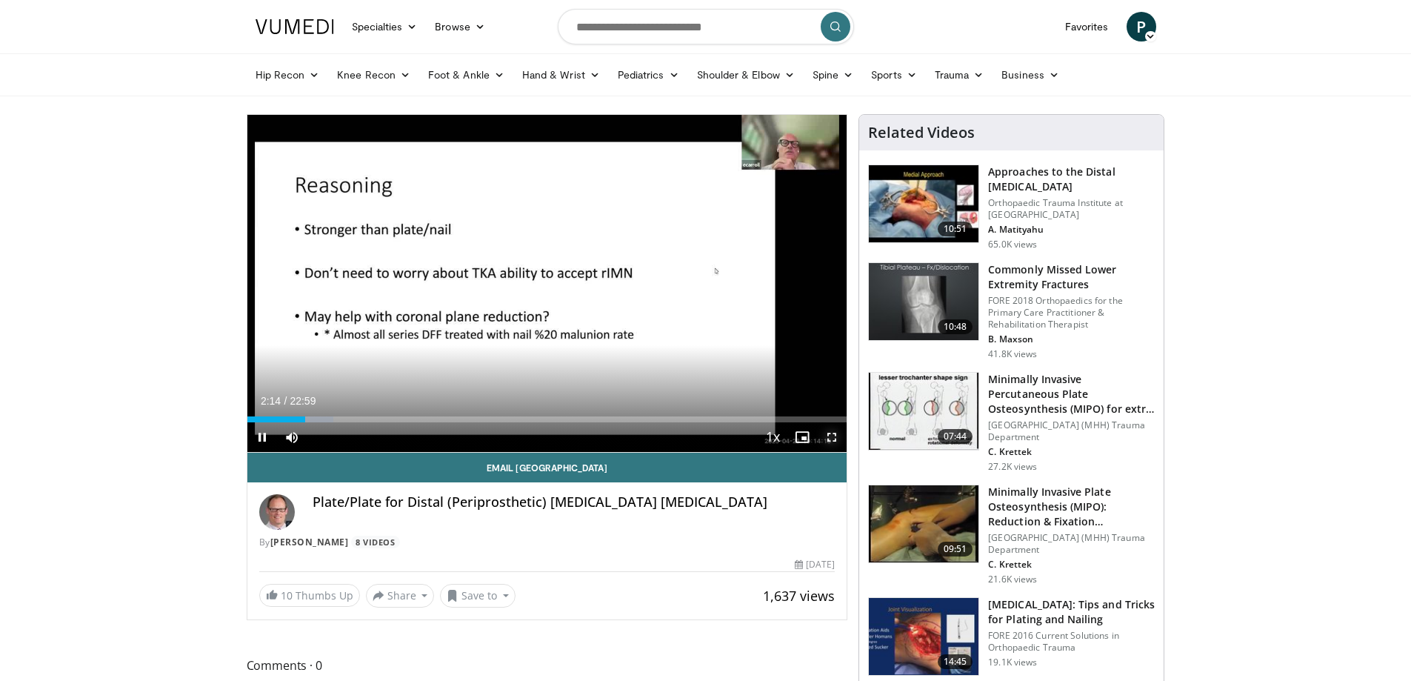
click at [826, 436] on span "Video Player" at bounding box center [832, 437] width 30 height 30
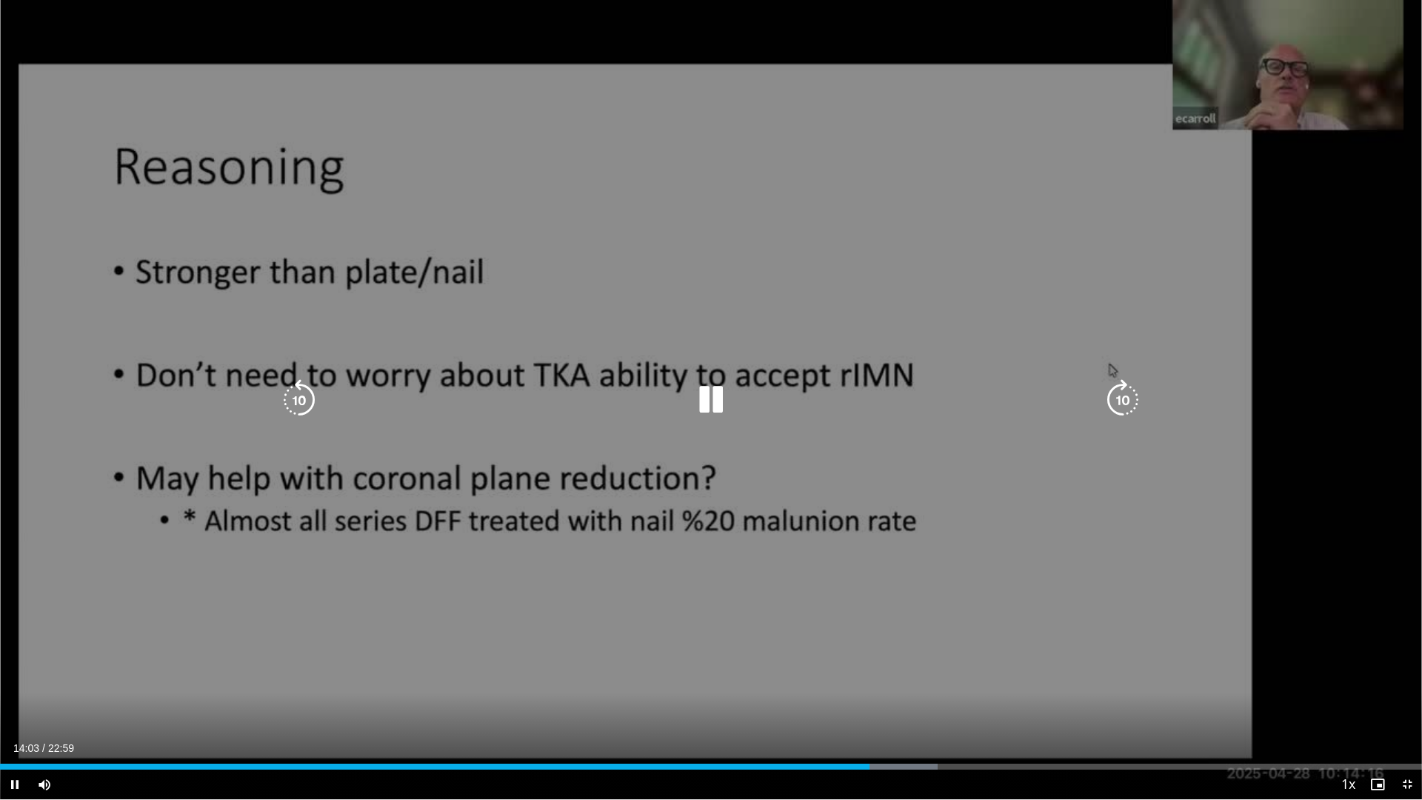
drag, startPoint x: 716, startPoint y: 398, endPoint x: 747, endPoint y: 393, distance: 31.4
click at [718, 398] on icon "Video Player" at bounding box center [710, 399] width 41 height 41
click at [698, 399] on icon "Video Player" at bounding box center [710, 399] width 41 height 41
drag, startPoint x: 299, startPoint y: 398, endPoint x: 367, endPoint y: 407, distance: 68.0
click at [301, 398] on icon "Video Player" at bounding box center [299, 399] width 41 height 41
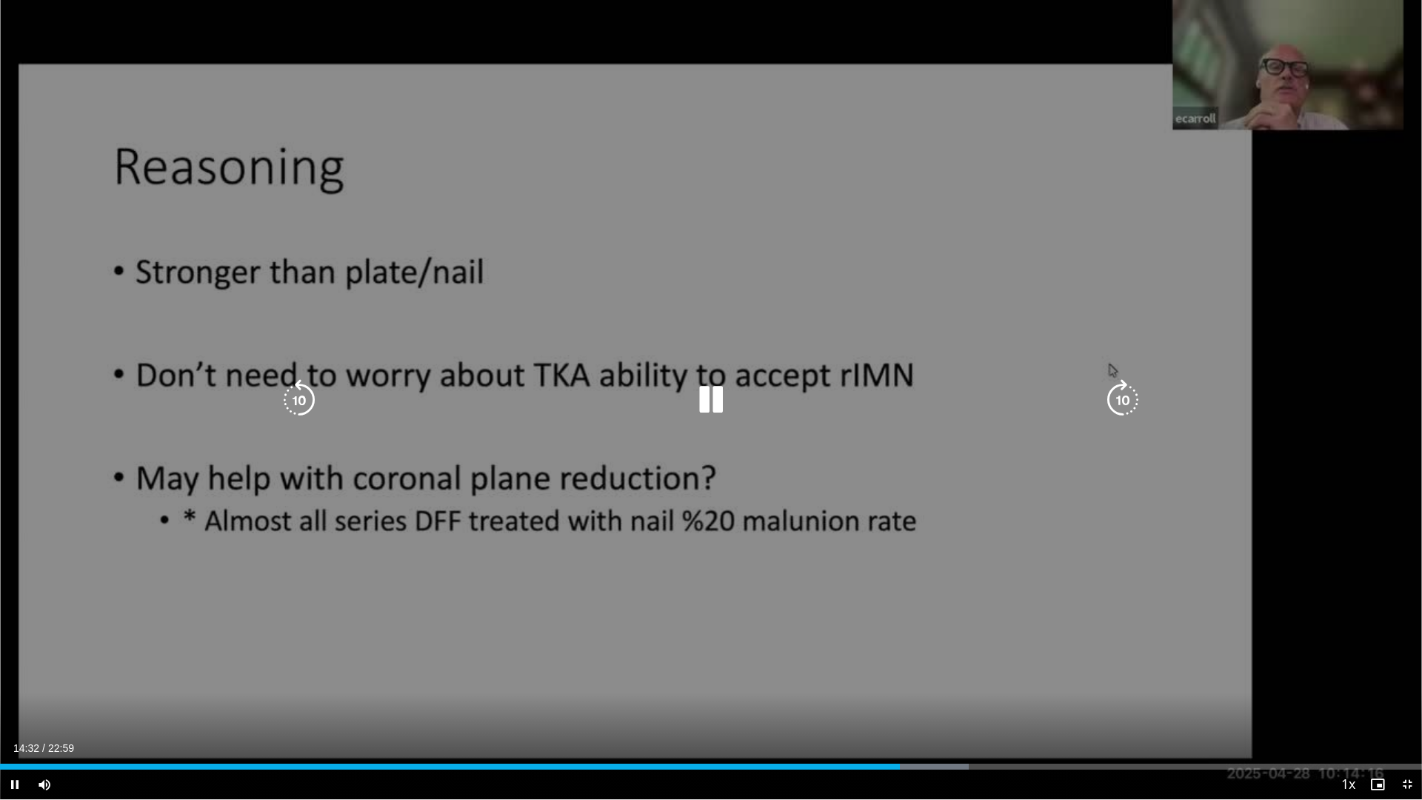
click at [1374, 261] on div "10 seconds Tap to unmute" at bounding box center [711, 399] width 1422 height 799
drag, startPoint x: 1100, startPoint y: 150, endPoint x: 1084, endPoint y: 146, distance: 16.0
click at [1080, 146] on div "10 seconds Tap to unmute" at bounding box center [711, 399] width 1422 height 799
click at [319, 411] on icon "Video Player" at bounding box center [299, 399] width 41 height 41
click at [298, 394] on icon "Video Player" at bounding box center [299, 399] width 41 height 41
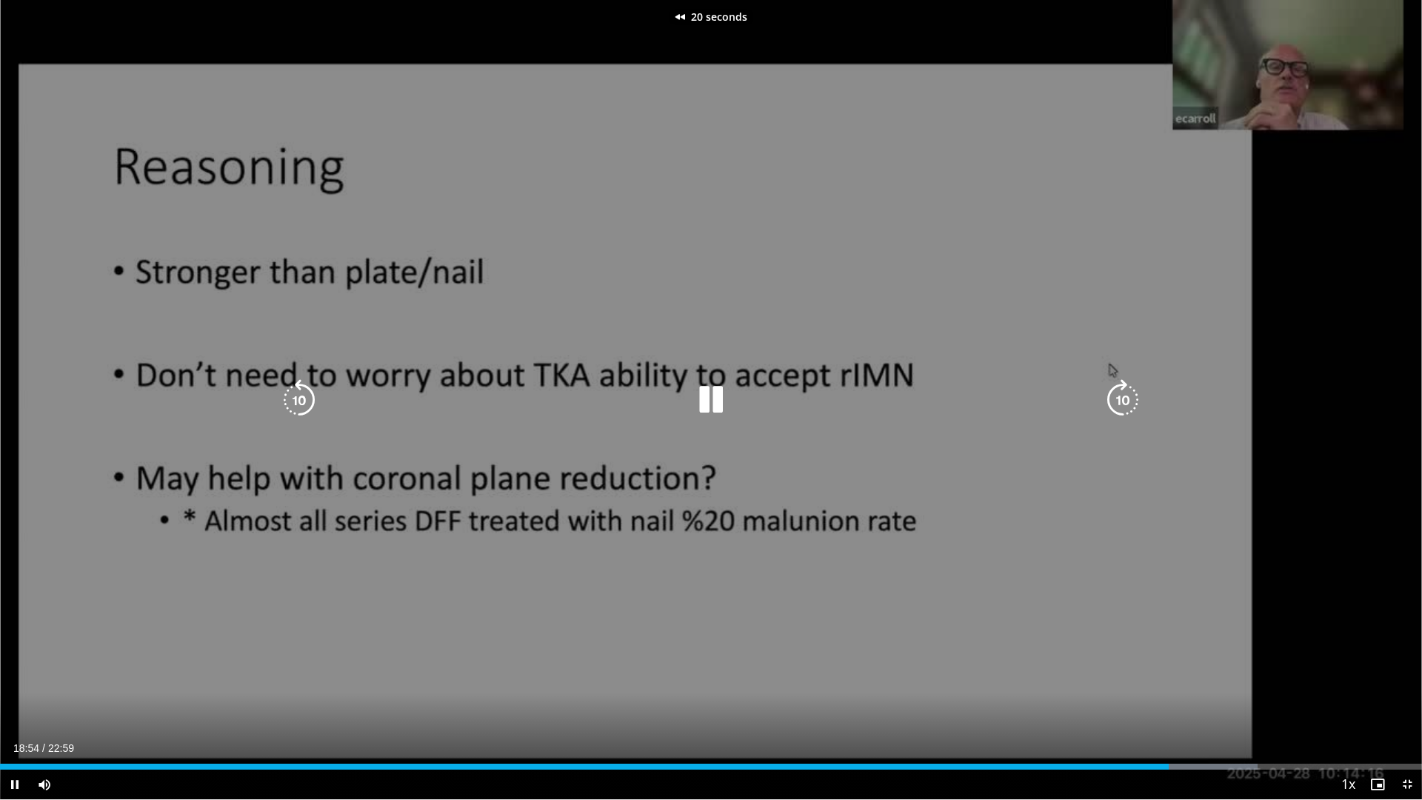
click at [298, 394] on icon "Video Player" at bounding box center [299, 399] width 41 height 41
click at [274, 416] on div "30 seconds Tap to unmute" at bounding box center [711, 399] width 1422 height 799
click at [299, 412] on icon "Video Player" at bounding box center [299, 399] width 41 height 41
click at [701, 393] on icon "Video Player" at bounding box center [710, 399] width 41 height 41
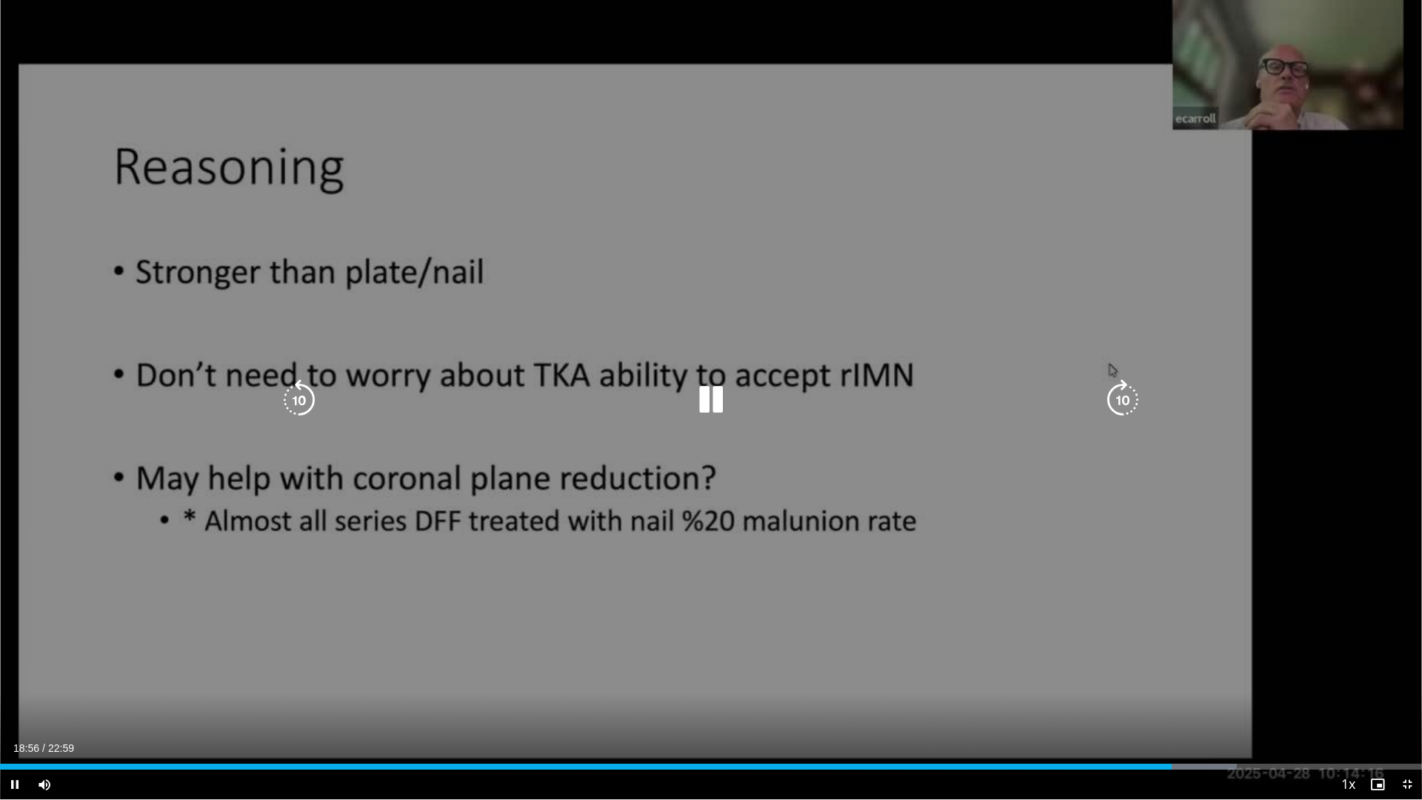
click at [321, 385] on div "Video Player" at bounding box center [710, 400] width 853 height 30
click at [302, 404] on icon "Video Player" at bounding box center [299, 399] width 41 height 41
click at [296, 401] on icon "Video Player" at bounding box center [299, 399] width 41 height 41
click at [297, 400] on icon "Video Player" at bounding box center [299, 399] width 41 height 41
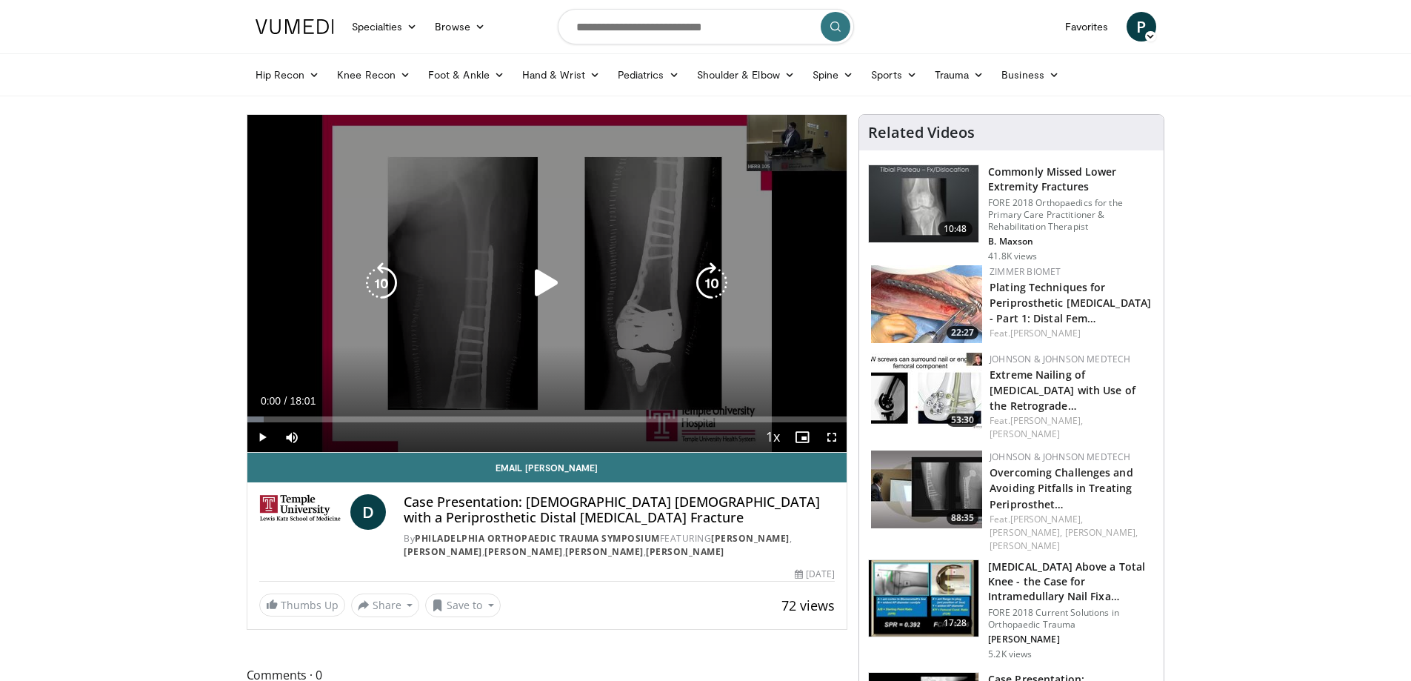
click at [525, 280] on div "Video Player" at bounding box center [547, 283] width 360 height 30
click at [541, 289] on icon "Video Player" at bounding box center [546, 282] width 41 height 41
click at [707, 290] on icon "Video Player" at bounding box center [711, 282] width 41 height 41
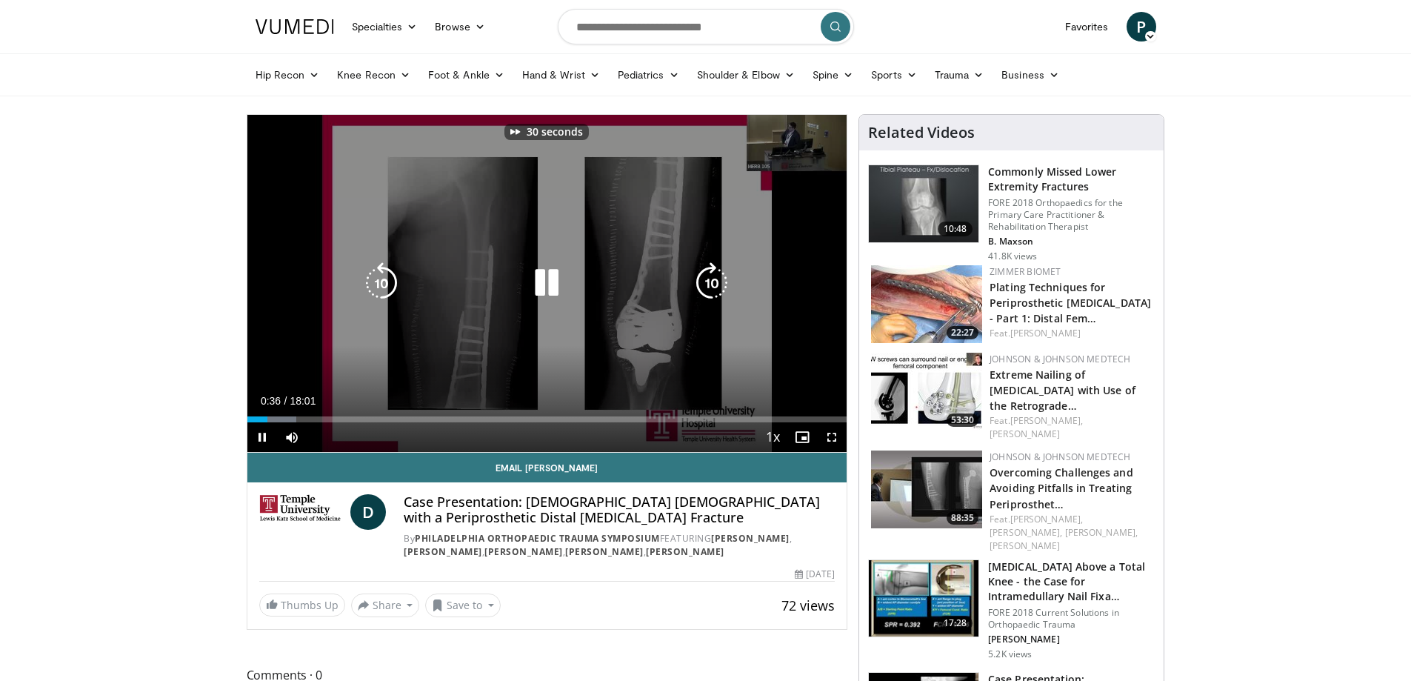
click at [707, 290] on icon "Video Player" at bounding box center [711, 282] width 41 height 41
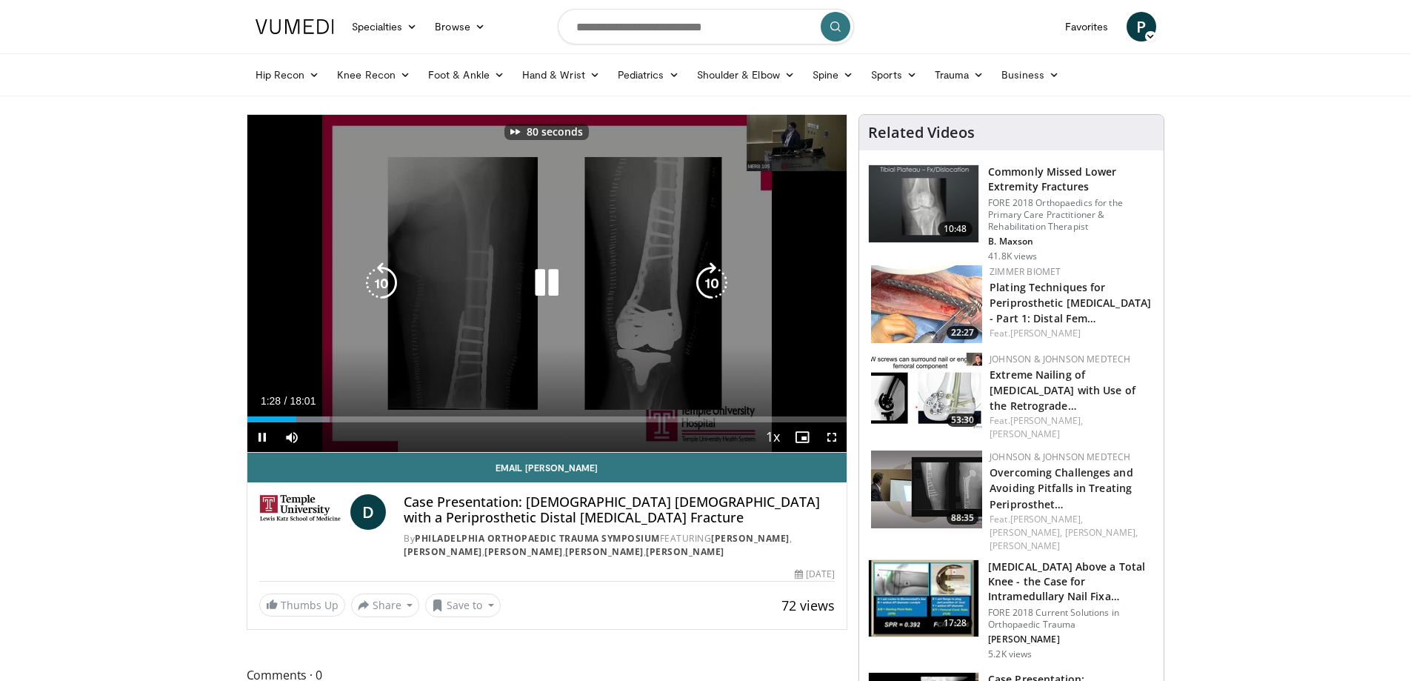
click at [707, 290] on icon "Video Player" at bounding box center [711, 282] width 41 height 41
click at [707, 286] on icon "Video Player" at bounding box center [711, 282] width 41 height 41
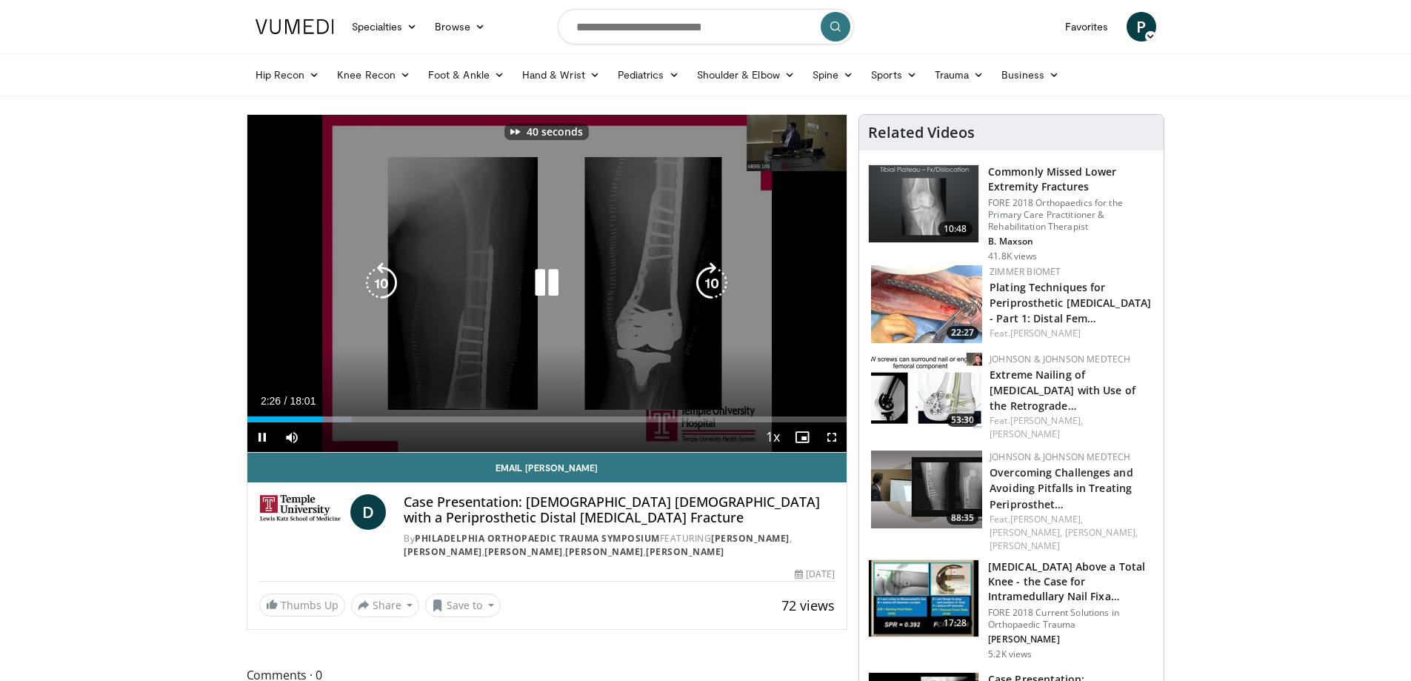
click at [707, 286] on icon "Video Player" at bounding box center [711, 282] width 41 height 41
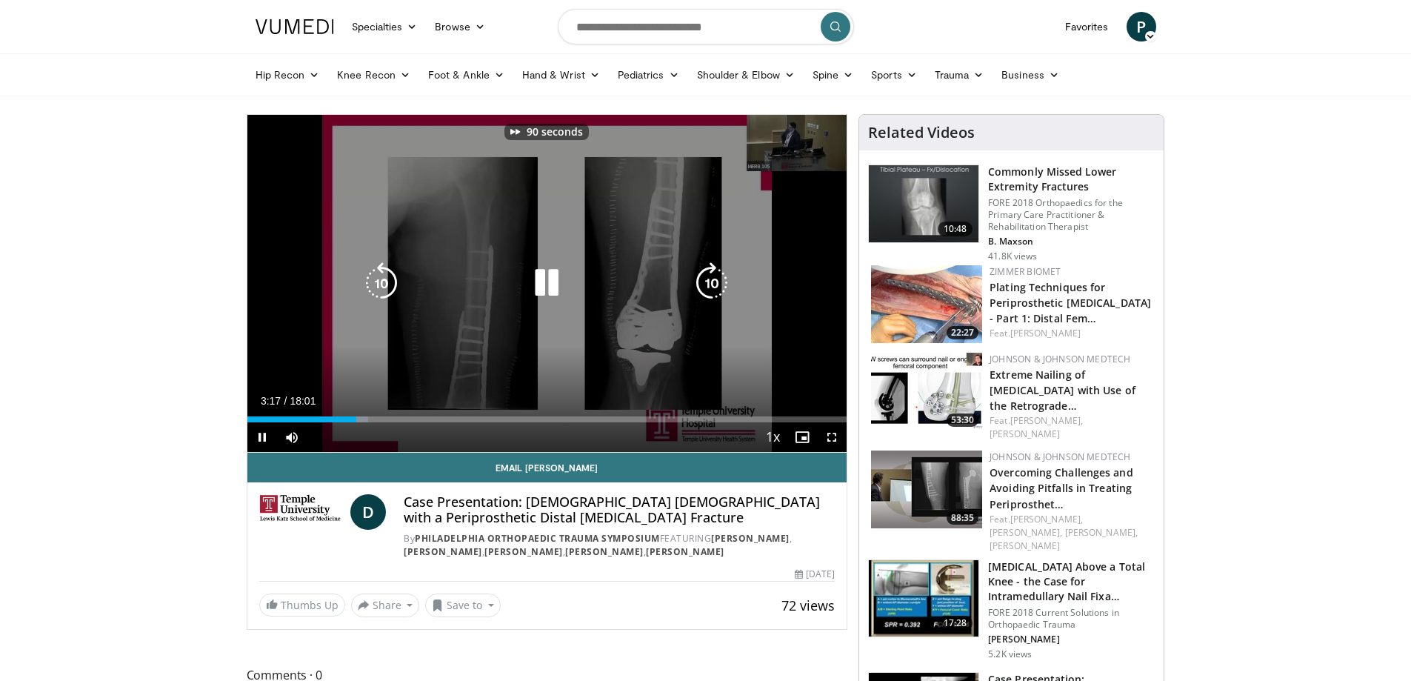
click at [707, 286] on icon "Video Player" at bounding box center [711, 282] width 41 height 41
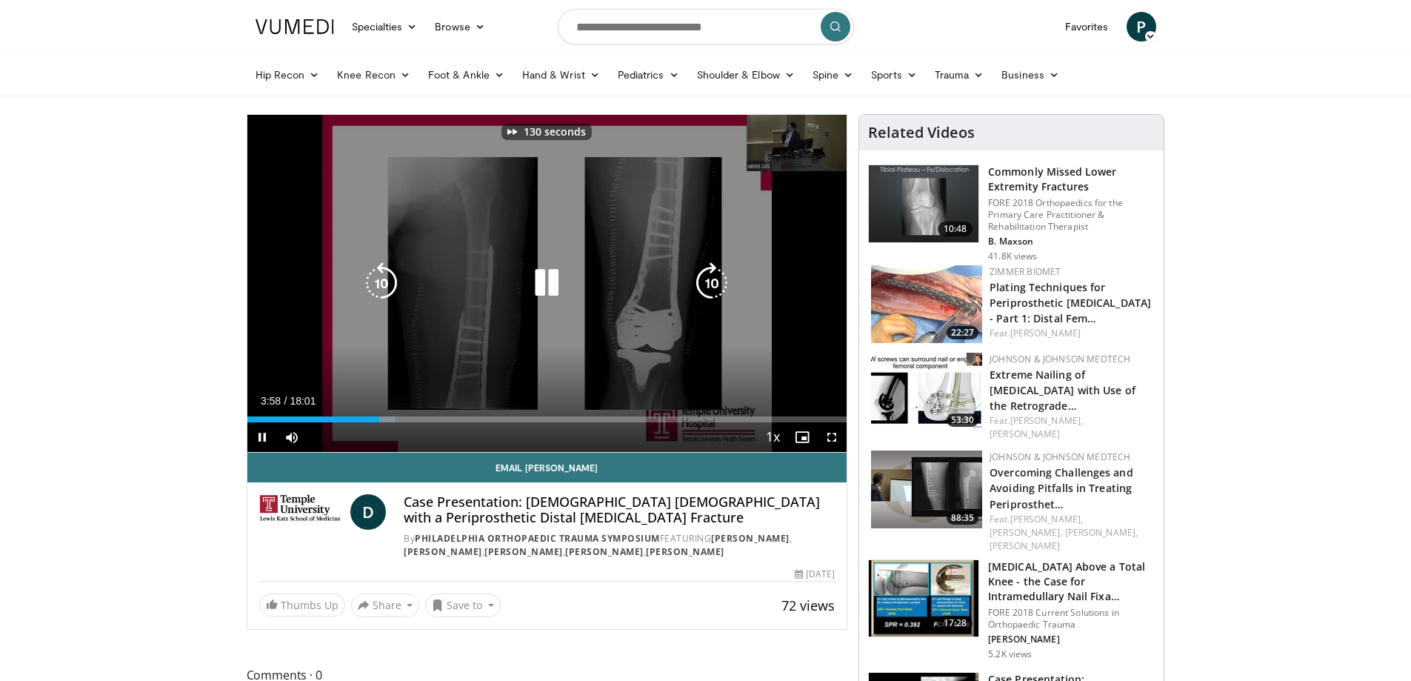
click at [707, 286] on icon "Video Player" at bounding box center [711, 282] width 41 height 41
click at [367, 288] on icon "Video Player" at bounding box center [381, 282] width 41 height 41
click at [704, 284] on icon "Video Player" at bounding box center [711, 282] width 41 height 41
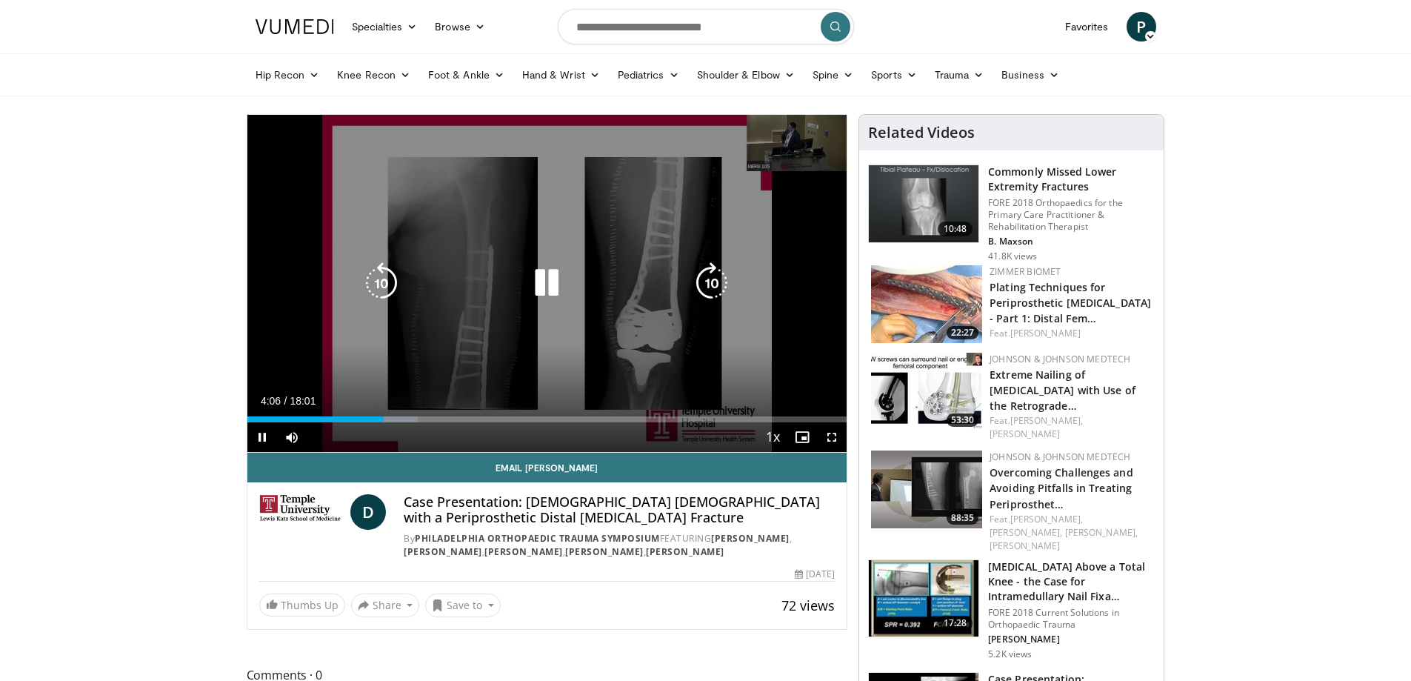
click at [710, 298] on icon "Video Player" at bounding box center [711, 282] width 41 height 41
click at [710, 294] on icon "Video Player" at bounding box center [711, 282] width 41 height 41
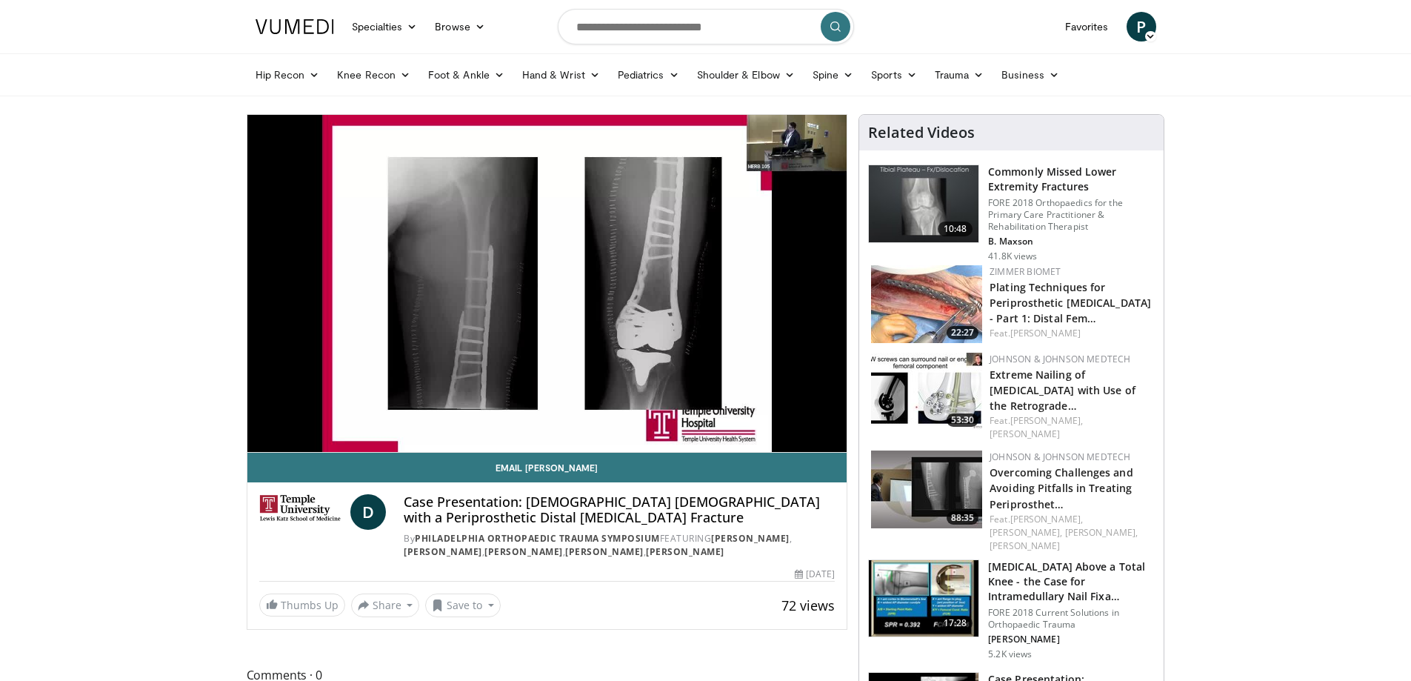
click at [707, 279] on div "20 seconds Tap to unmute" at bounding box center [547, 283] width 600 height 337
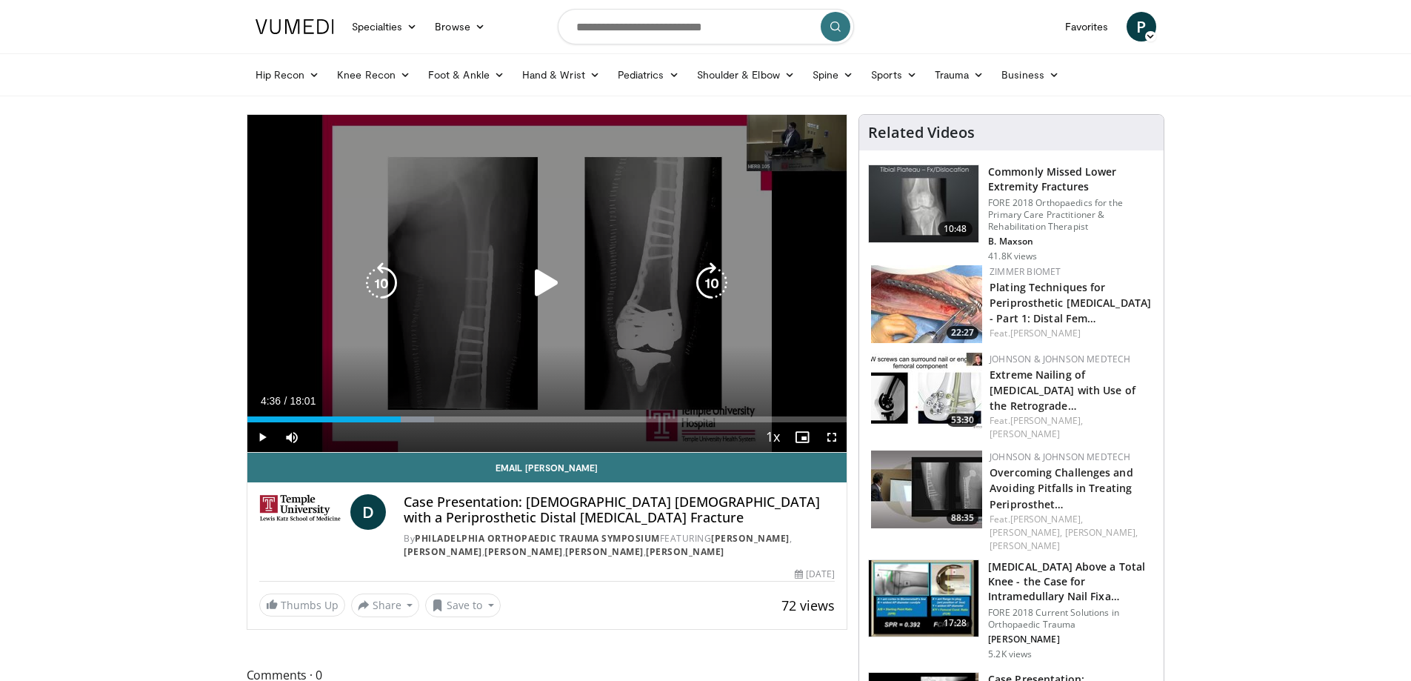
click at [708, 289] on icon "Video Player" at bounding box center [711, 282] width 41 height 41
click at [544, 279] on icon "Video Player" at bounding box center [546, 282] width 41 height 41
click at [701, 280] on icon "Video Player" at bounding box center [711, 282] width 41 height 41
click at [713, 286] on icon "Video Player" at bounding box center [711, 282] width 41 height 41
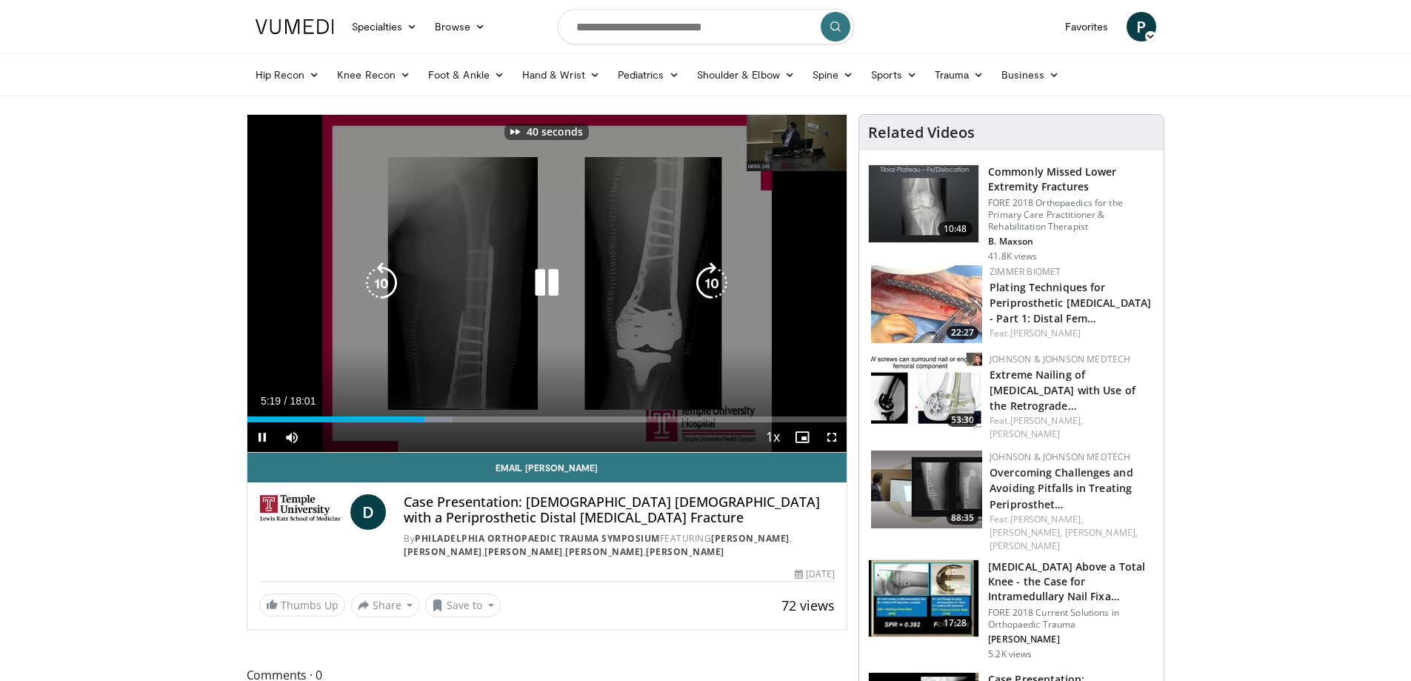
click at [713, 286] on icon "Video Player" at bounding box center [711, 282] width 41 height 41
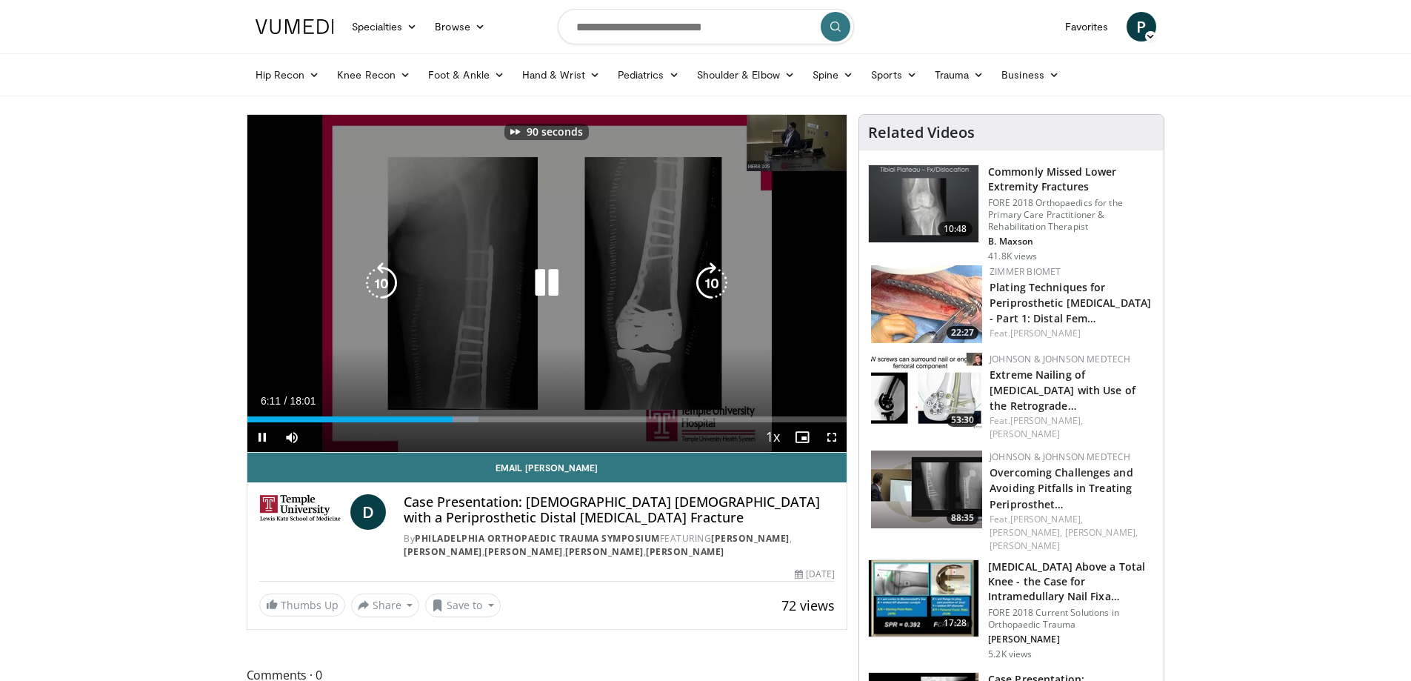
click at [713, 286] on icon "Video Player" at bounding box center [711, 282] width 41 height 41
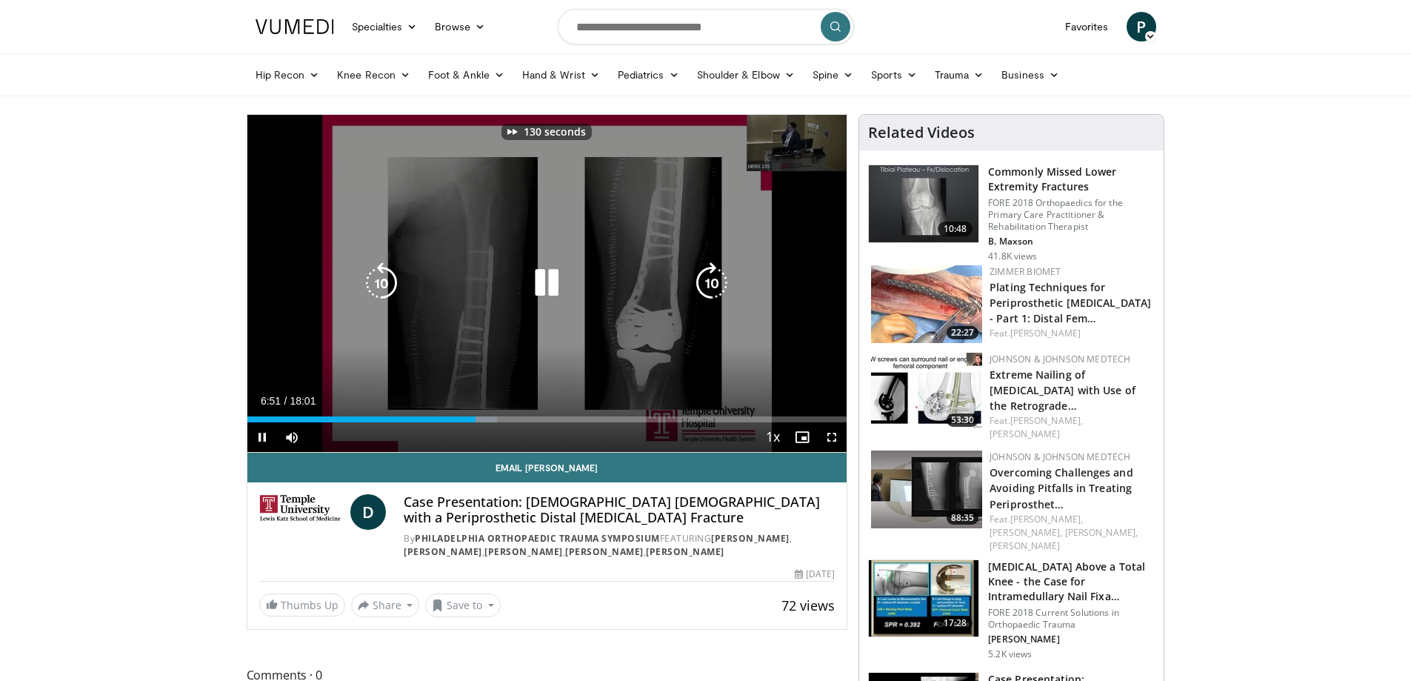
click at [713, 286] on icon "Video Player" at bounding box center [711, 282] width 41 height 41
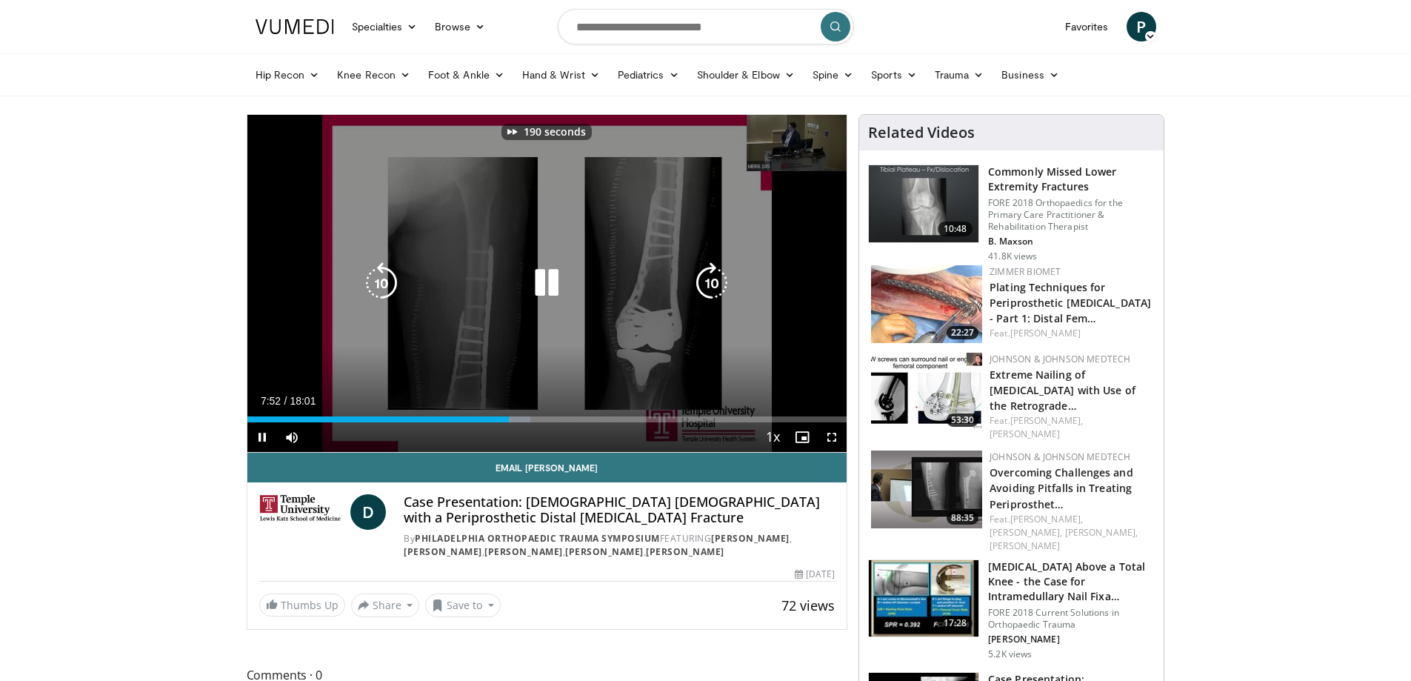
click at [713, 286] on icon "Video Player" at bounding box center [711, 282] width 41 height 41
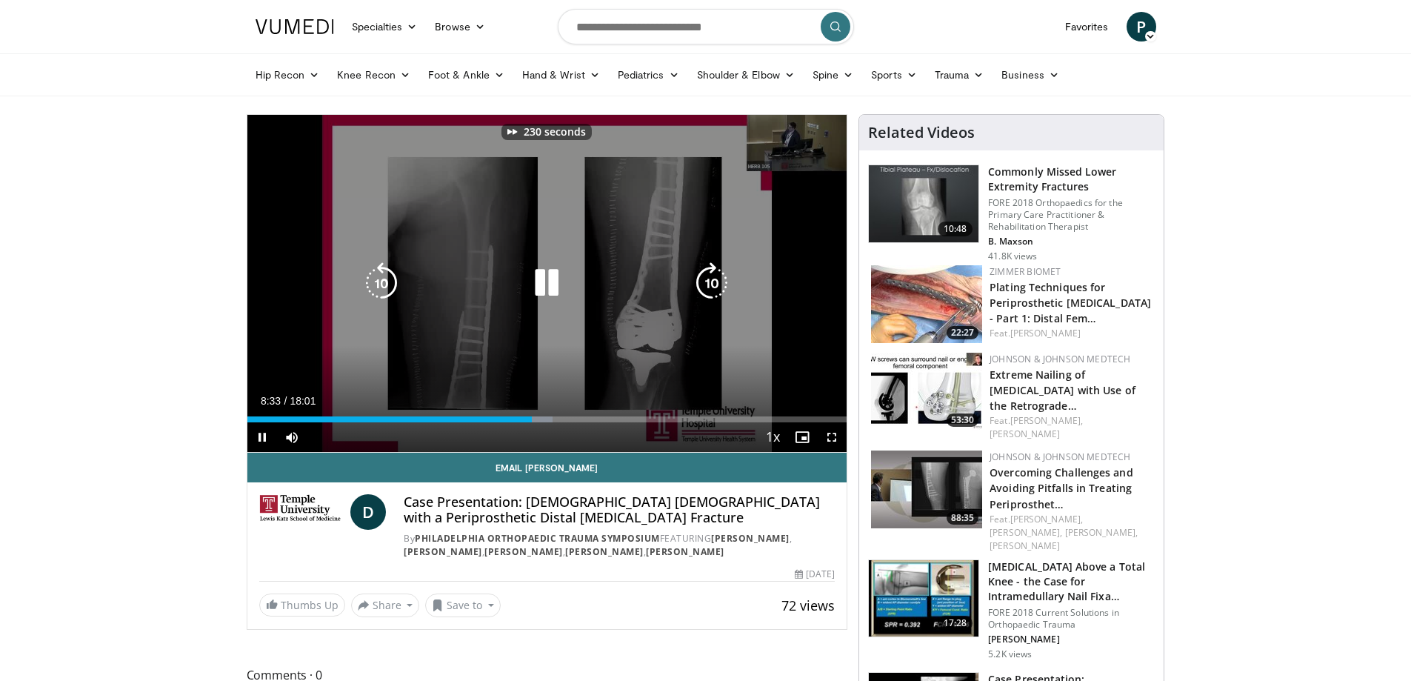
click at [713, 286] on icon "Video Player" at bounding box center [711, 282] width 41 height 41
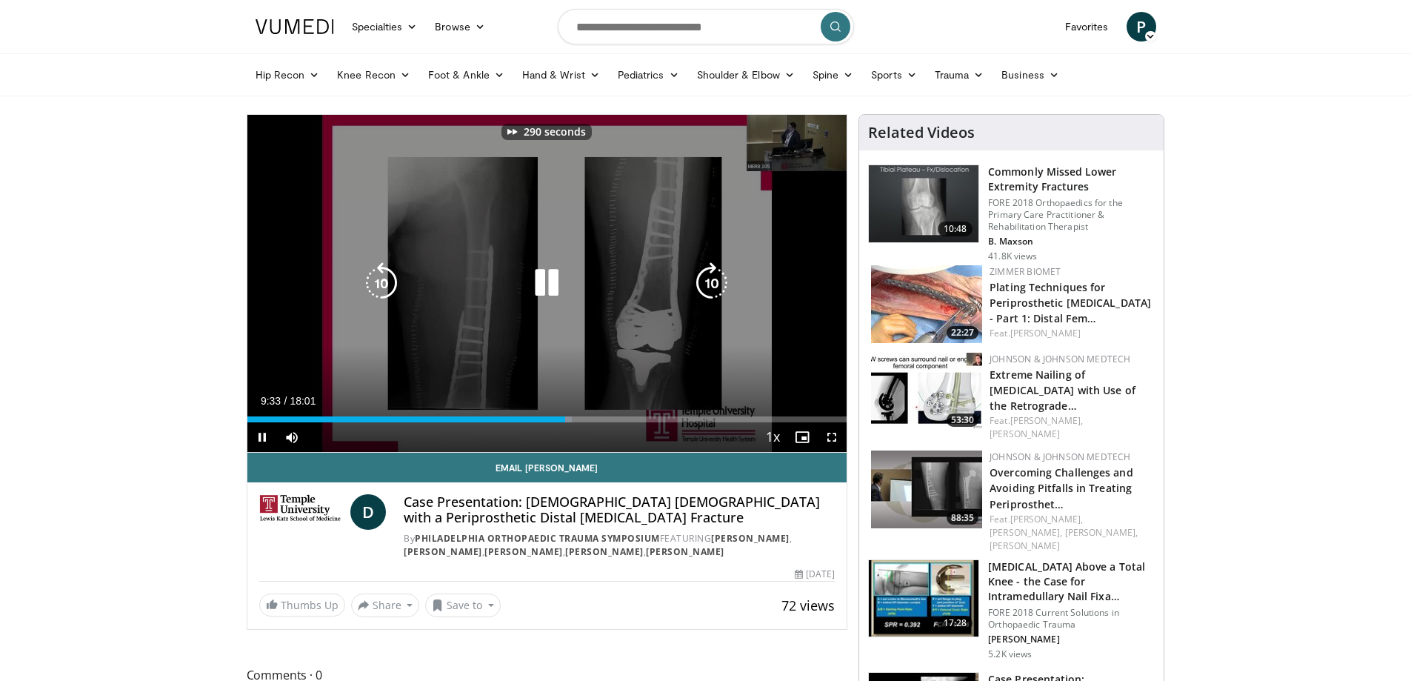
click at [713, 286] on icon "Video Player" at bounding box center [711, 282] width 41 height 41
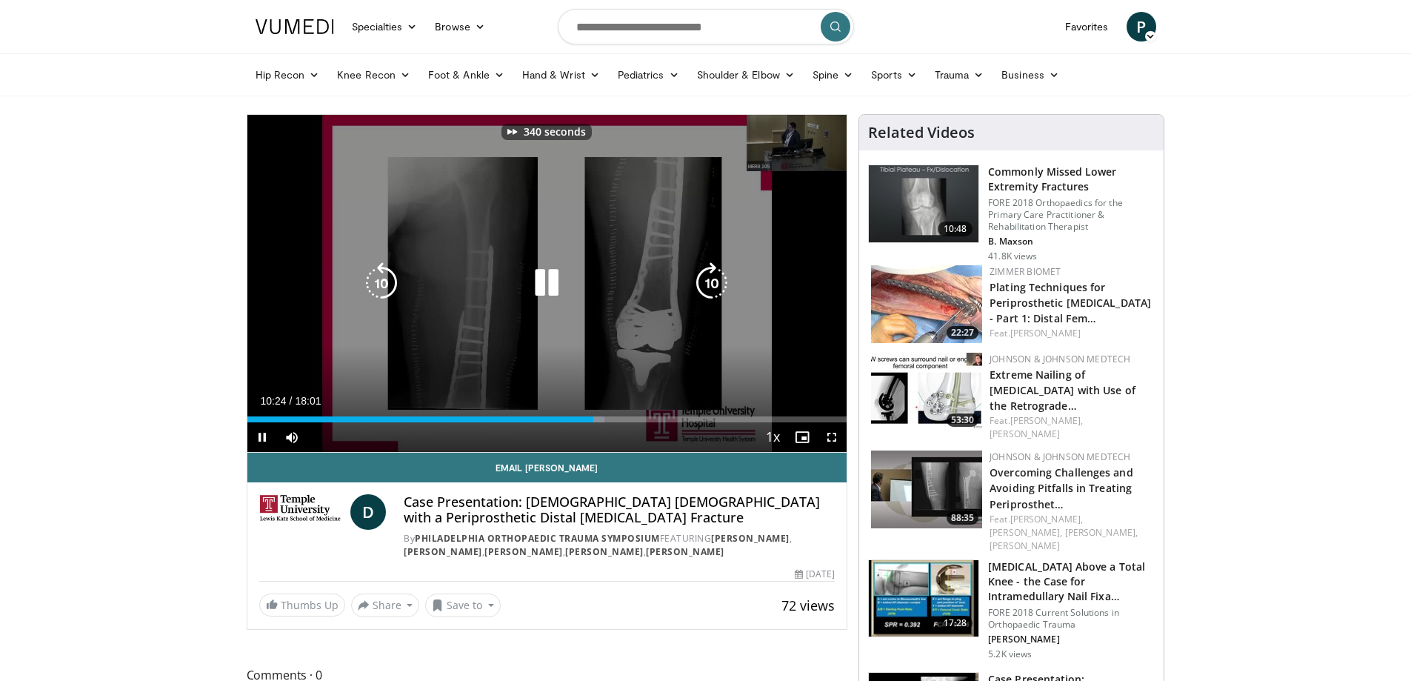
click at [713, 286] on icon "Video Player" at bounding box center [711, 282] width 41 height 41
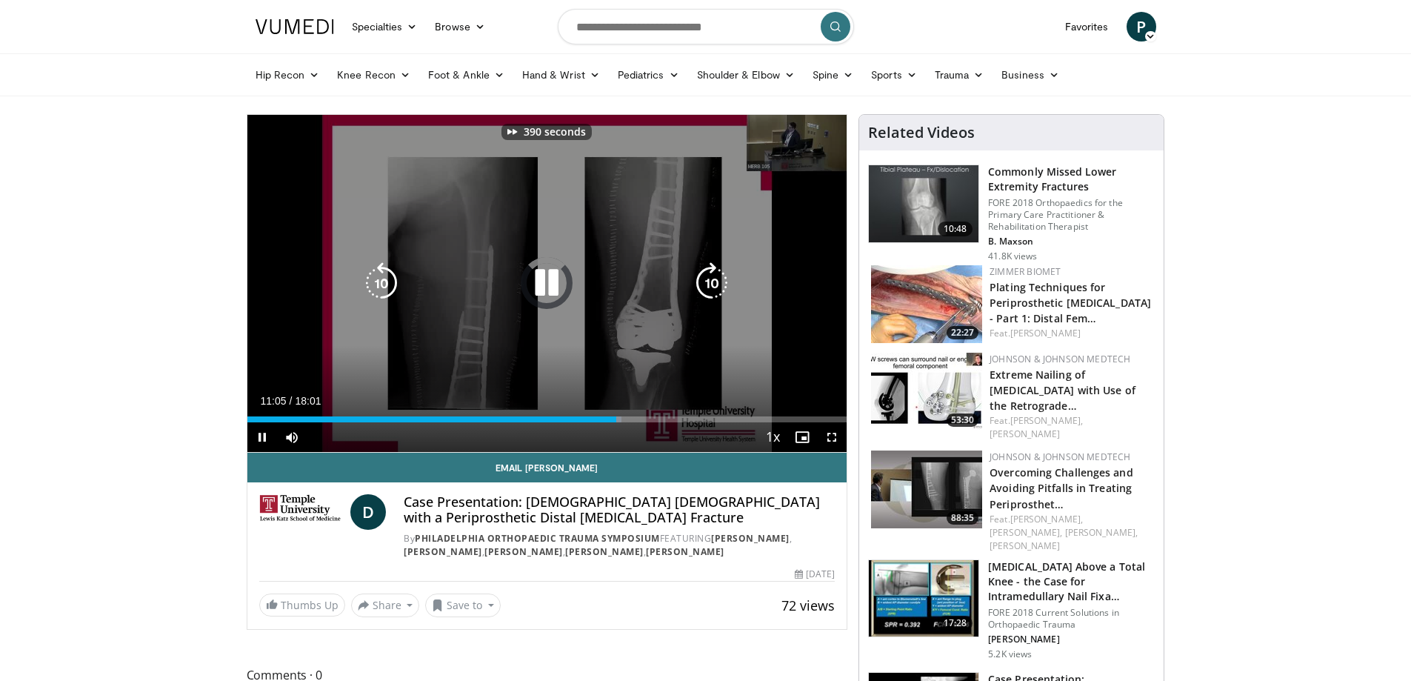
click at [713, 286] on icon "Video Player" at bounding box center [711, 282] width 41 height 41
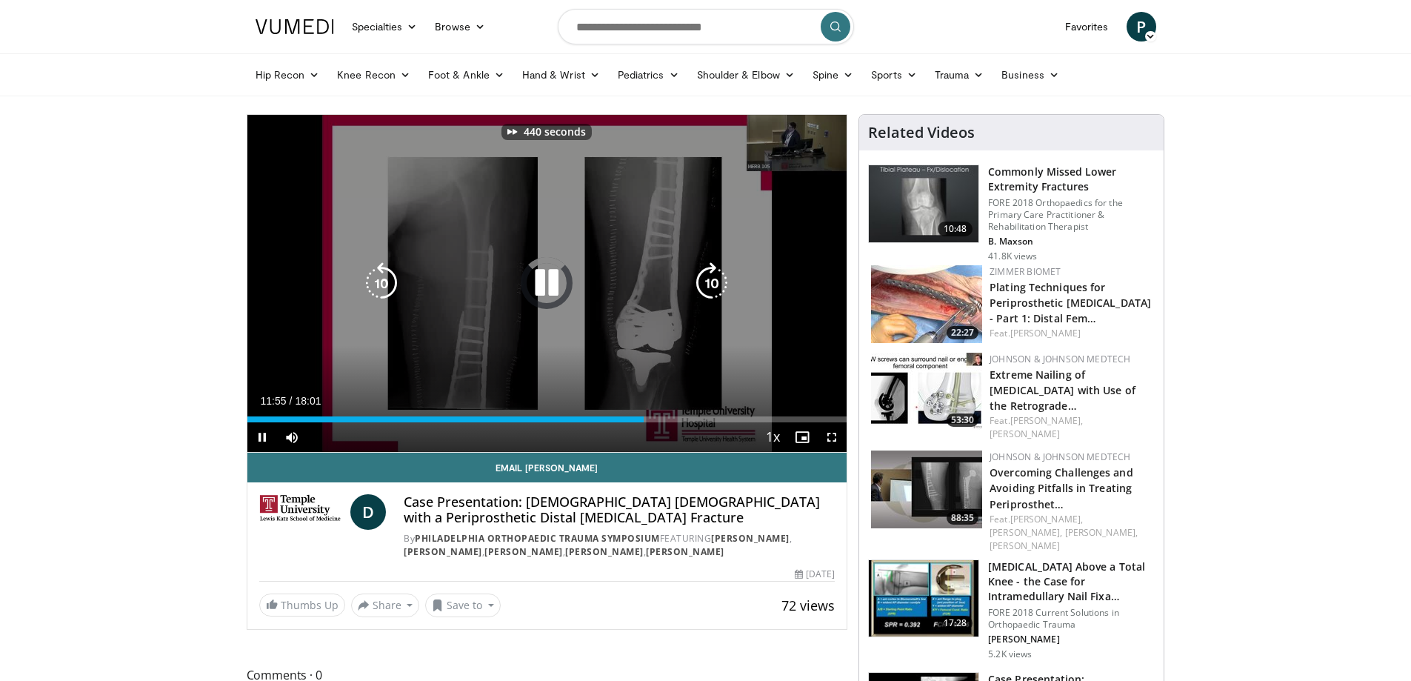
click at [713, 286] on icon "Video Player" at bounding box center [711, 282] width 41 height 41
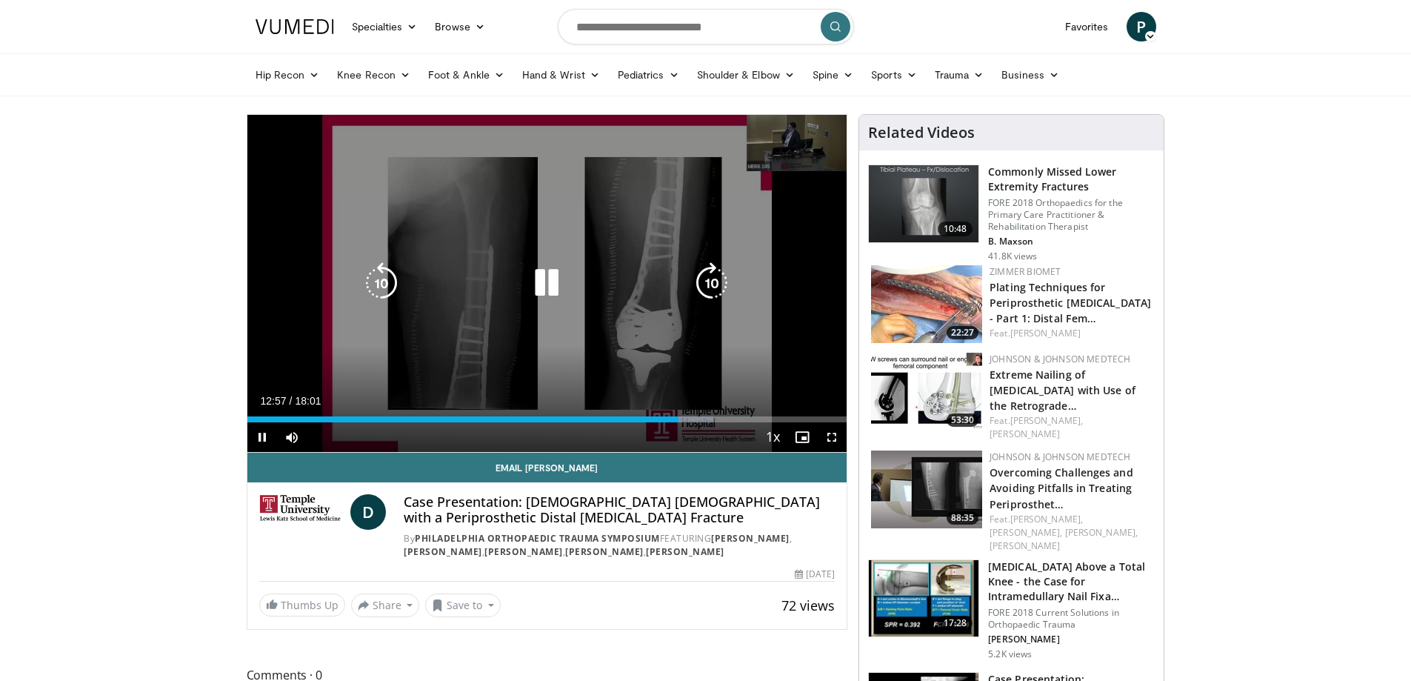
click at [713, 286] on icon "Video Player" at bounding box center [711, 282] width 41 height 41
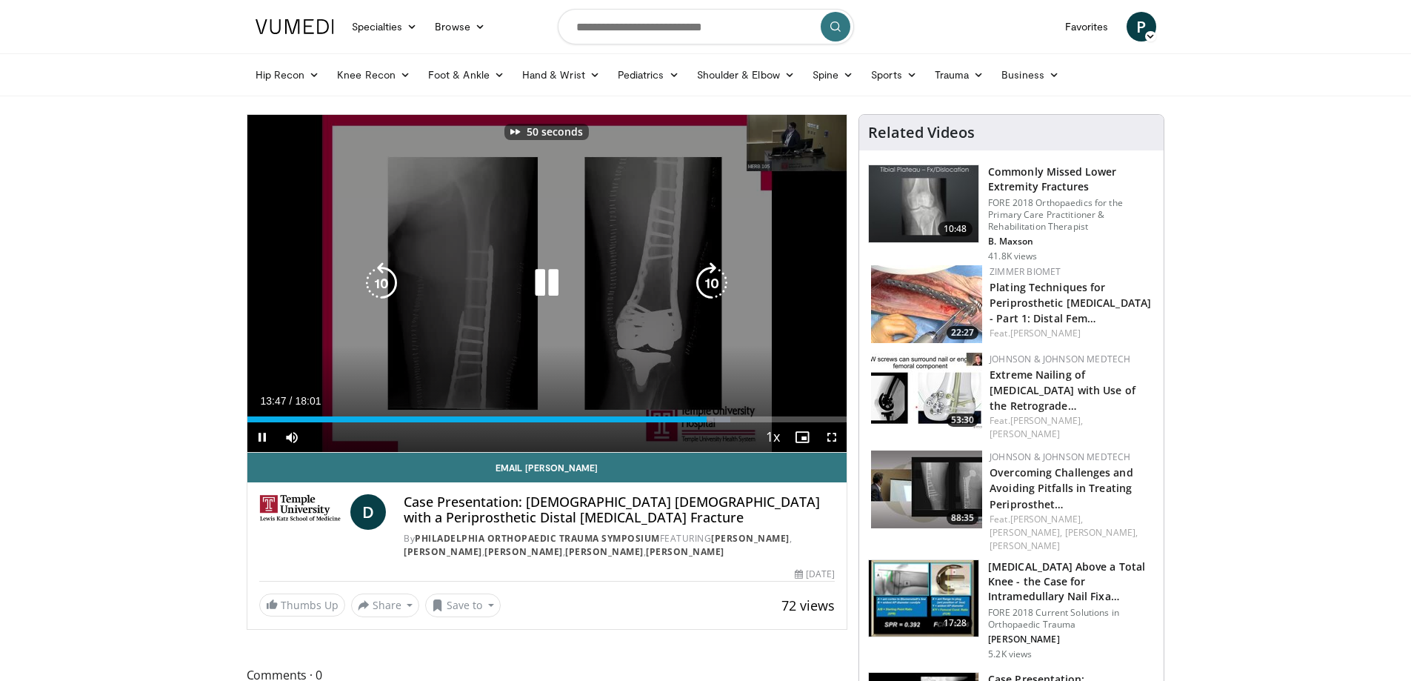
click at [713, 286] on icon "Video Player" at bounding box center [711, 282] width 41 height 41
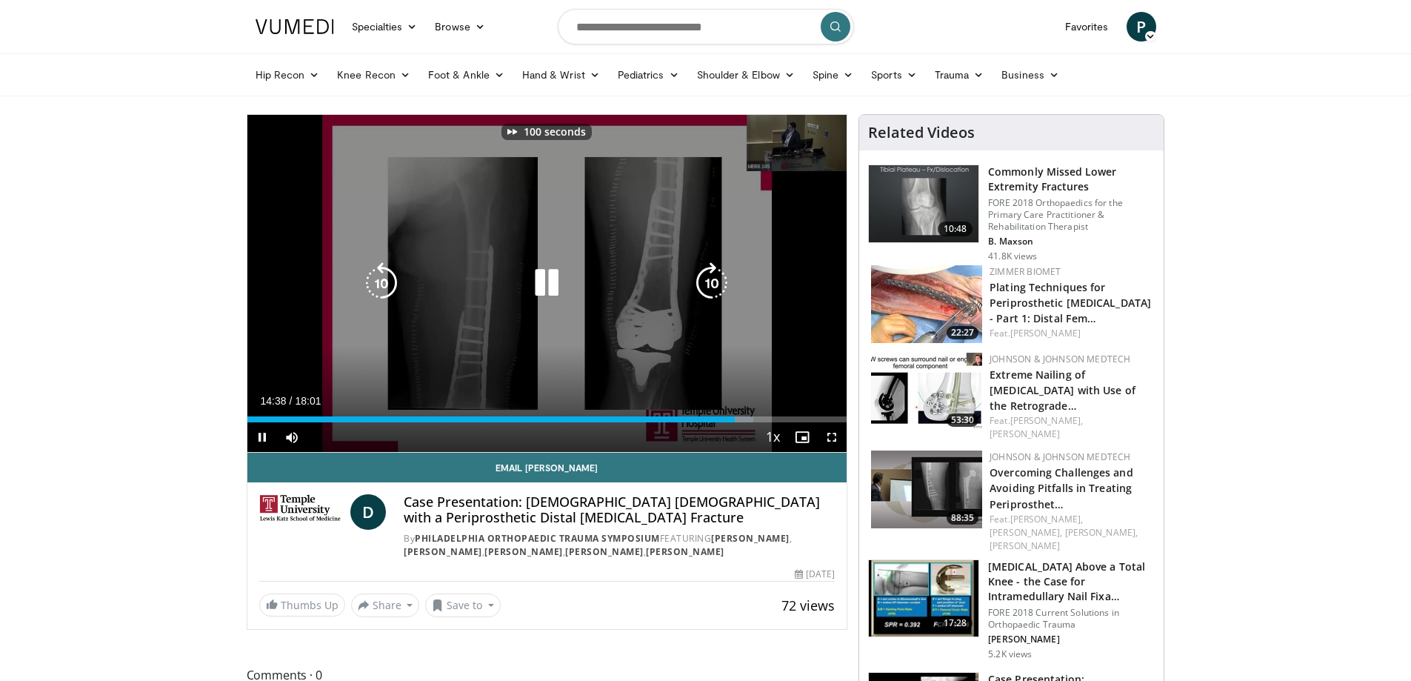
click at [713, 286] on icon "Video Player" at bounding box center [711, 282] width 41 height 41
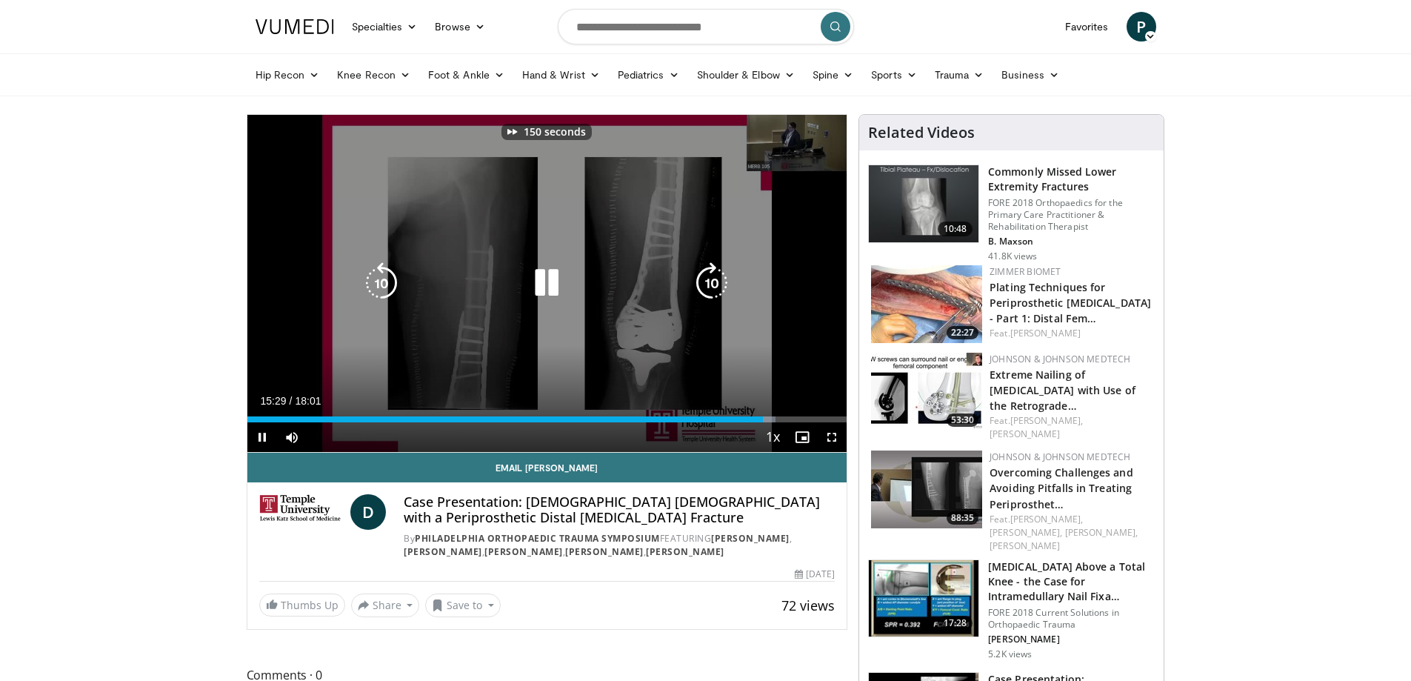
click at [713, 286] on icon "Video Player" at bounding box center [711, 282] width 41 height 41
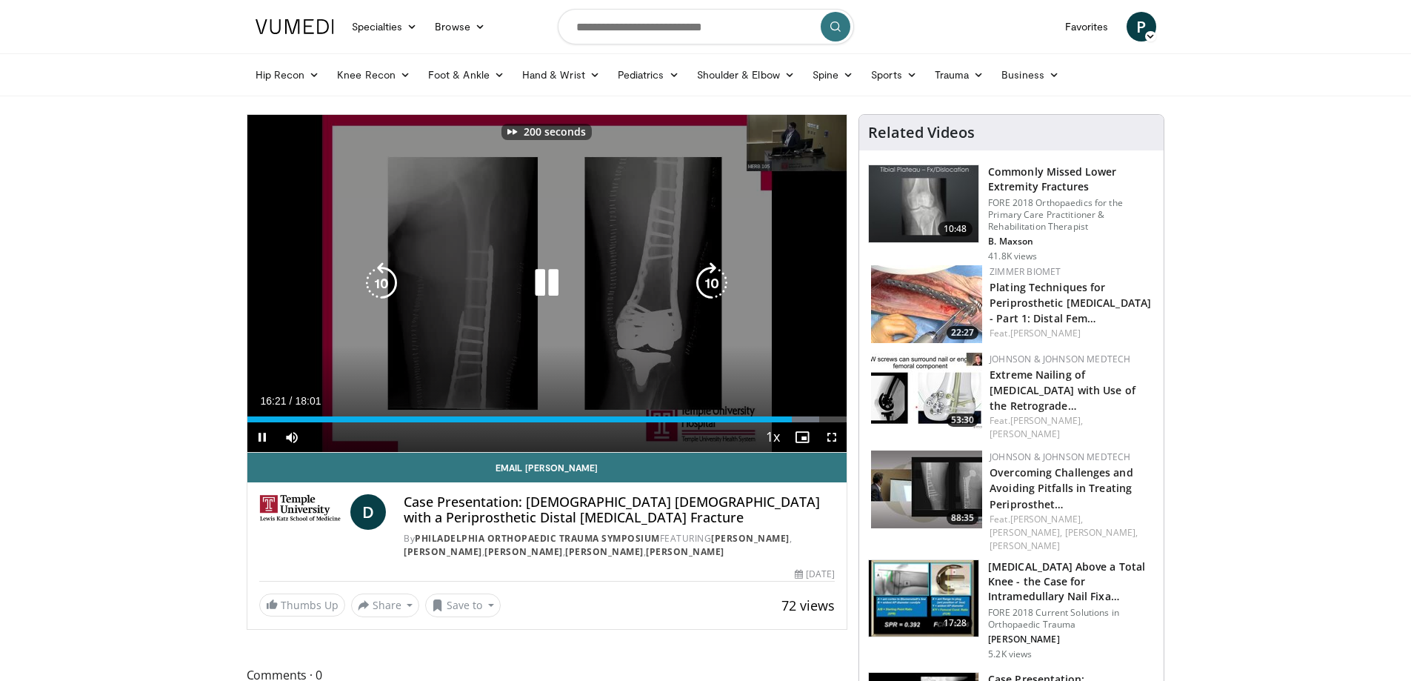
click at [713, 286] on icon "Video Player" at bounding box center [711, 282] width 41 height 41
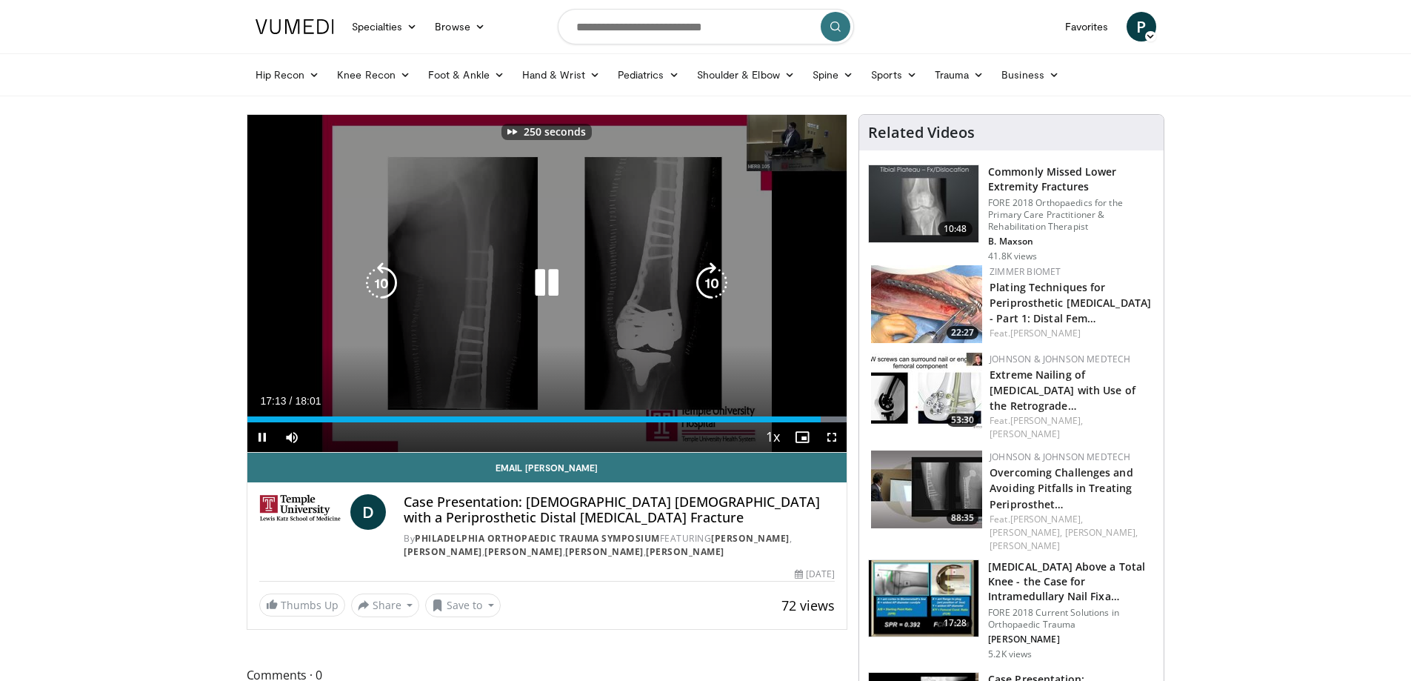
click at [713, 286] on icon "Video Player" at bounding box center [711, 282] width 41 height 41
click at [716, 286] on icon "Video Player" at bounding box center [711, 282] width 41 height 41
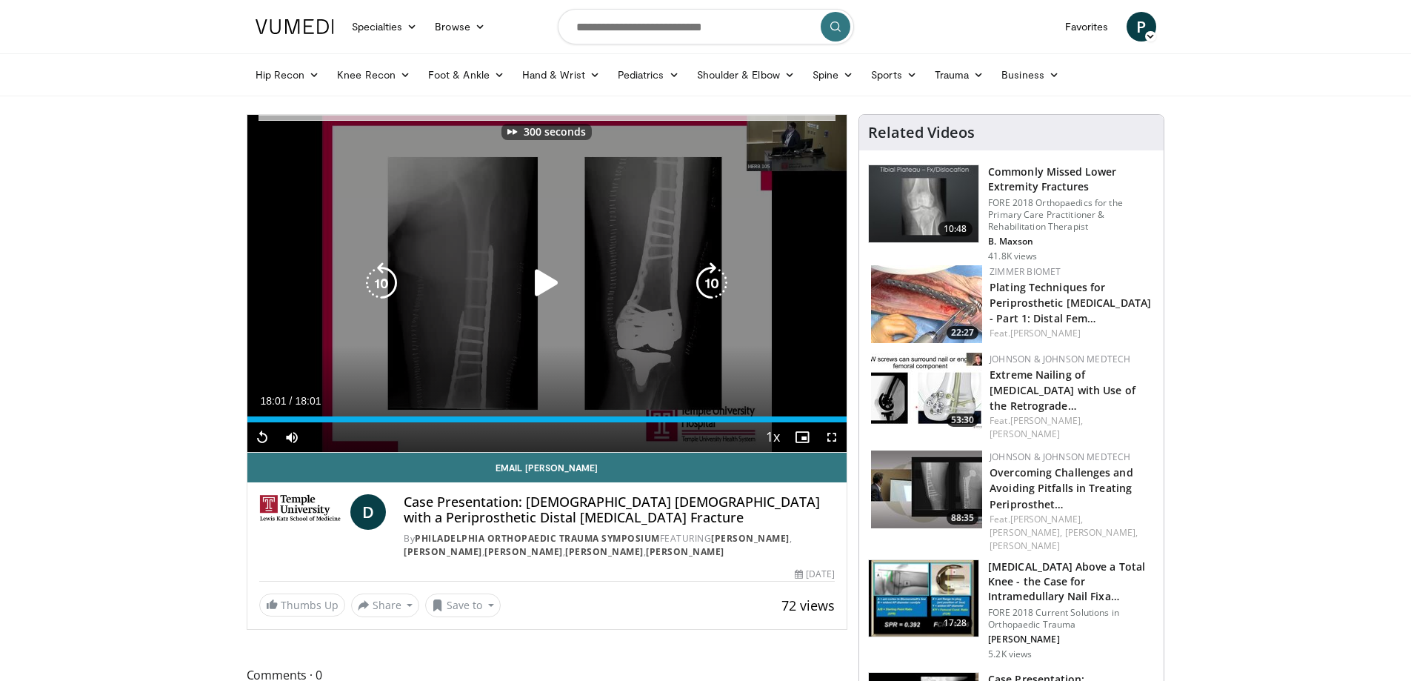
click at [716, 286] on icon "Video Player" at bounding box center [711, 282] width 41 height 41
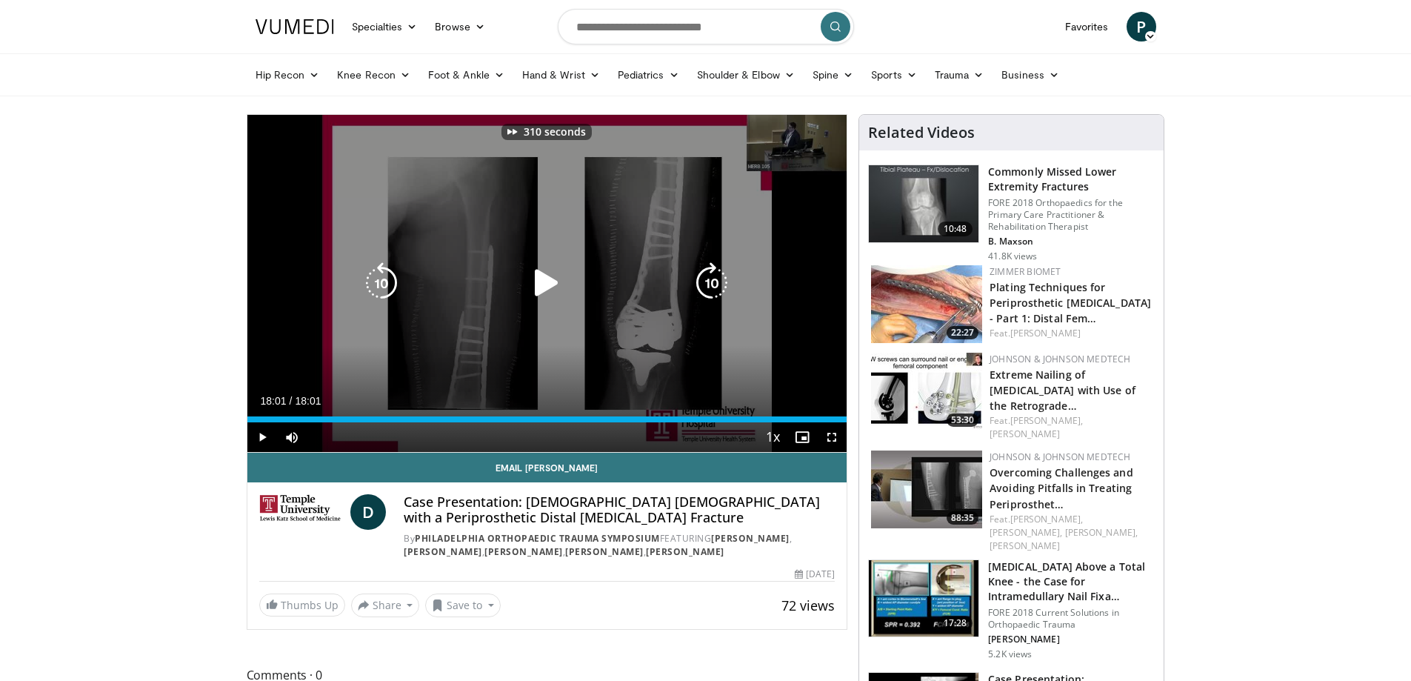
click at [716, 286] on icon "Video Player" at bounding box center [711, 282] width 41 height 41
click at [557, 279] on icon "Video Player" at bounding box center [546, 282] width 41 height 41
click at [698, 297] on icon "Video Player" at bounding box center [711, 282] width 41 height 41
click at [707, 288] on icon "Video Player" at bounding box center [711, 282] width 41 height 41
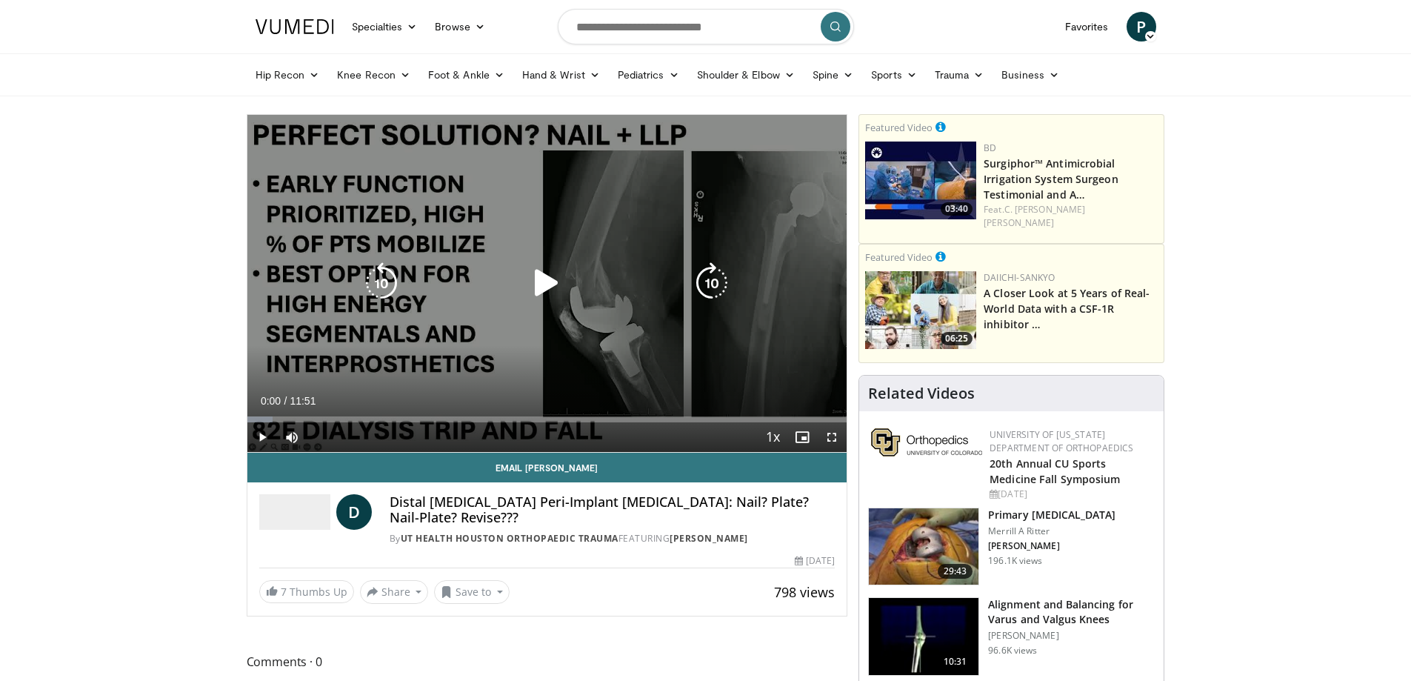
click at [563, 279] on icon "Video Player" at bounding box center [546, 282] width 41 height 41
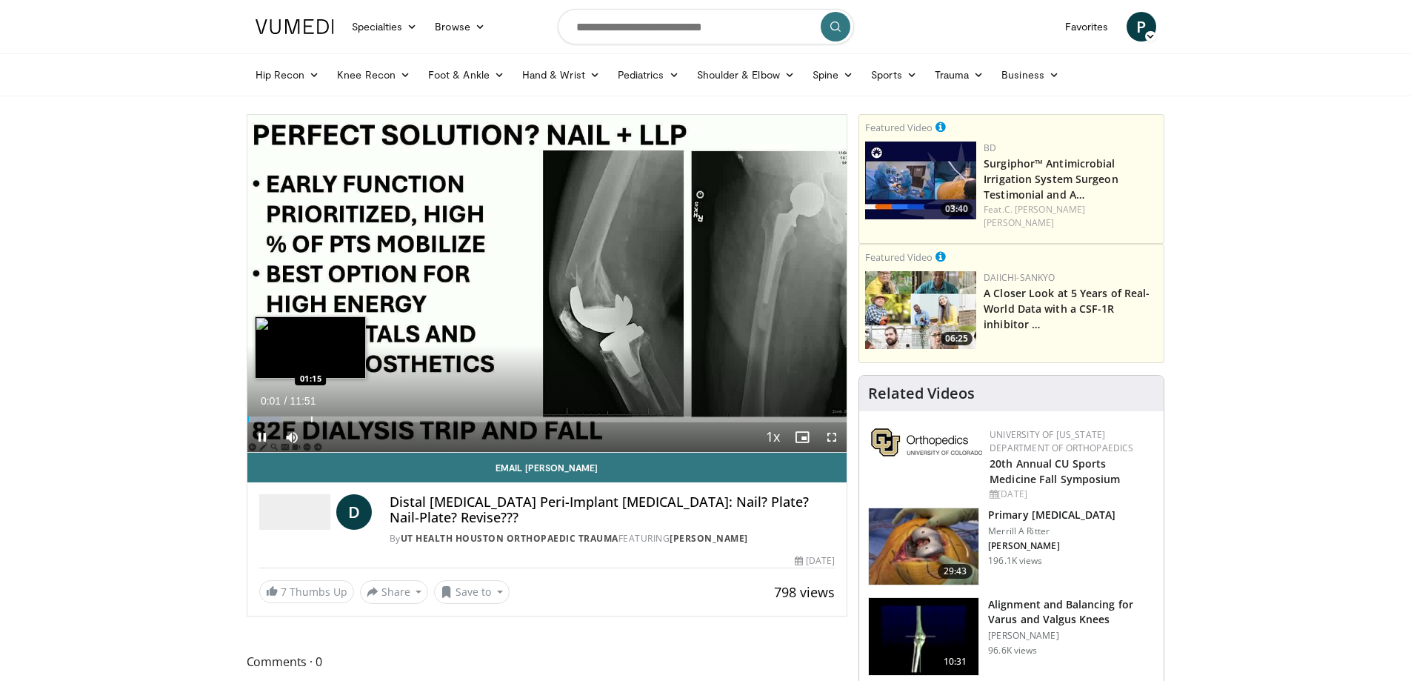
click at [311, 418] on div "Progress Bar" at bounding box center [311, 419] width 1 height 6
click at [349, 414] on div "Loaded : 18.13% 02:01 02:01" at bounding box center [547, 415] width 600 height 14
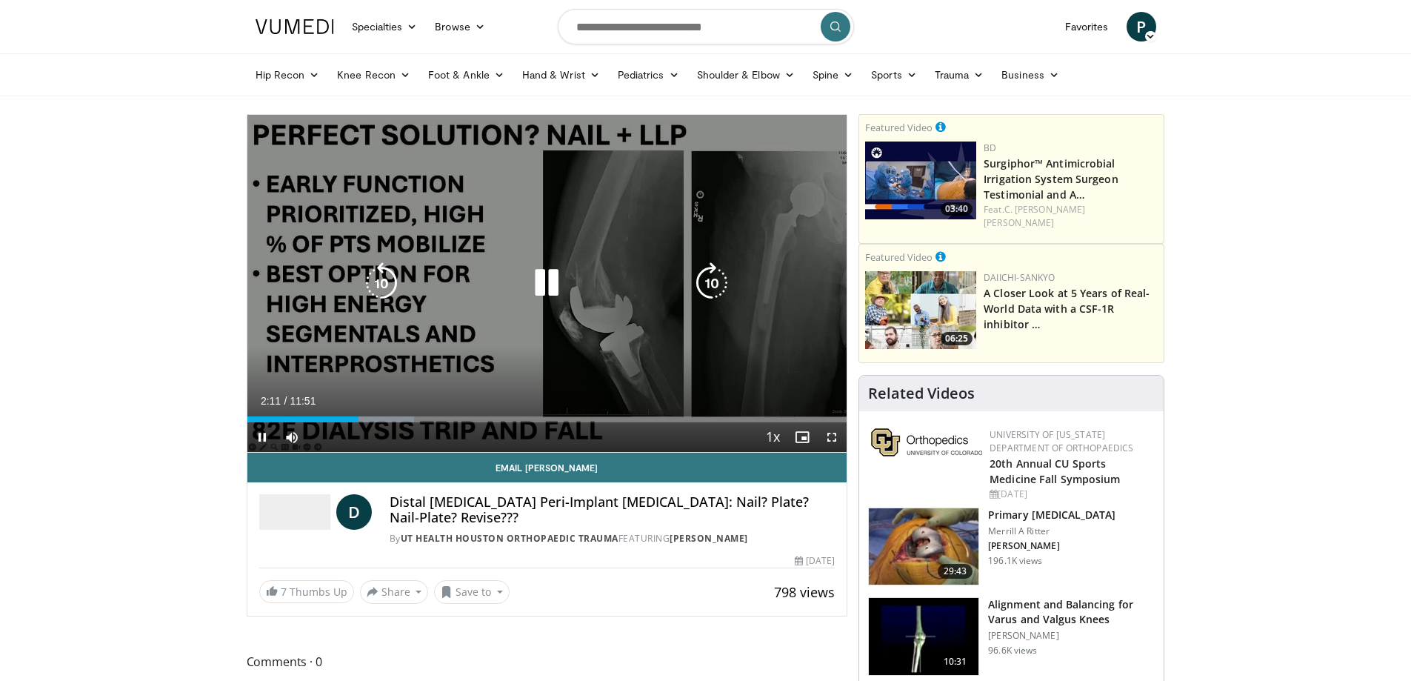
click at [705, 283] on icon "Video Player" at bounding box center [711, 282] width 41 height 41
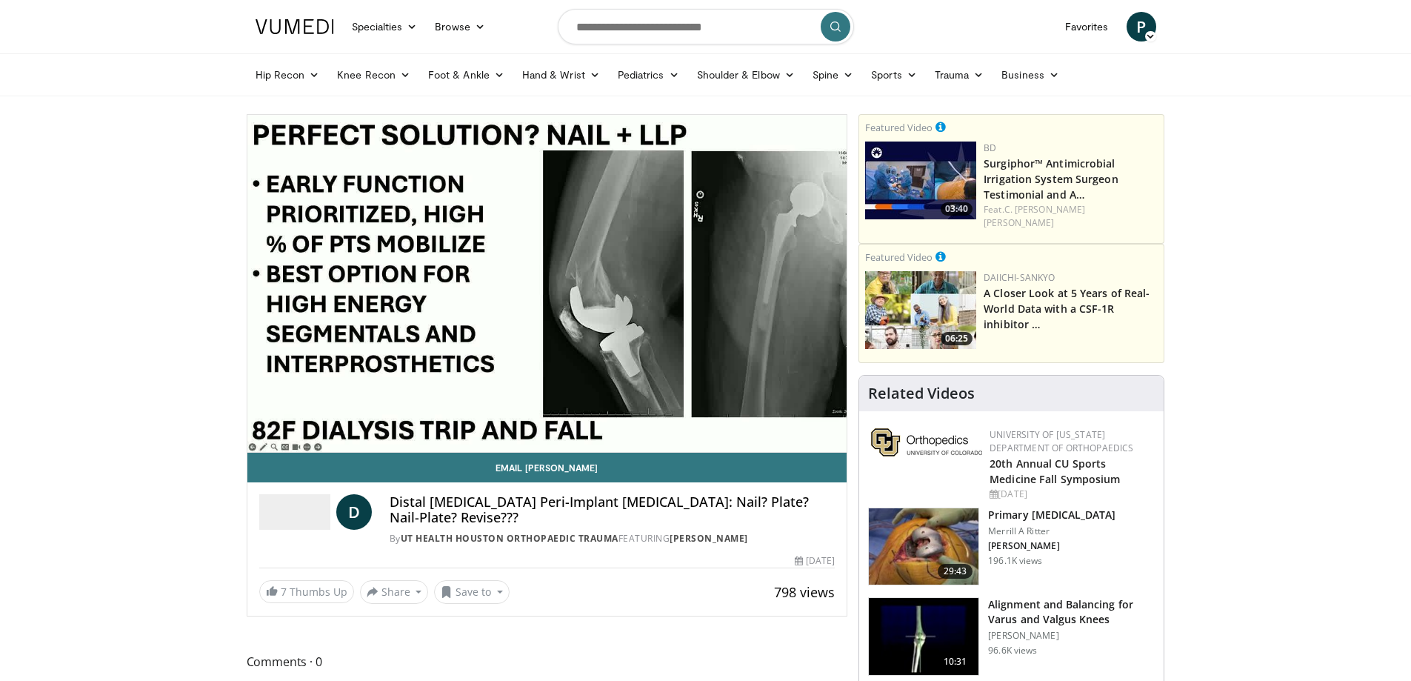
click at [705, 283] on div "30 seconds Tap to unmute" at bounding box center [547, 283] width 600 height 337
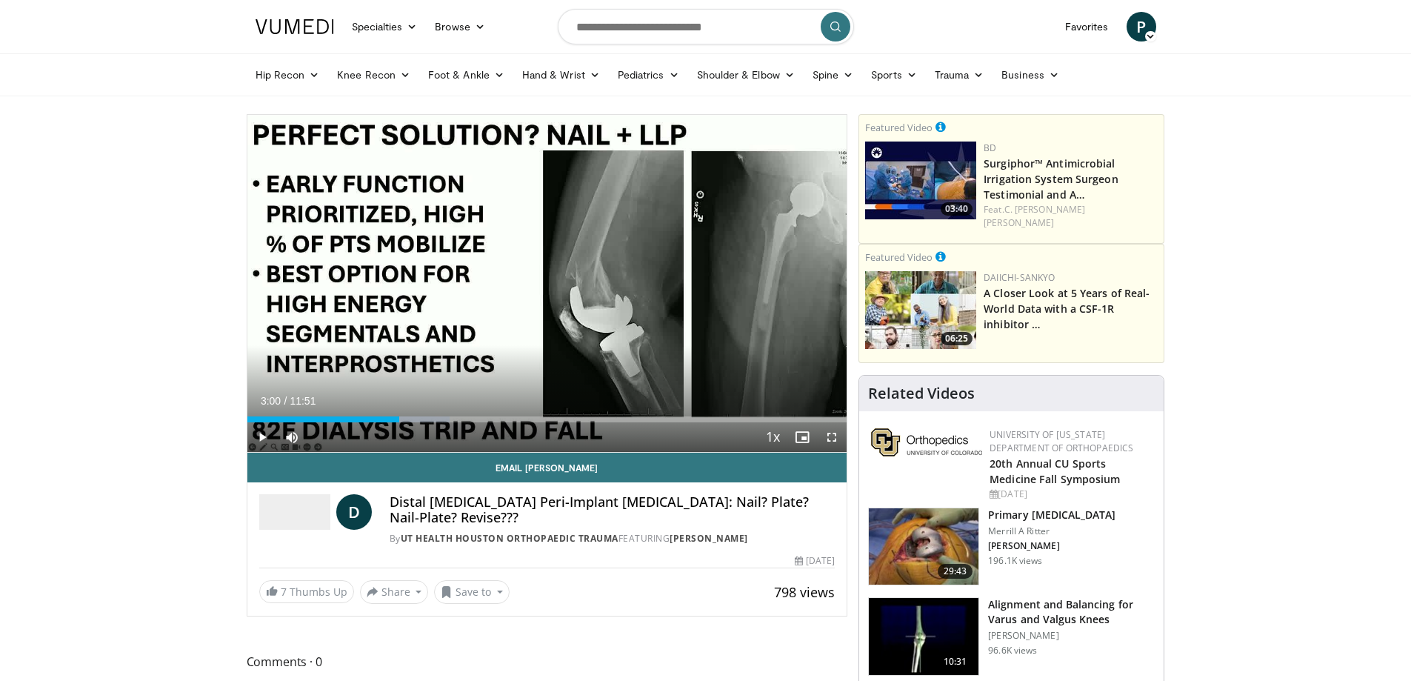
click at [705, 283] on div "30 seconds Tap to unmute" at bounding box center [547, 283] width 600 height 337
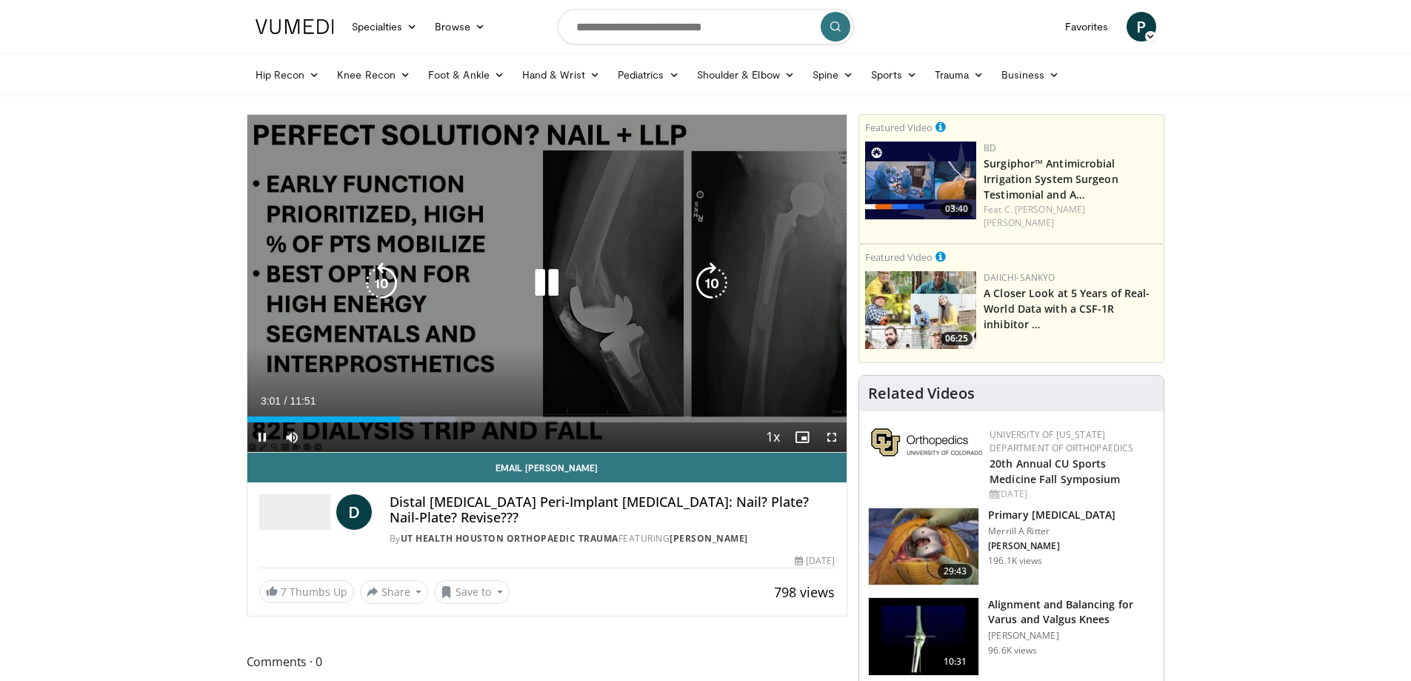
click at [721, 287] on icon "Video Player" at bounding box center [711, 282] width 41 height 41
click at [536, 294] on icon "Video Player" at bounding box center [546, 282] width 41 height 41
click at [707, 282] on icon "Video Player" at bounding box center [711, 282] width 41 height 41
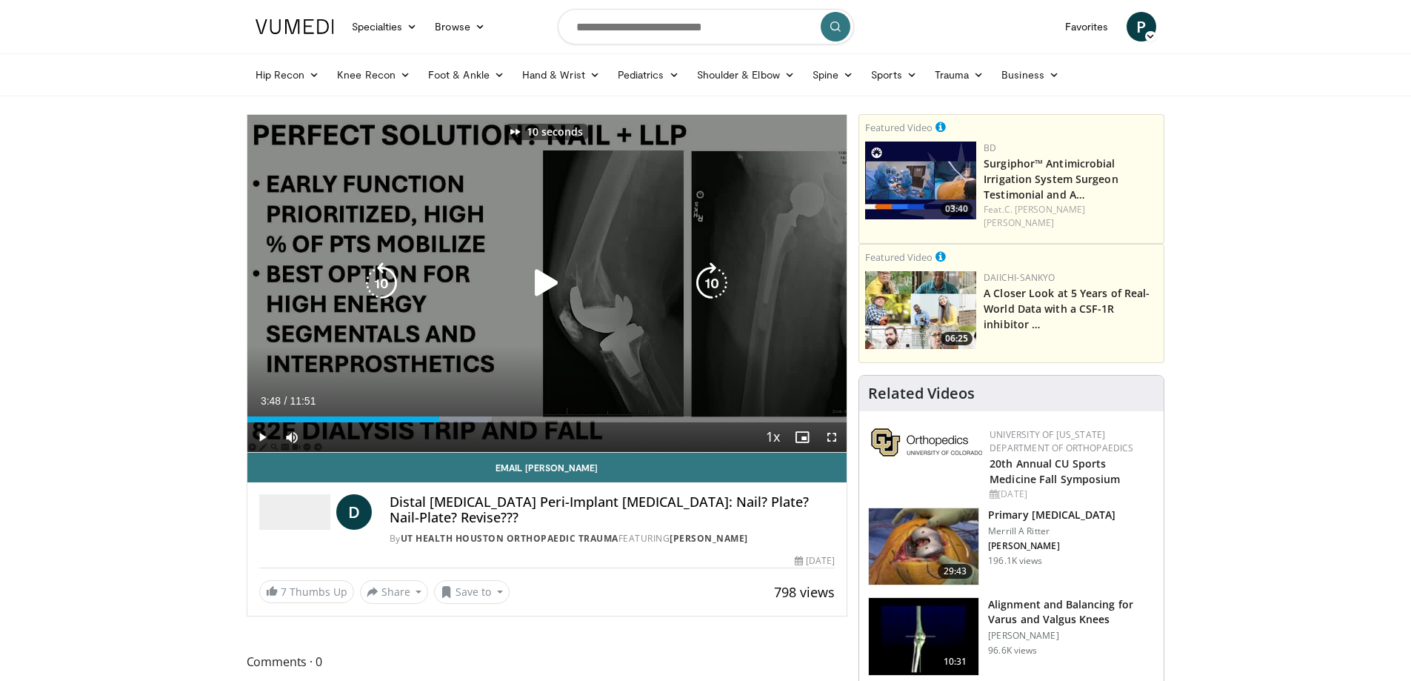
click at [707, 282] on icon "Video Player" at bounding box center [711, 282] width 41 height 41
click at [541, 277] on icon "Video Player" at bounding box center [546, 282] width 41 height 41
click at [372, 272] on icon "Video Player" at bounding box center [381, 282] width 41 height 41
click at [716, 275] on icon "Video Player" at bounding box center [711, 282] width 41 height 41
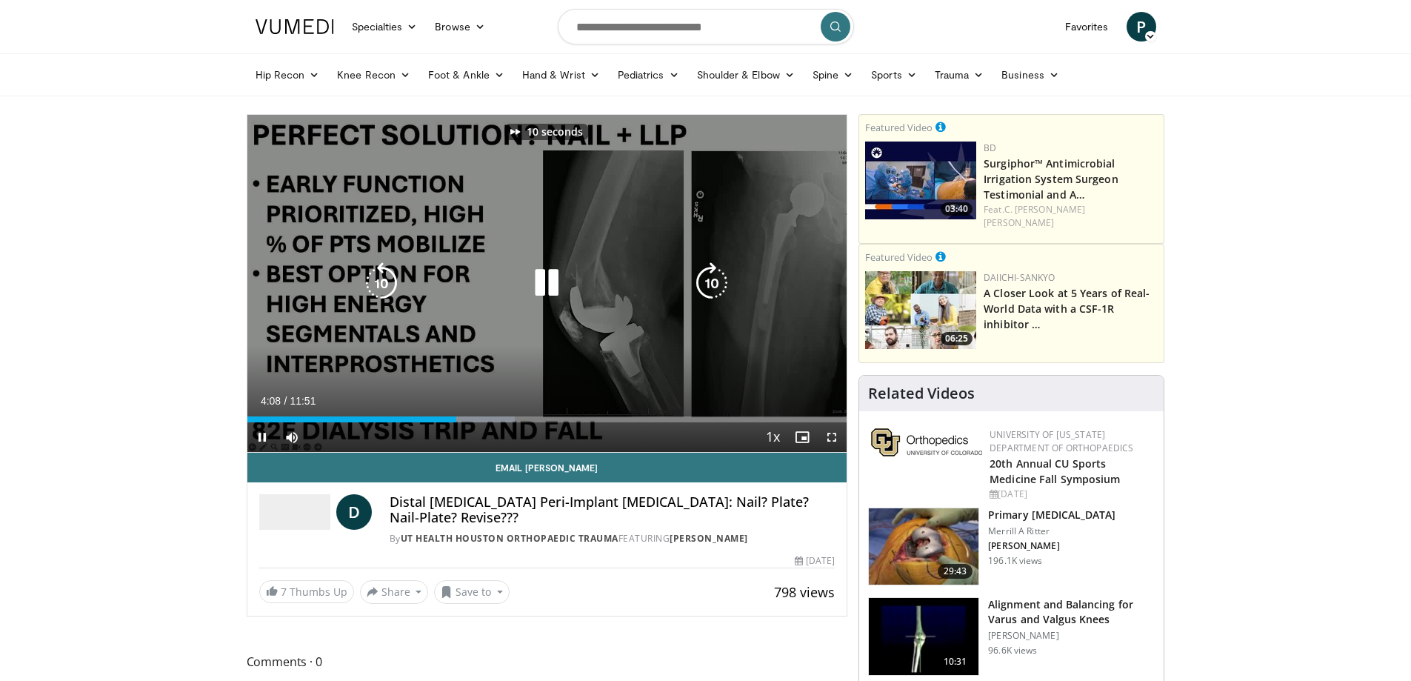
click at [716, 275] on icon "Video Player" at bounding box center [711, 282] width 41 height 41
click at [713, 275] on icon "Video Player" at bounding box center [711, 282] width 41 height 41
click at [697, 276] on icon "Video Player" at bounding box center [711, 282] width 41 height 41
click at [707, 268] on icon "Video Player" at bounding box center [711, 282] width 41 height 41
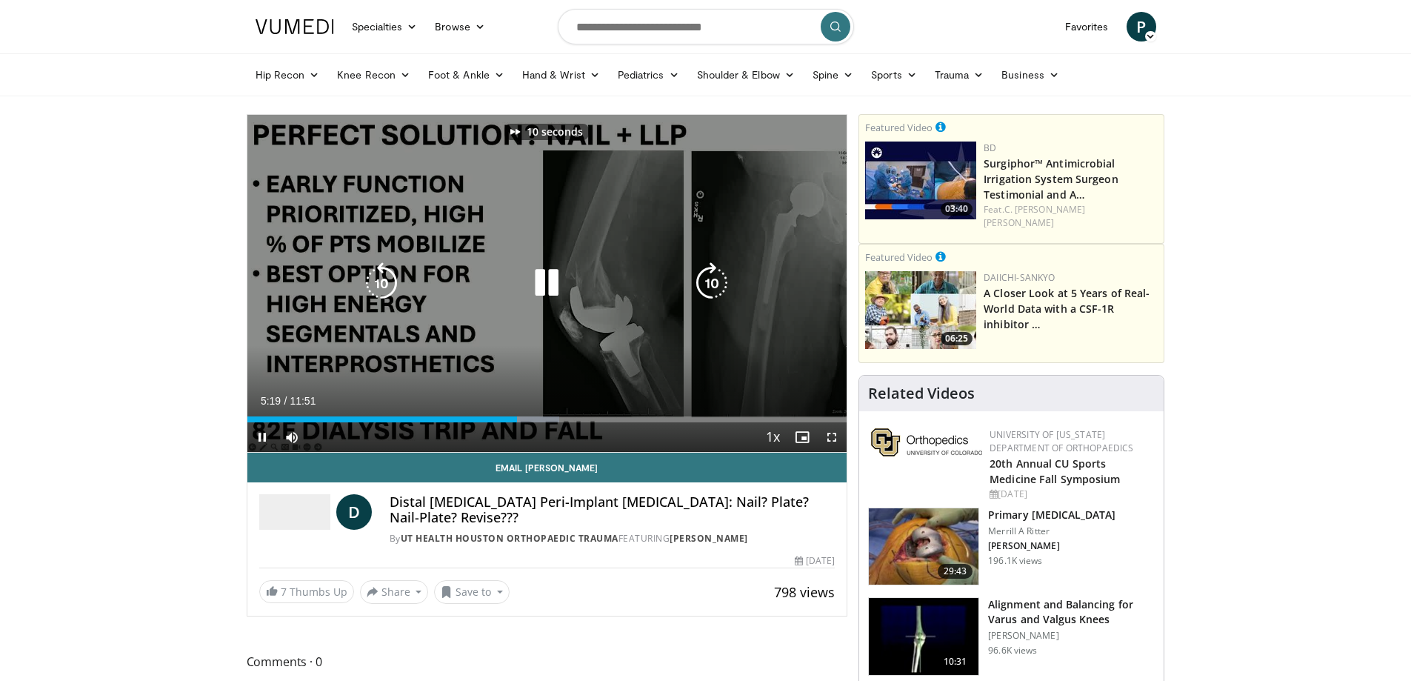
click at [707, 268] on icon "Video Player" at bounding box center [711, 282] width 41 height 41
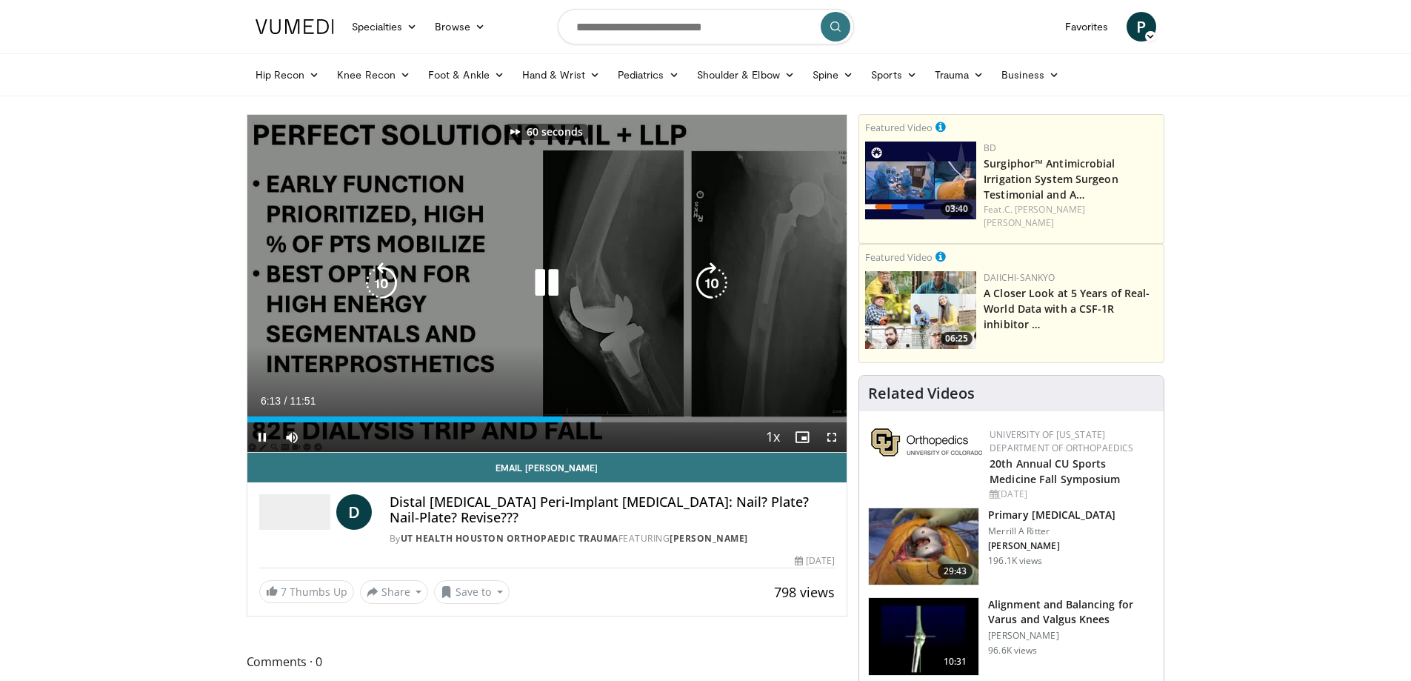
click at [707, 268] on icon "Video Player" at bounding box center [711, 282] width 41 height 41
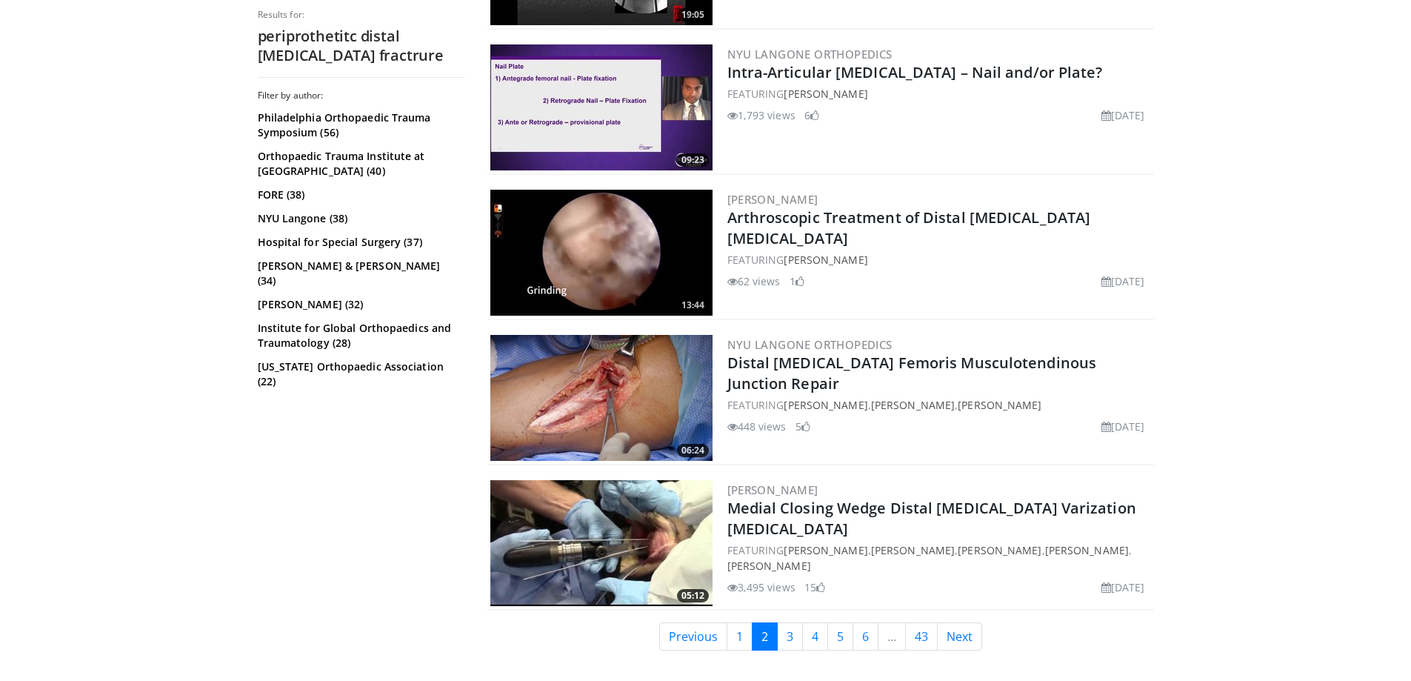
scroll to position [3600, 0]
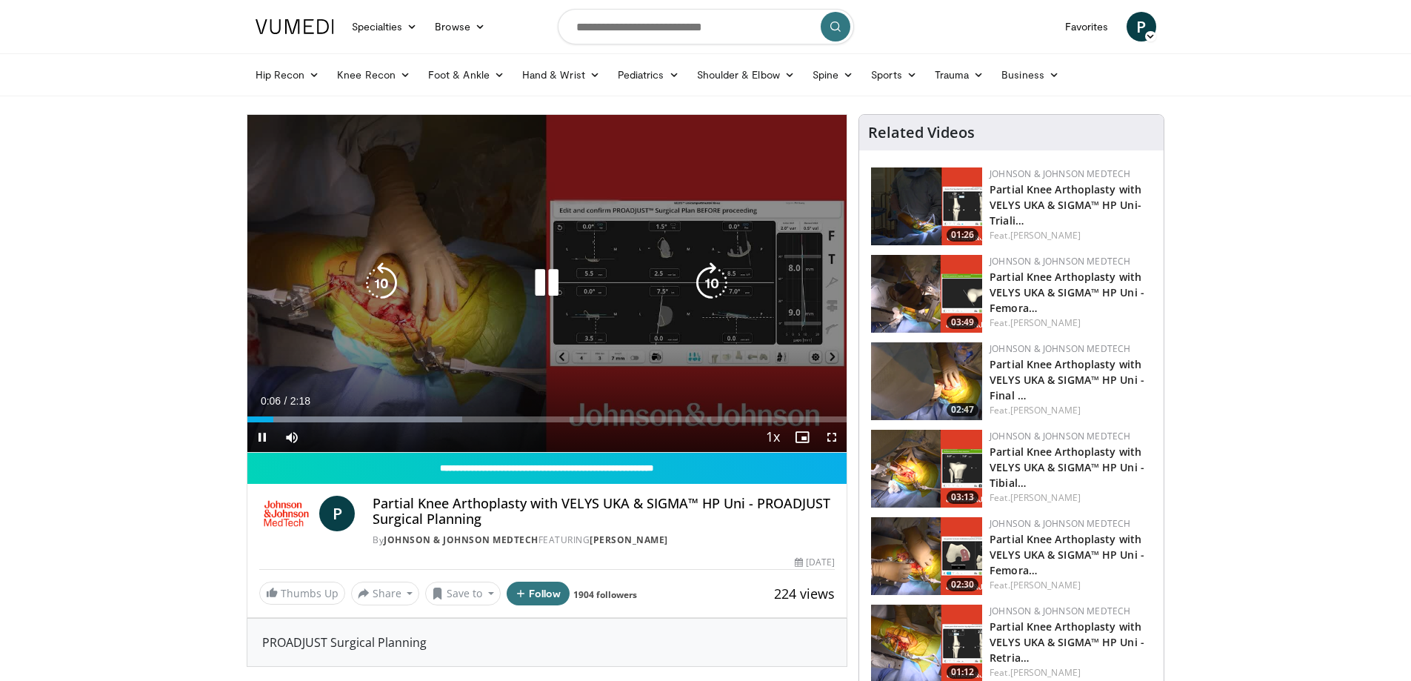
click at [550, 283] on icon "Video Player" at bounding box center [546, 282] width 41 height 41
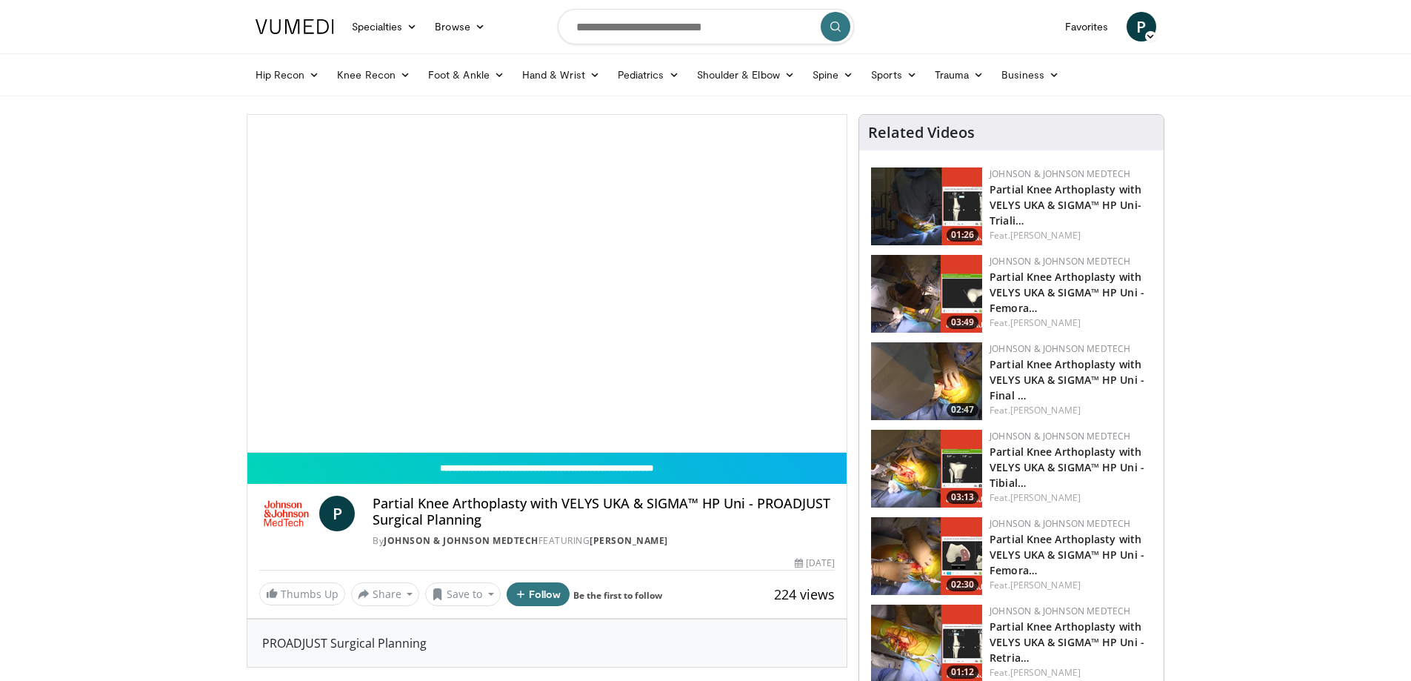
click at [713, 287] on div "10 seconds Tap to unmute" at bounding box center [547, 283] width 600 height 337
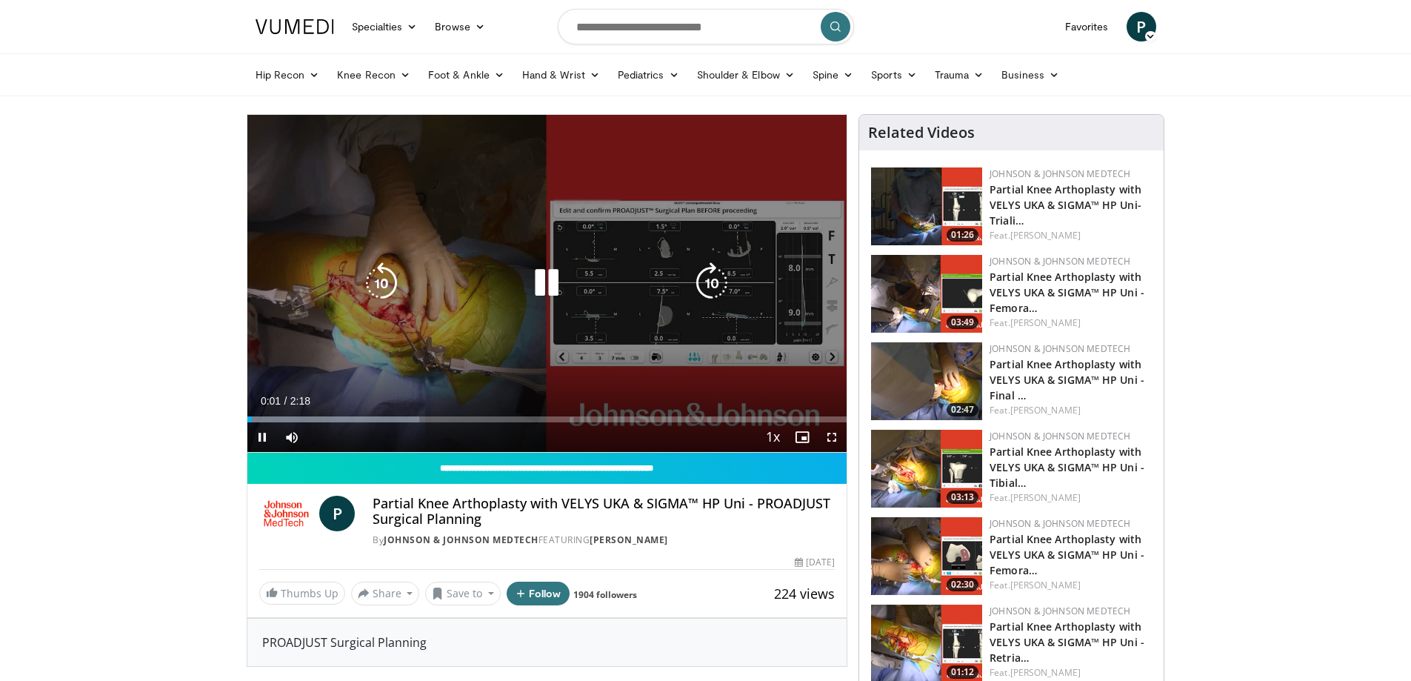
click at [547, 272] on icon "Video Player" at bounding box center [546, 282] width 41 height 41
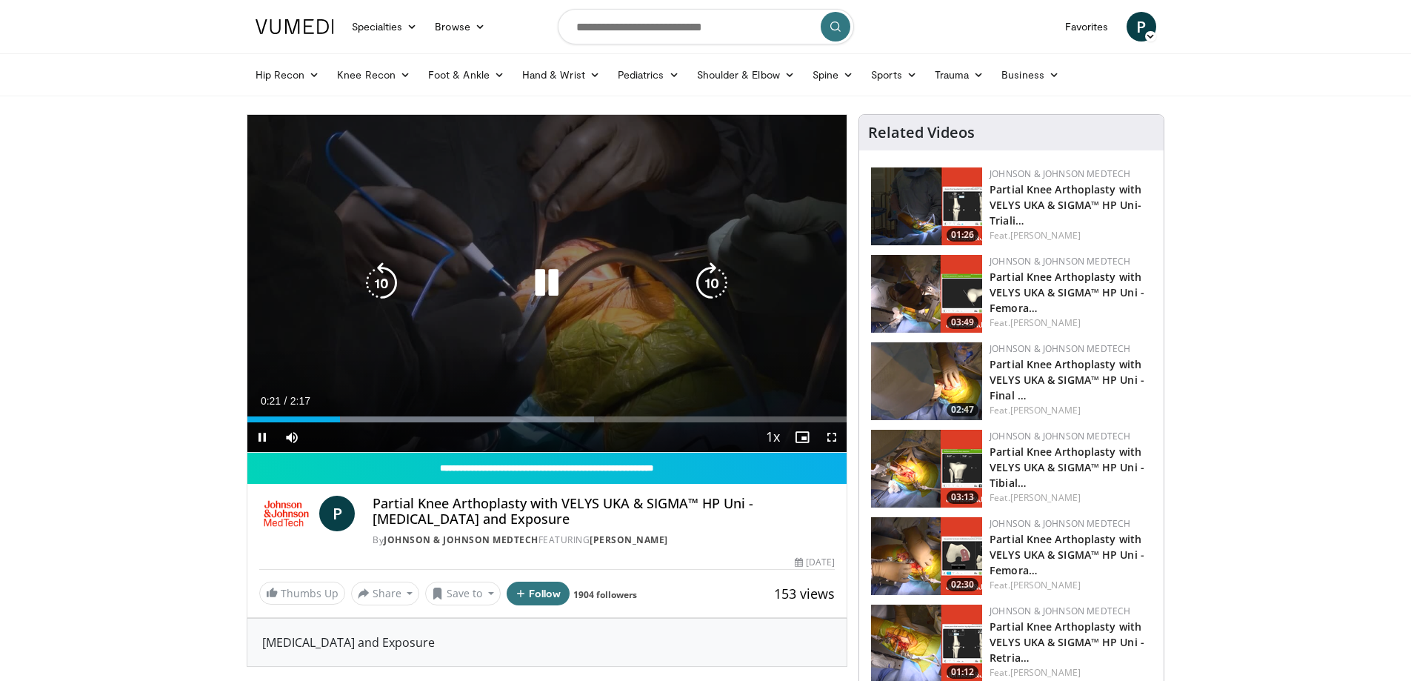
click at [558, 283] on icon "Video Player" at bounding box center [546, 282] width 41 height 41
